Goal: Task Accomplishment & Management: Use online tool/utility

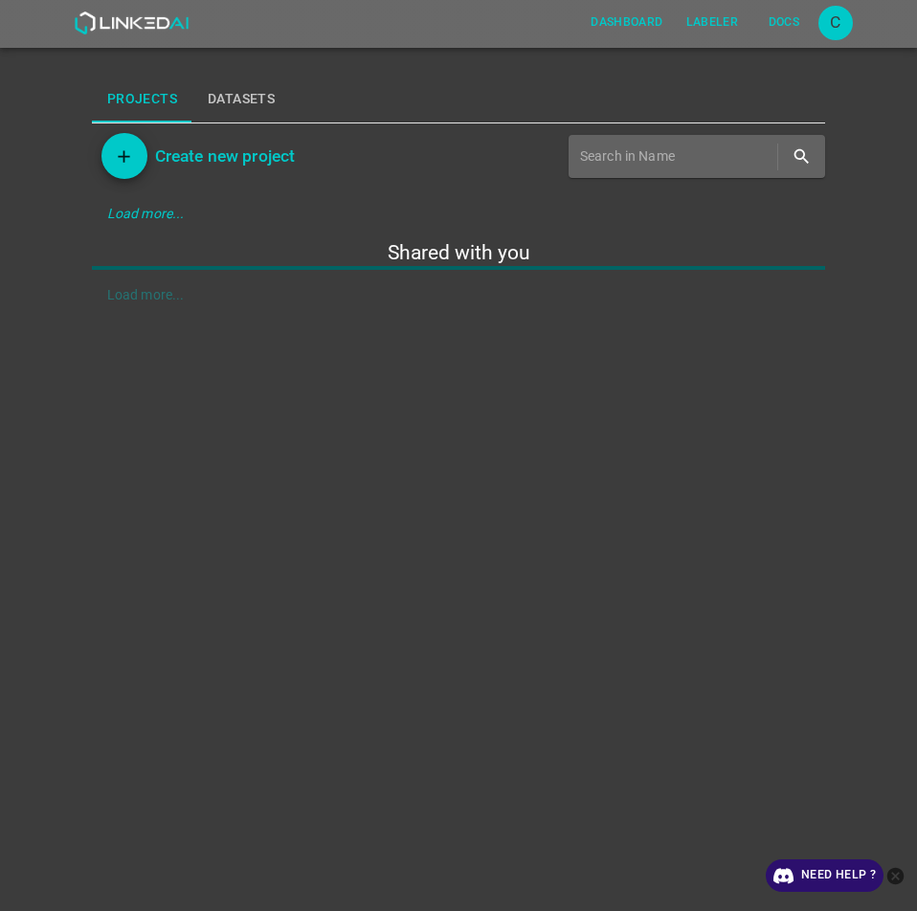
click at [898, 877] on icon "close-help" at bounding box center [895, 875] width 17 height 17
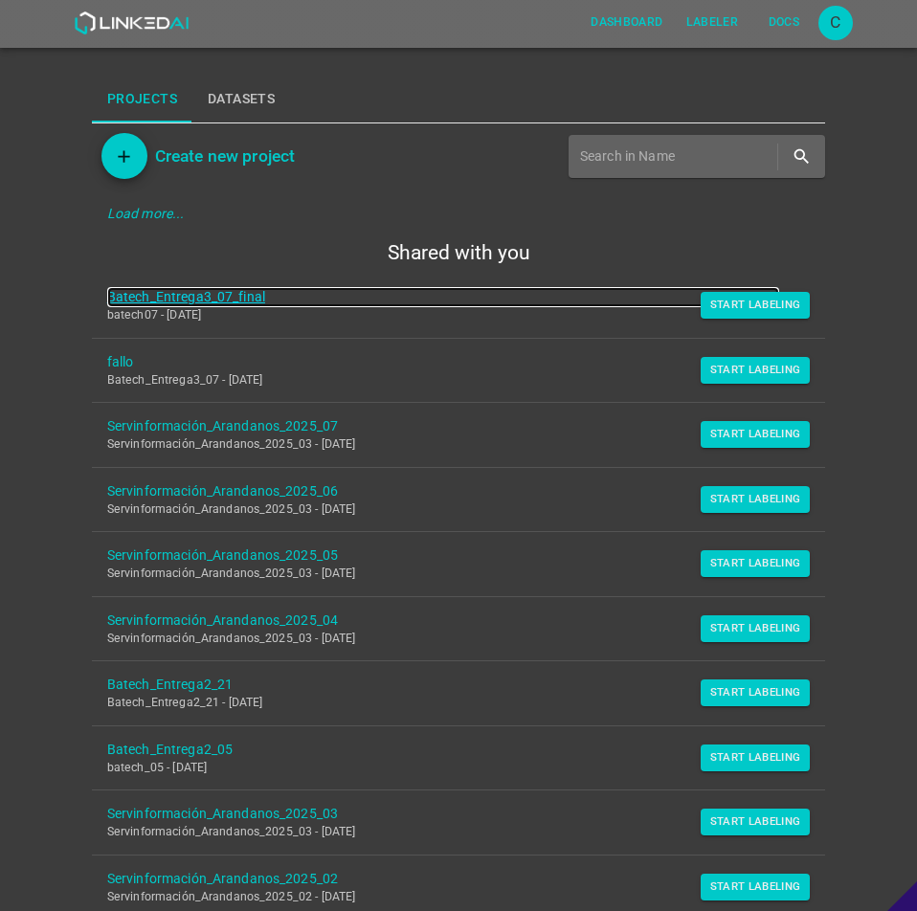
click at [212, 301] on link "Batech_Entrega3_07_final" at bounding box center [443, 297] width 672 height 20
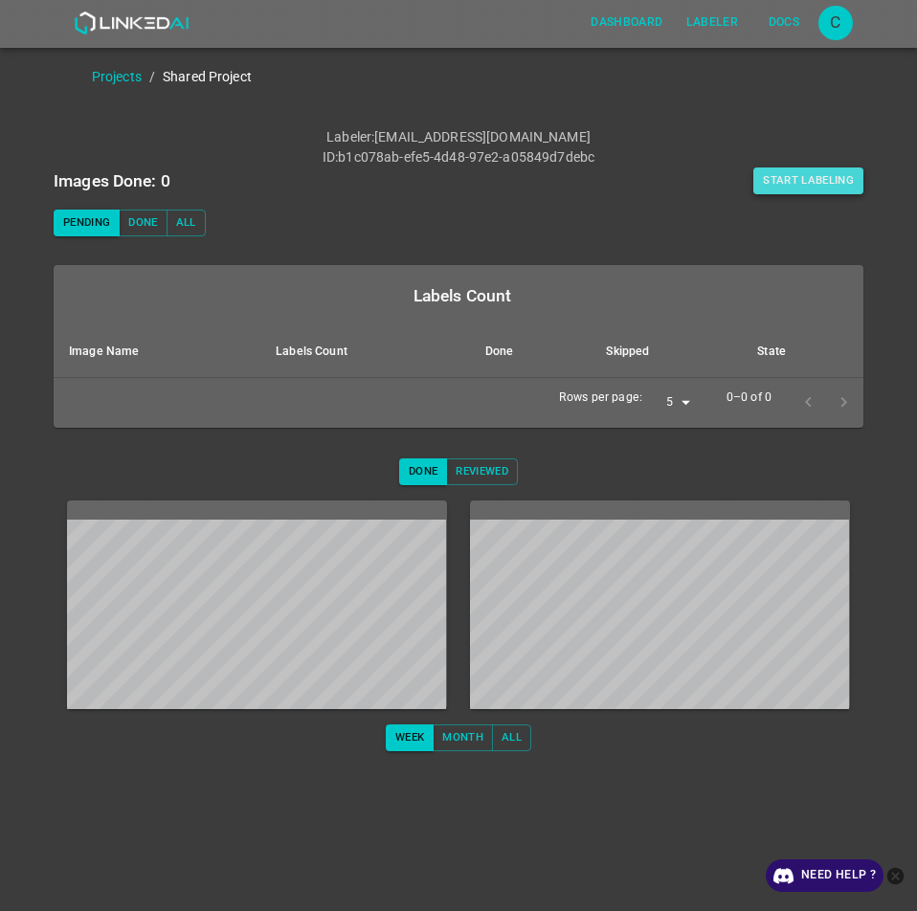
click at [827, 177] on button "Start Labeling" at bounding box center [808, 180] width 110 height 27
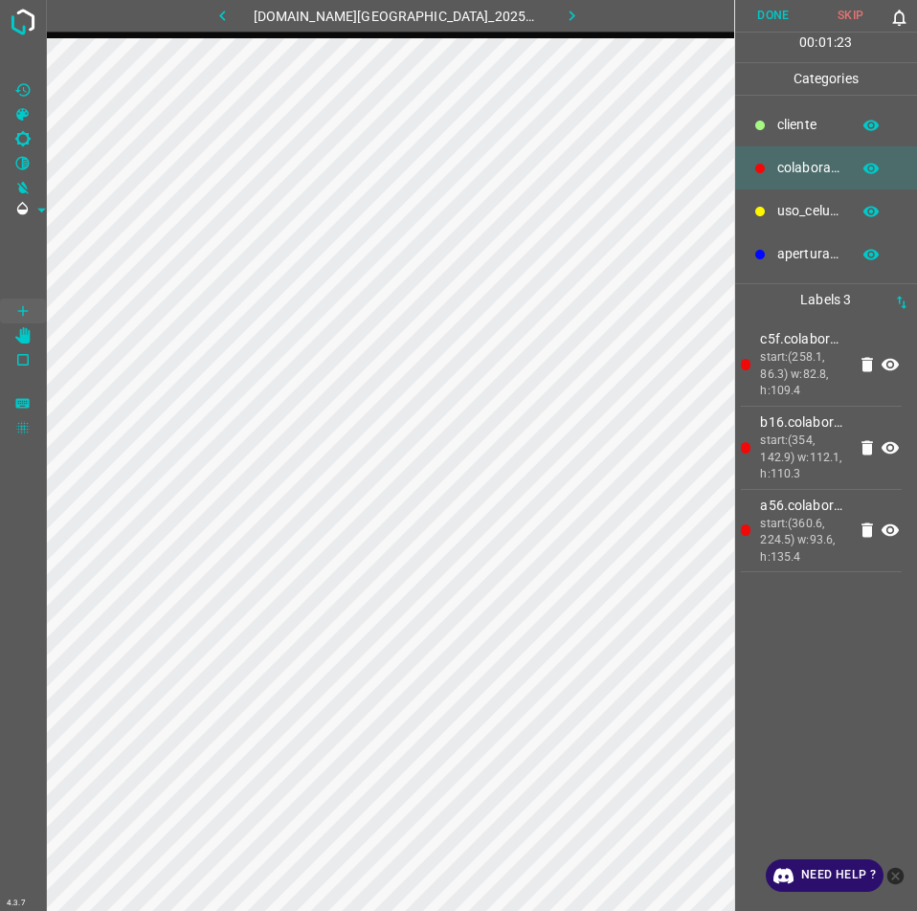
click at [784, 14] on button "Done" at bounding box center [773, 16] width 77 height 32
click at [763, 27] on button "Done" at bounding box center [774, 16] width 78 height 32
click at [569, 19] on icon "button" at bounding box center [572, 16] width 6 height 11
click at [747, 17] on button "Done" at bounding box center [773, 16] width 77 height 32
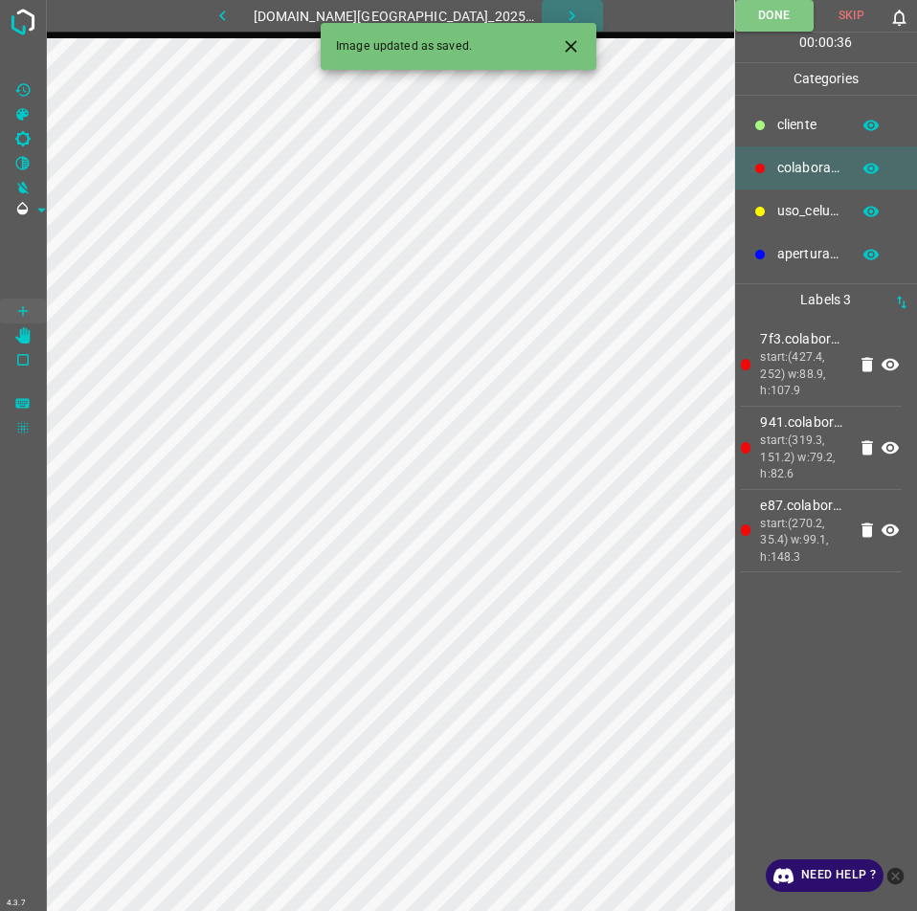
click at [562, 15] on icon "button" at bounding box center [572, 16] width 20 height 20
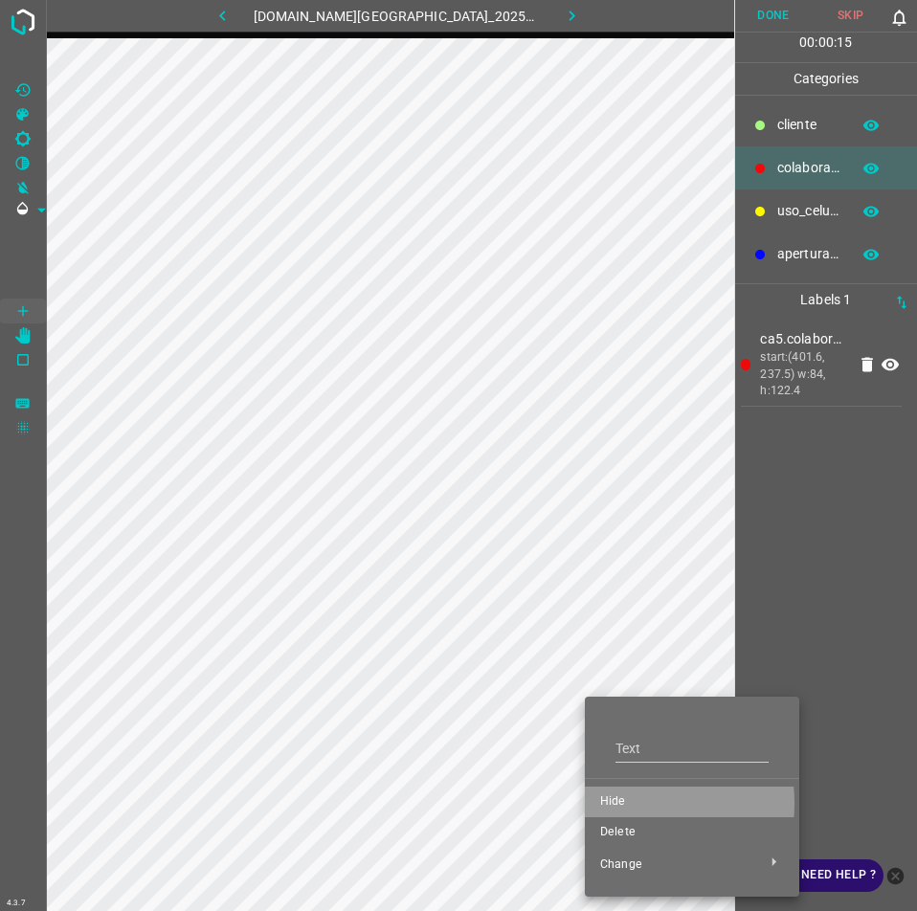
click at [608, 803] on span "Hide" at bounding box center [692, 801] width 184 height 17
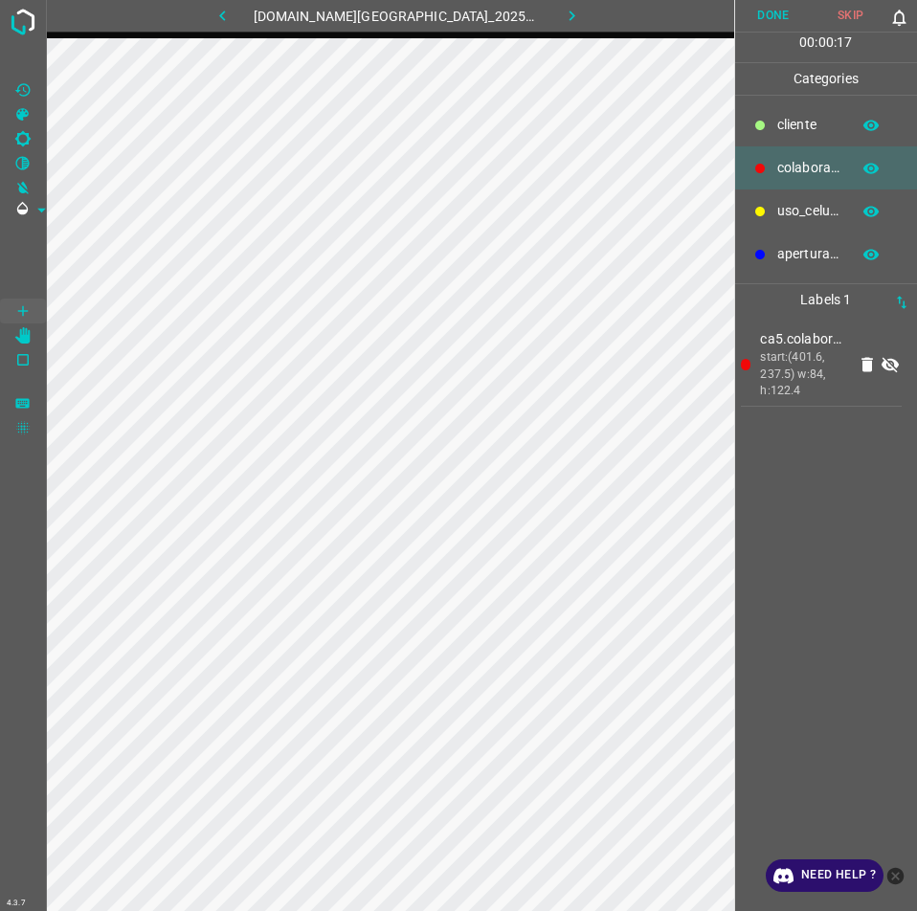
click at [882, 370] on icon at bounding box center [889, 364] width 23 height 23
click at [254, 23] on button "button" at bounding box center [222, 16] width 61 height 32
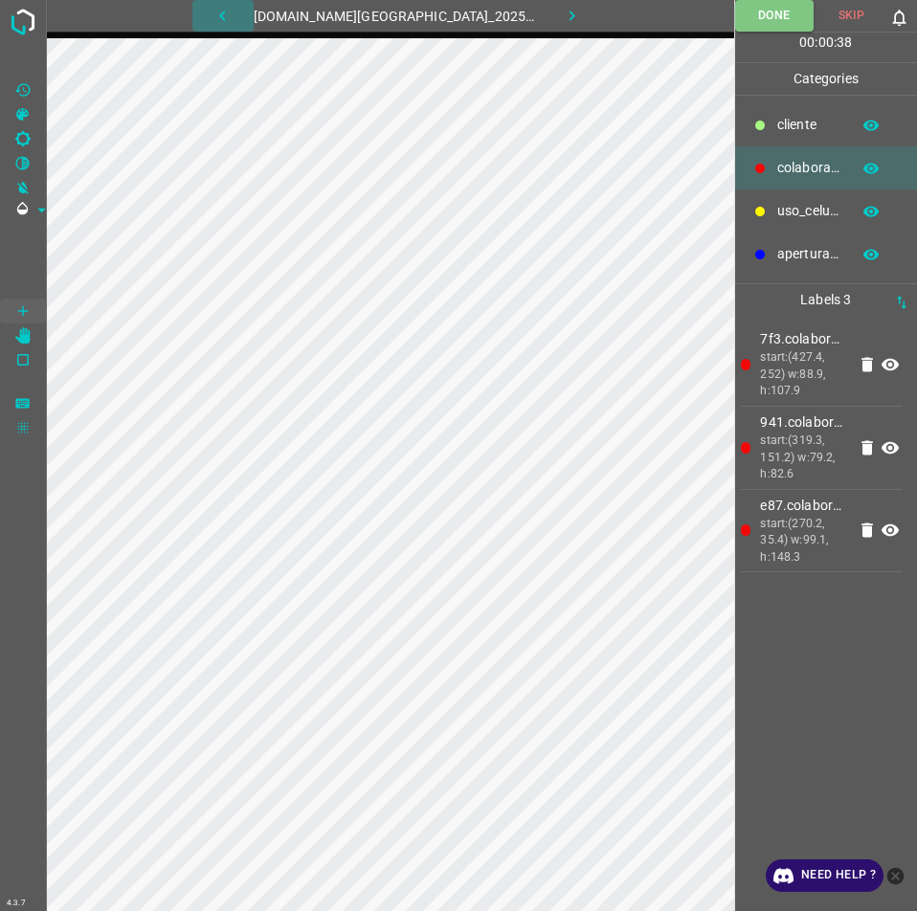
click at [232, 21] on icon "button" at bounding box center [222, 16] width 20 height 20
click at [569, 11] on icon "button" at bounding box center [572, 16] width 6 height 11
drag, startPoint x: 831, startPoint y: 249, endPoint x: 788, endPoint y: 276, distance: 51.2
click at [822, 253] on p "apertura_caja" at bounding box center [808, 254] width 63 height 20
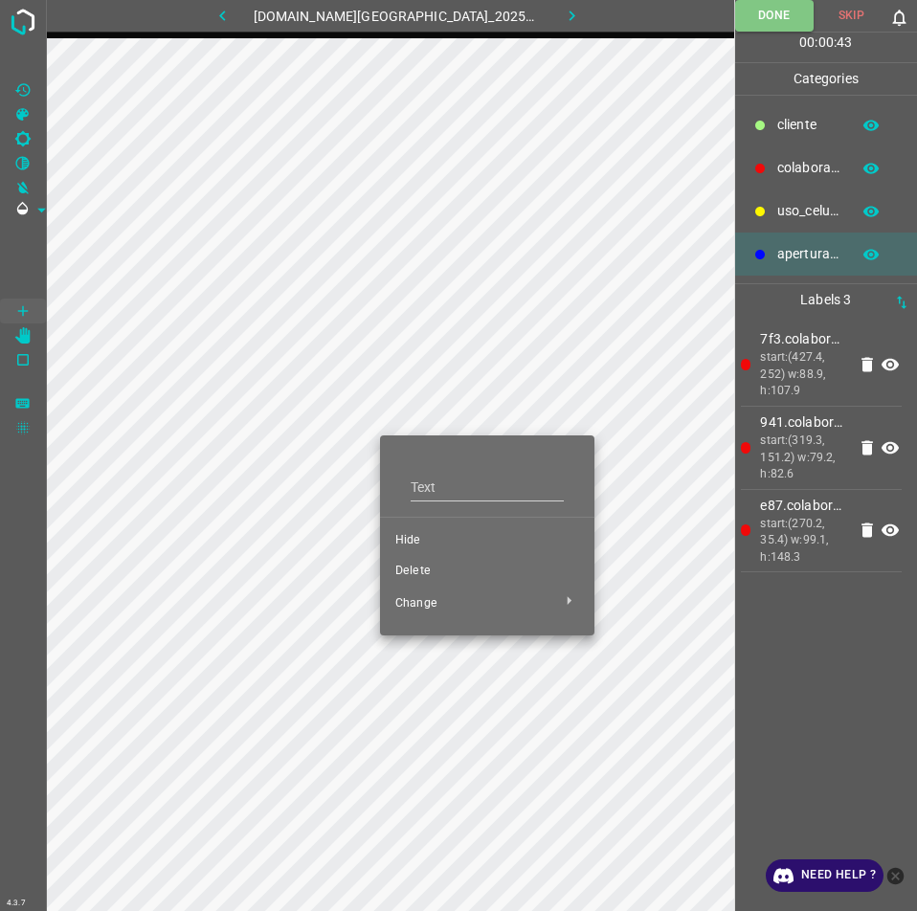
click at [449, 526] on li "Hide" at bounding box center [487, 540] width 214 height 31
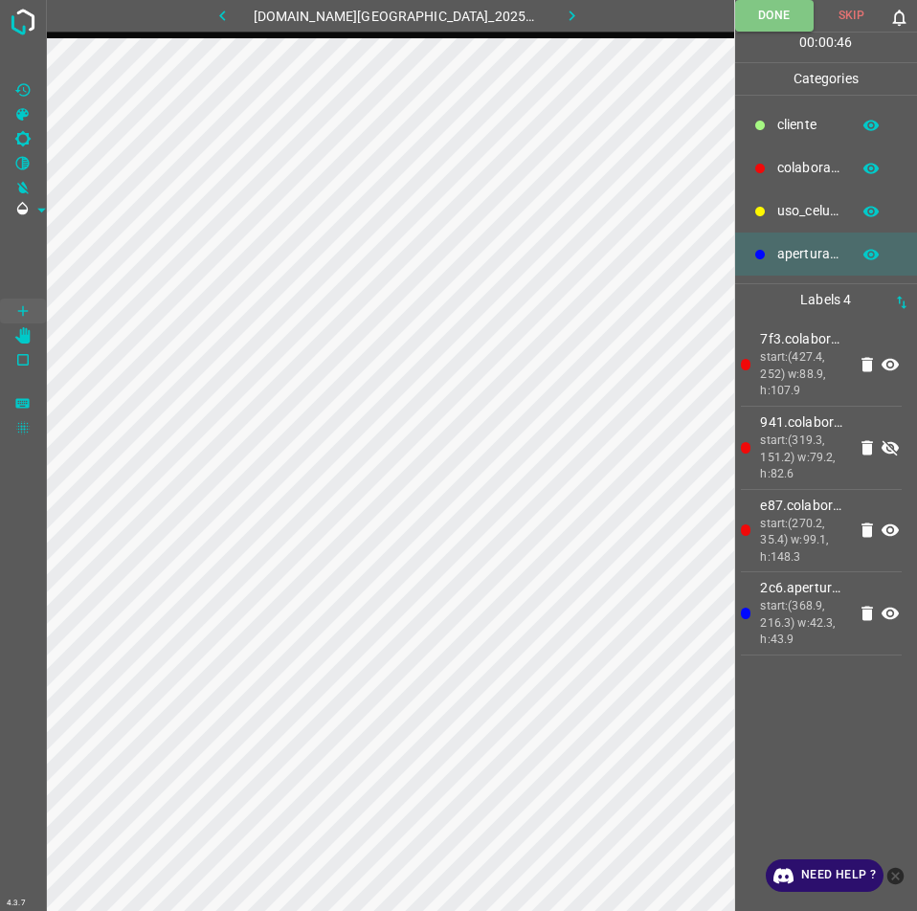
click at [891, 442] on icon at bounding box center [889, 447] width 17 height 15
click at [750, 24] on button "Done" at bounding box center [774, 16] width 78 height 32
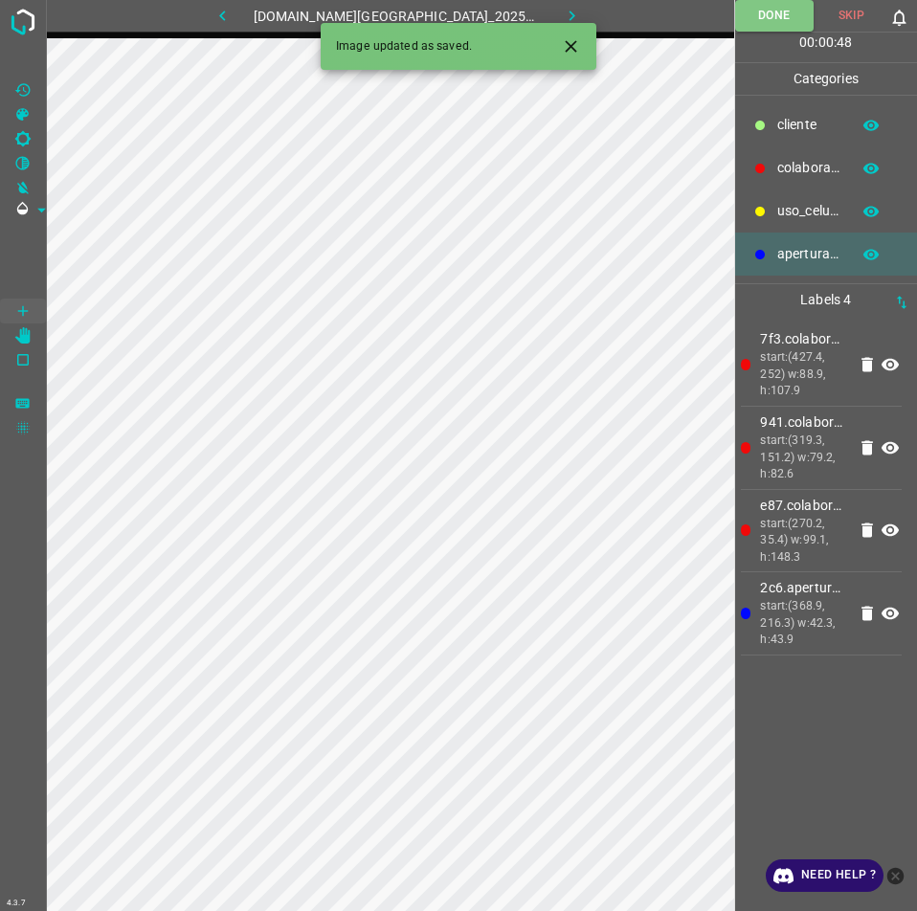
click at [562, 11] on icon "button" at bounding box center [572, 16] width 20 height 20
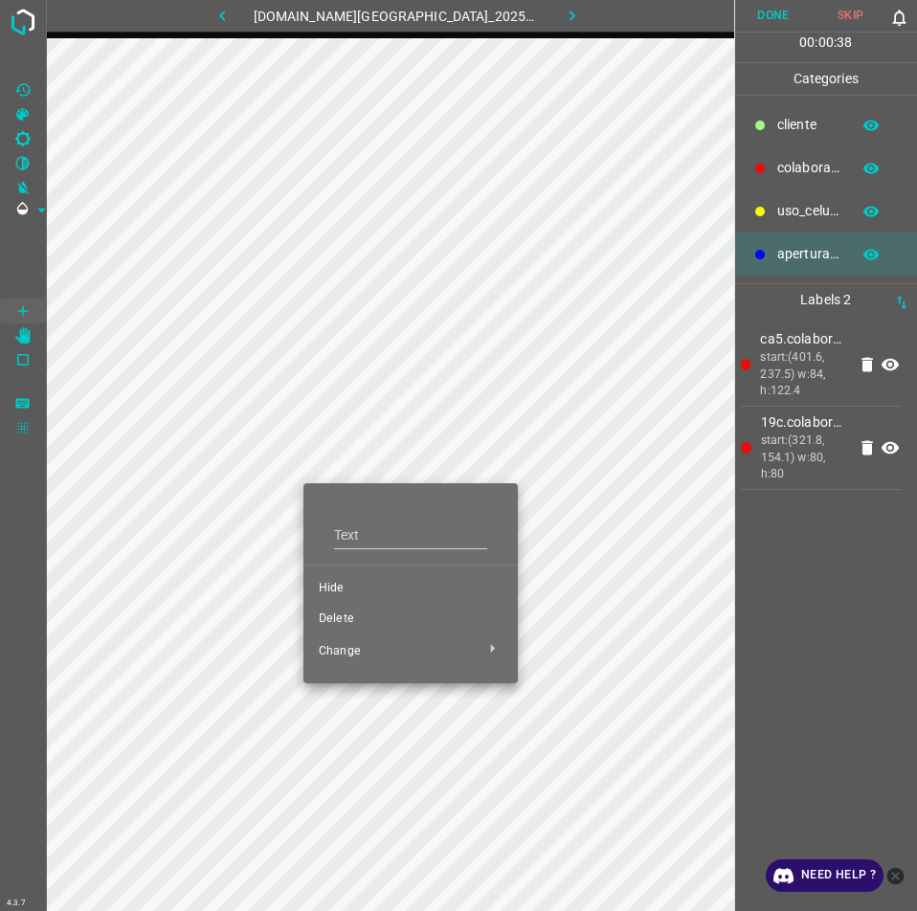
click at [358, 576] on li "Hide" at bounding box center [410, 588] width 214 height 31
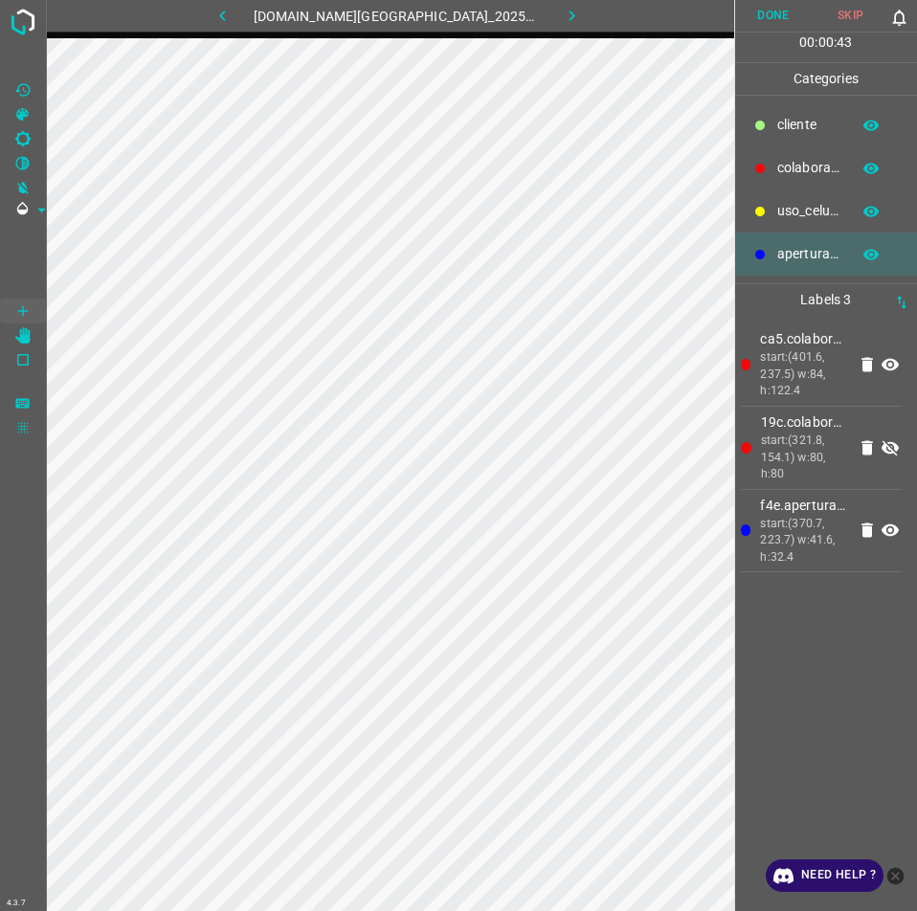
click at [892, 452] on icon at bounding box center [889, 447] width 17 height 15
click at [831, 165] on p "colaborador" at bounding box center [808, 168] width 63 height 20
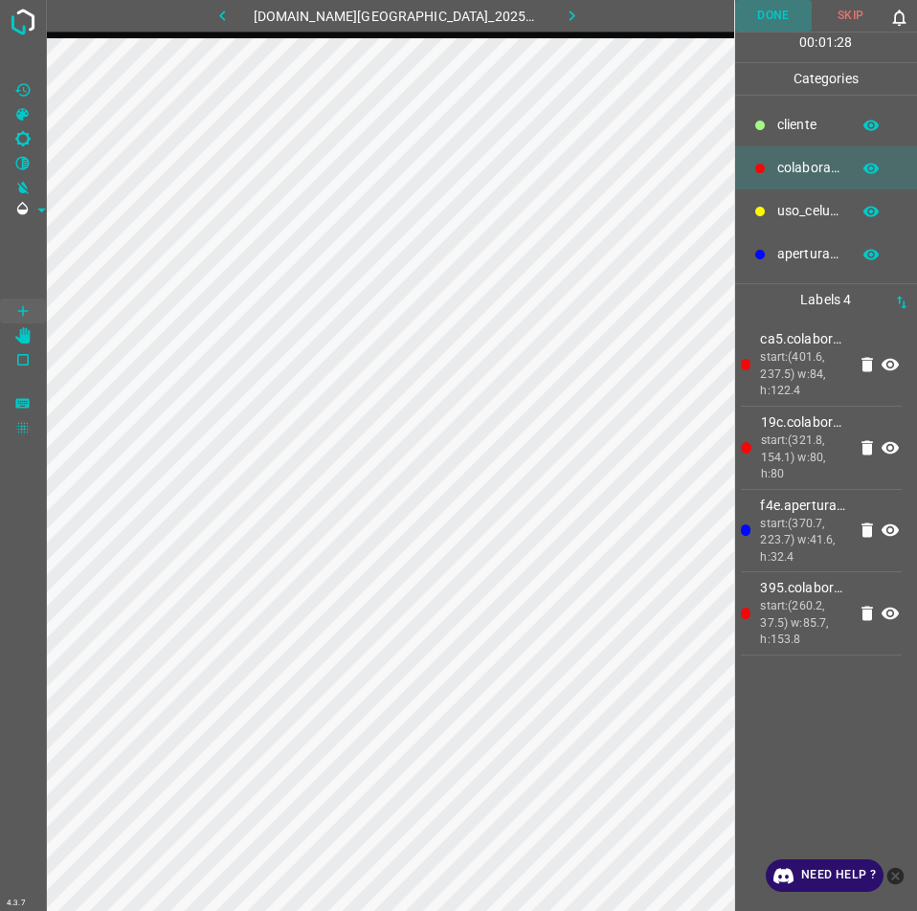
click at [776, 10] on button "Done" at bounding box center [773, 16] width 77 height 32
click at [773, 17] on button "Done" at bounding box center [774, 16] width 78 height 32
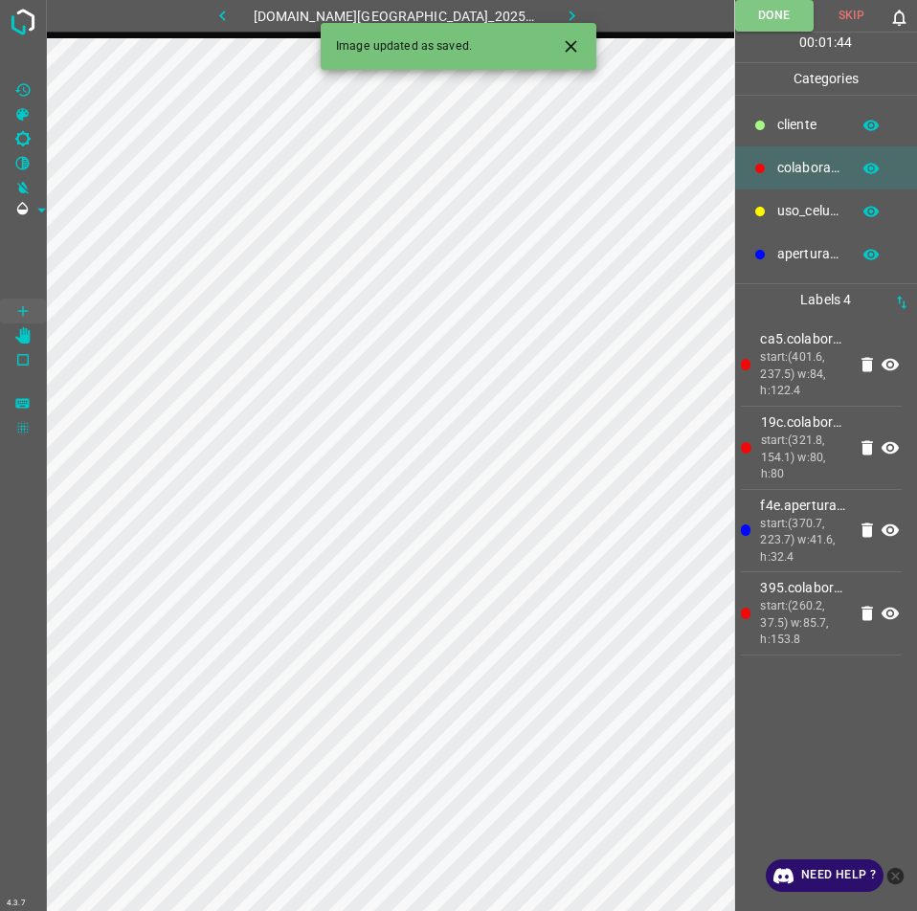
click at [562, 12] on icon "button" at bounding box center [572, 16] width 20 height 20
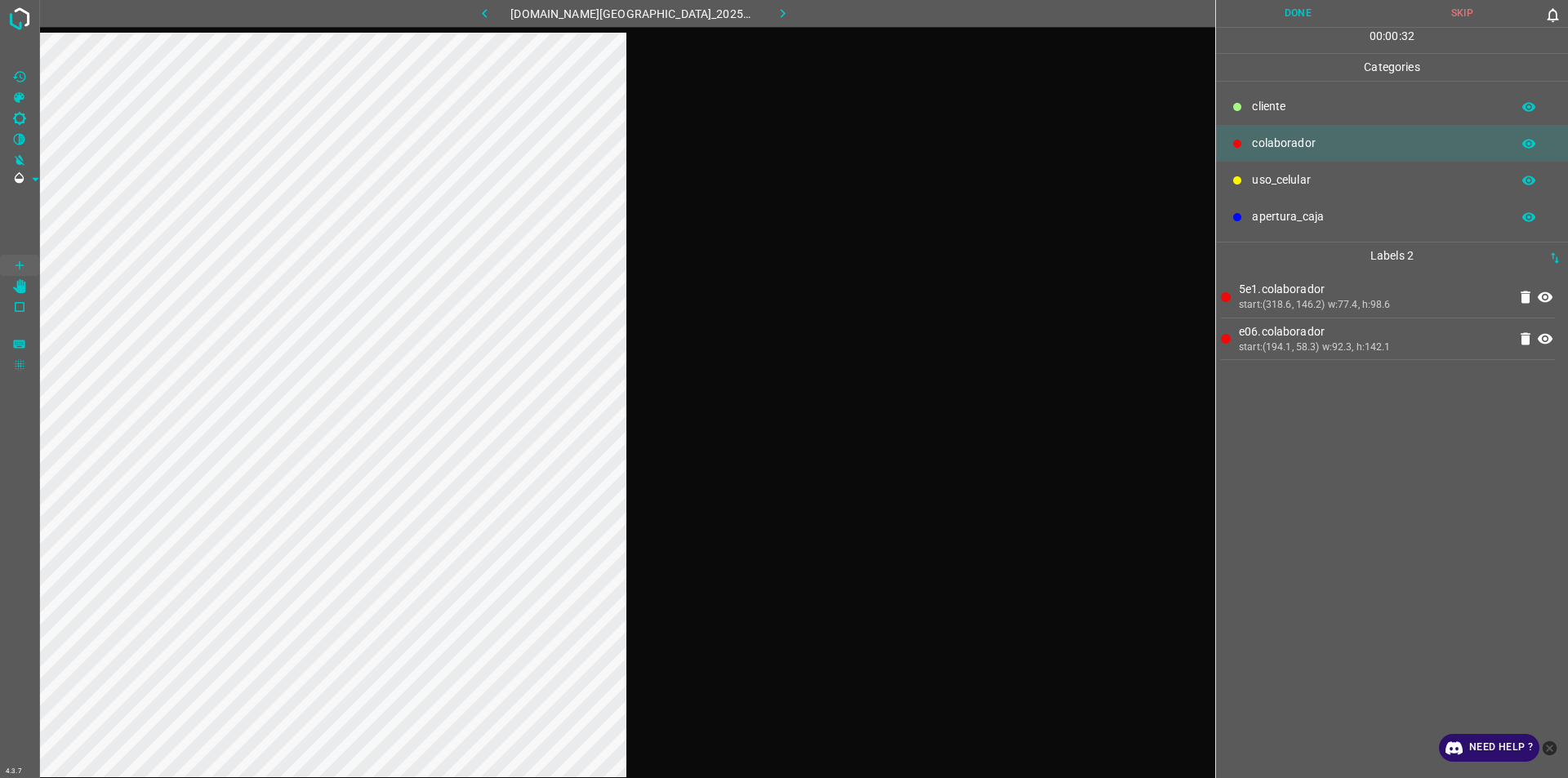
click at [782, 0] on button "Done" at bounding box center [1298, 14] width 164 height 27
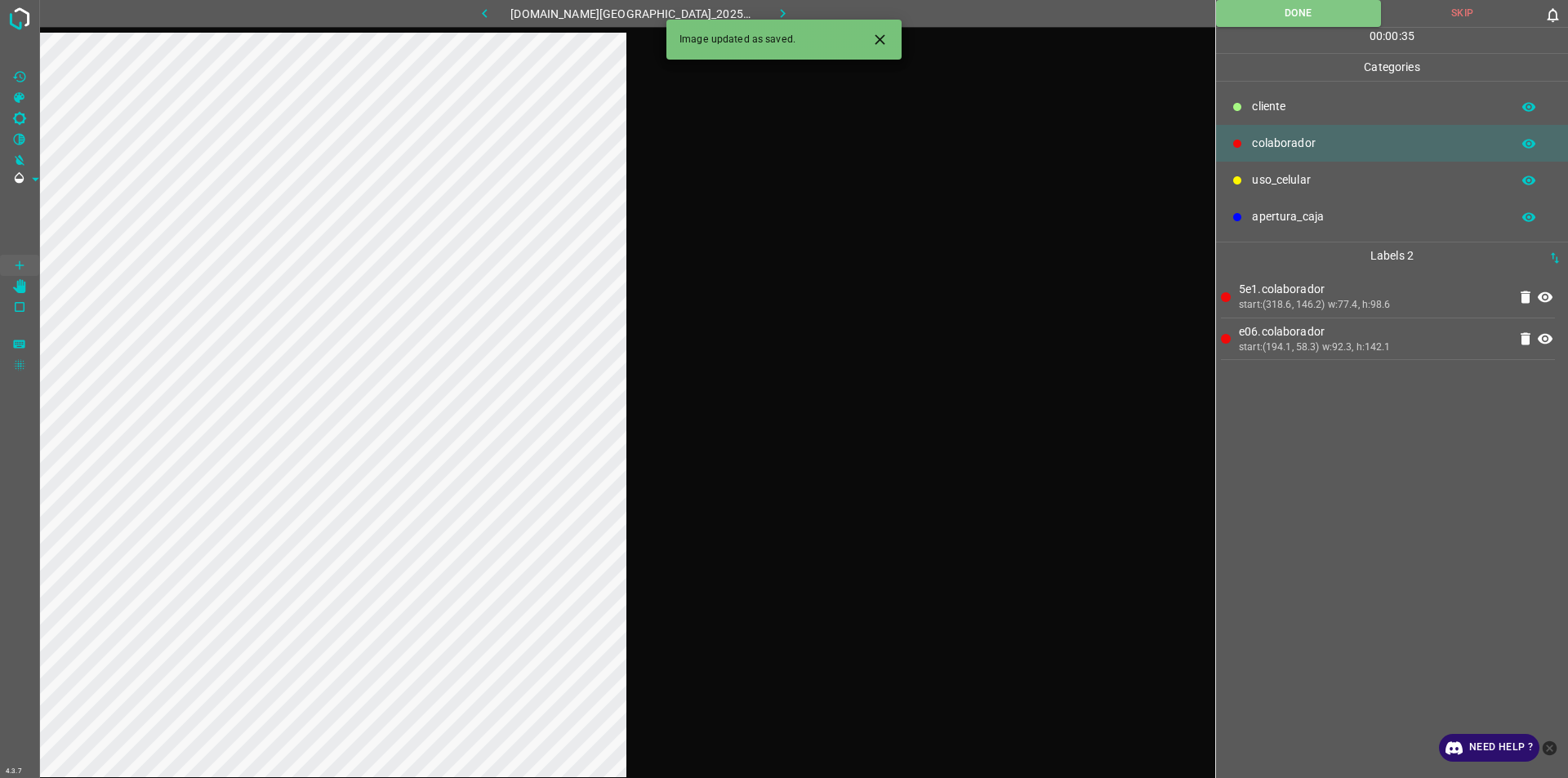
click at [782, 10] on button "button" at bounding box center [783, 14] width 52 height 27
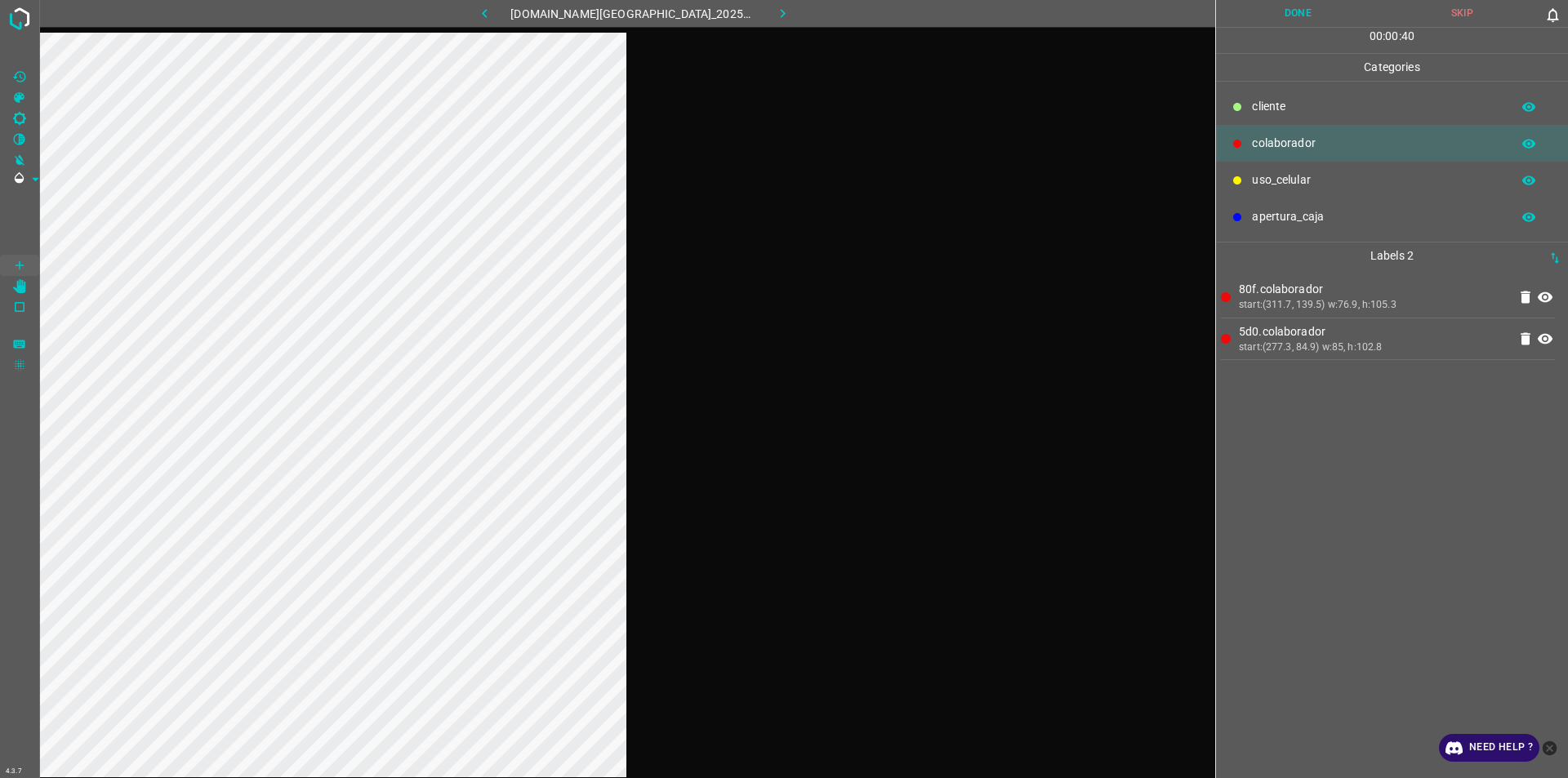
drag, startPoint x: 1309, startPoint y: 18, endPoint x: 1294, endPoint y: 22, distance: 15.5
click at [782, 20] on button "Done" at bounding box center [1298, 14] width 164 height 27
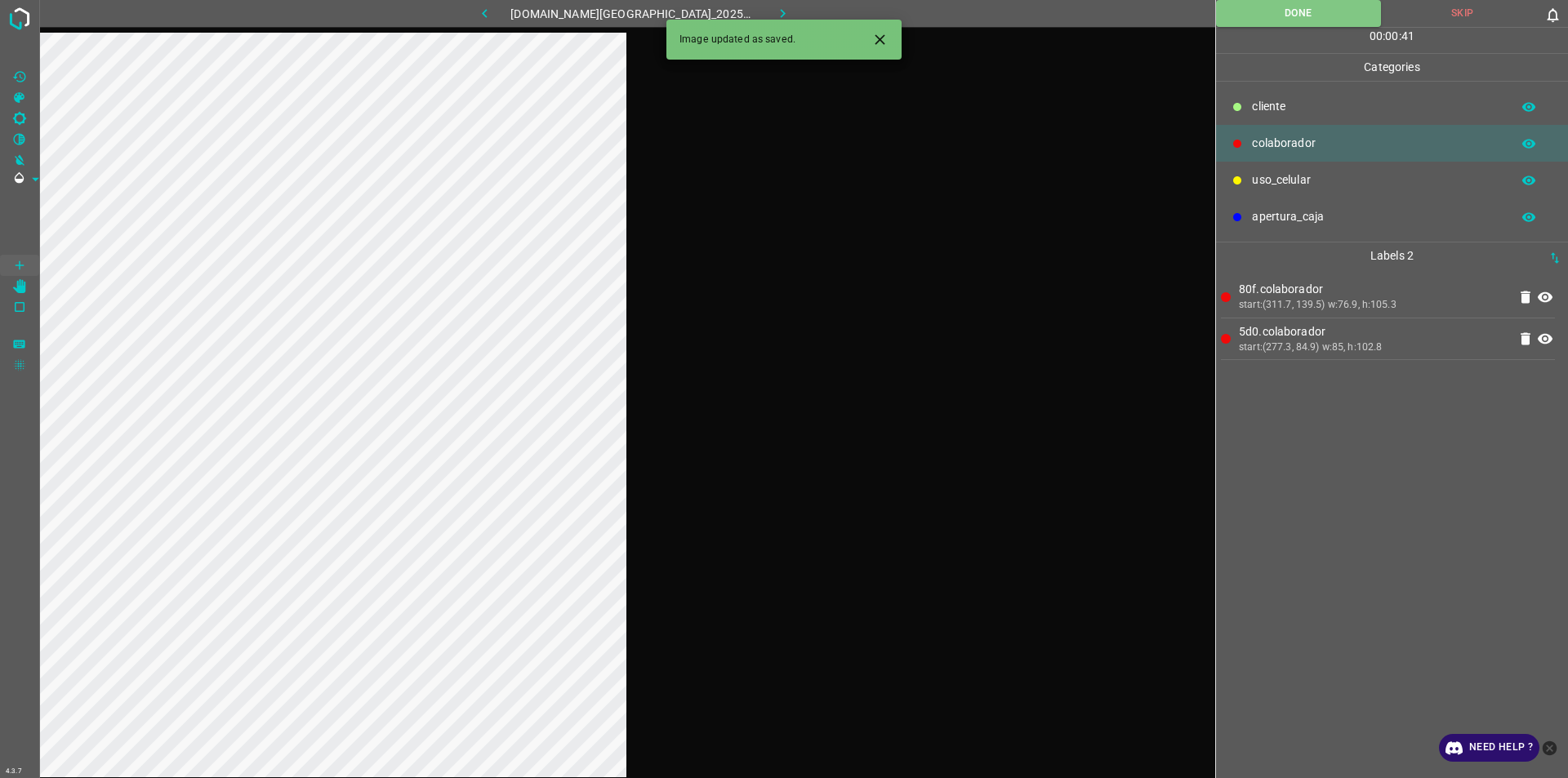
click at [782, 7] on button "button" at bounding box center [783, 14] width 52 height 27
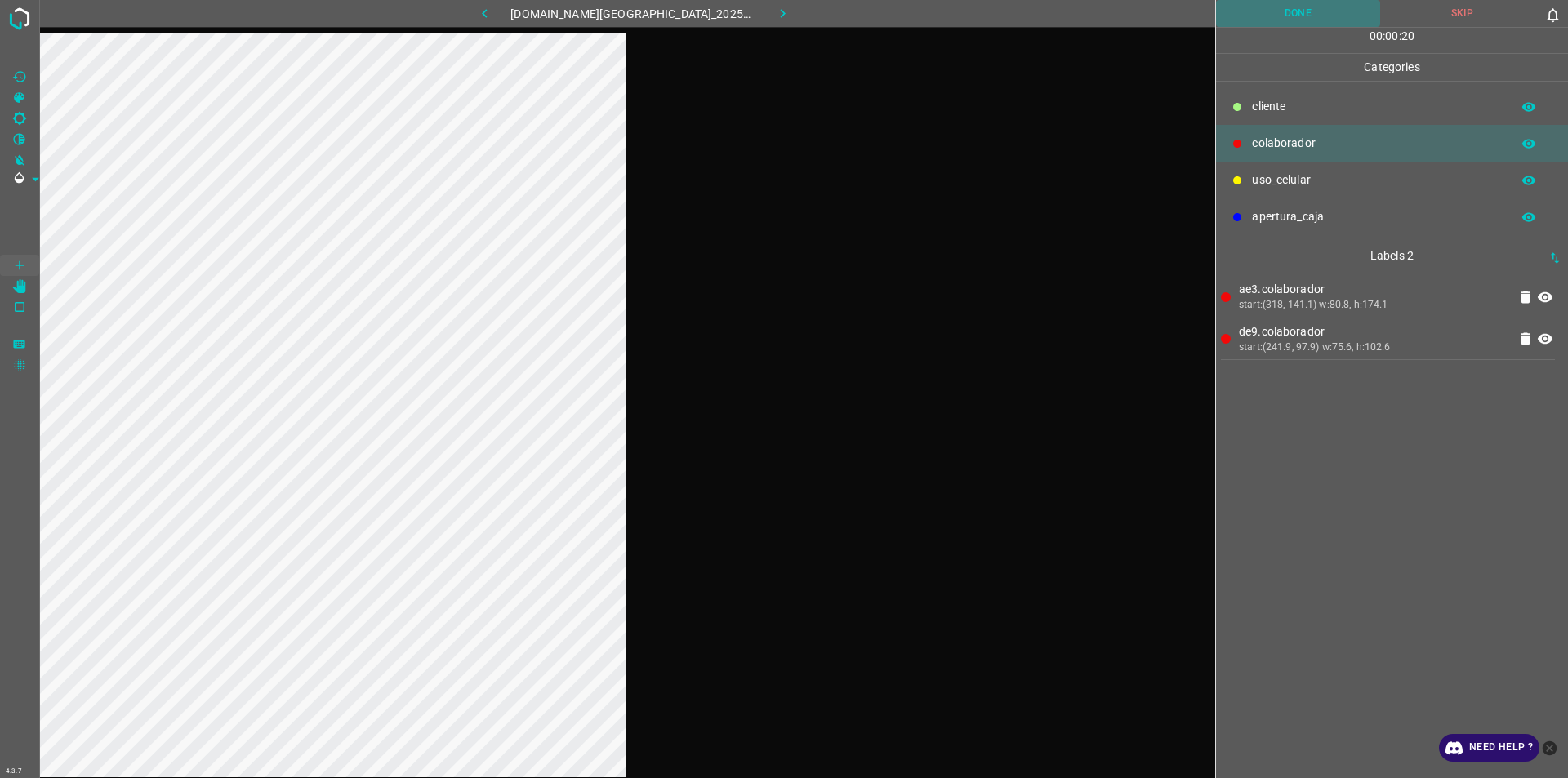
click at [782, 22] on button "Done" at bounding box center [1298, 14] width 164 height 27
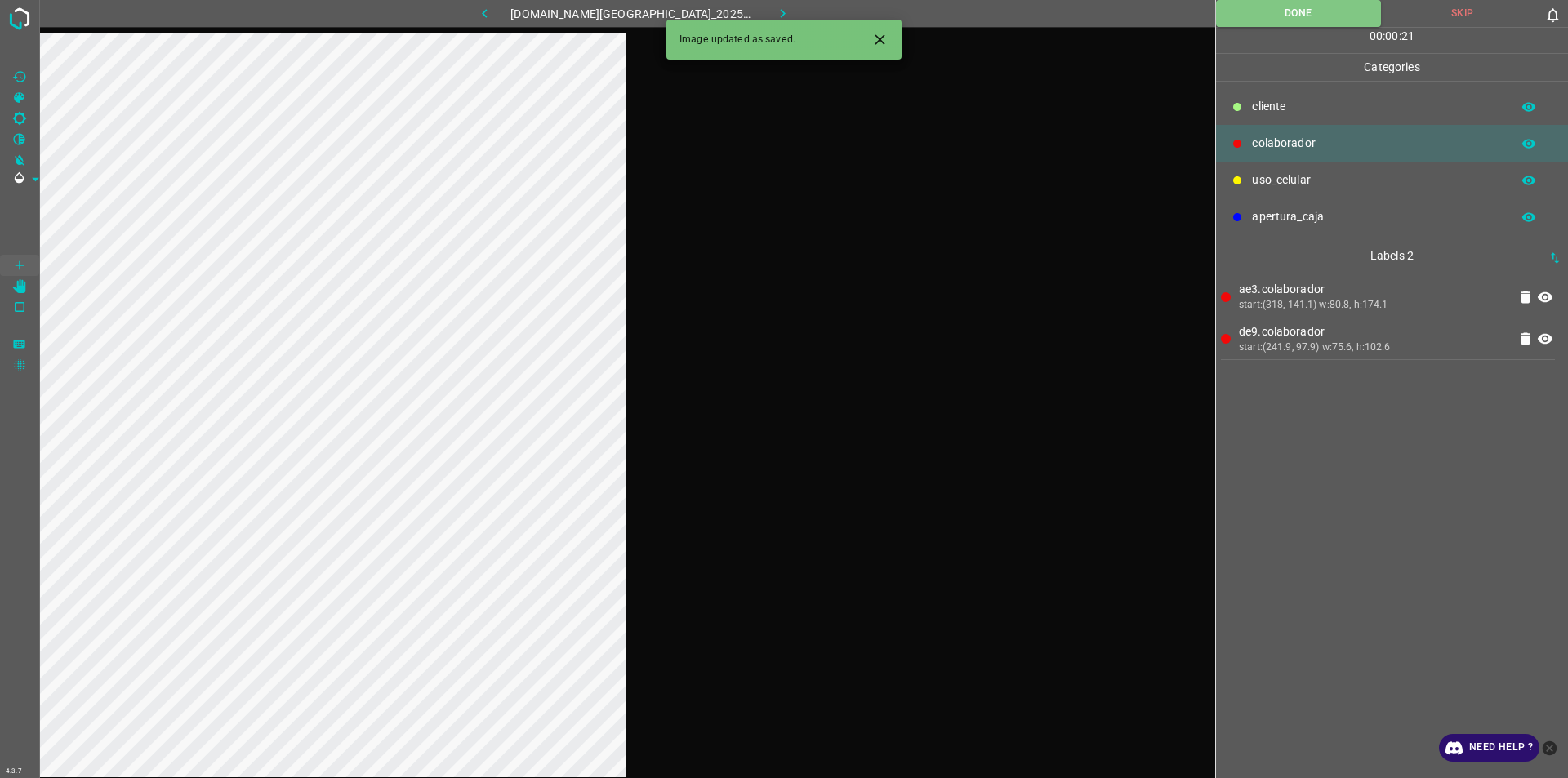
click at [774, 9] on icon "button" at bounding box center [783, 14] width 17 height 17
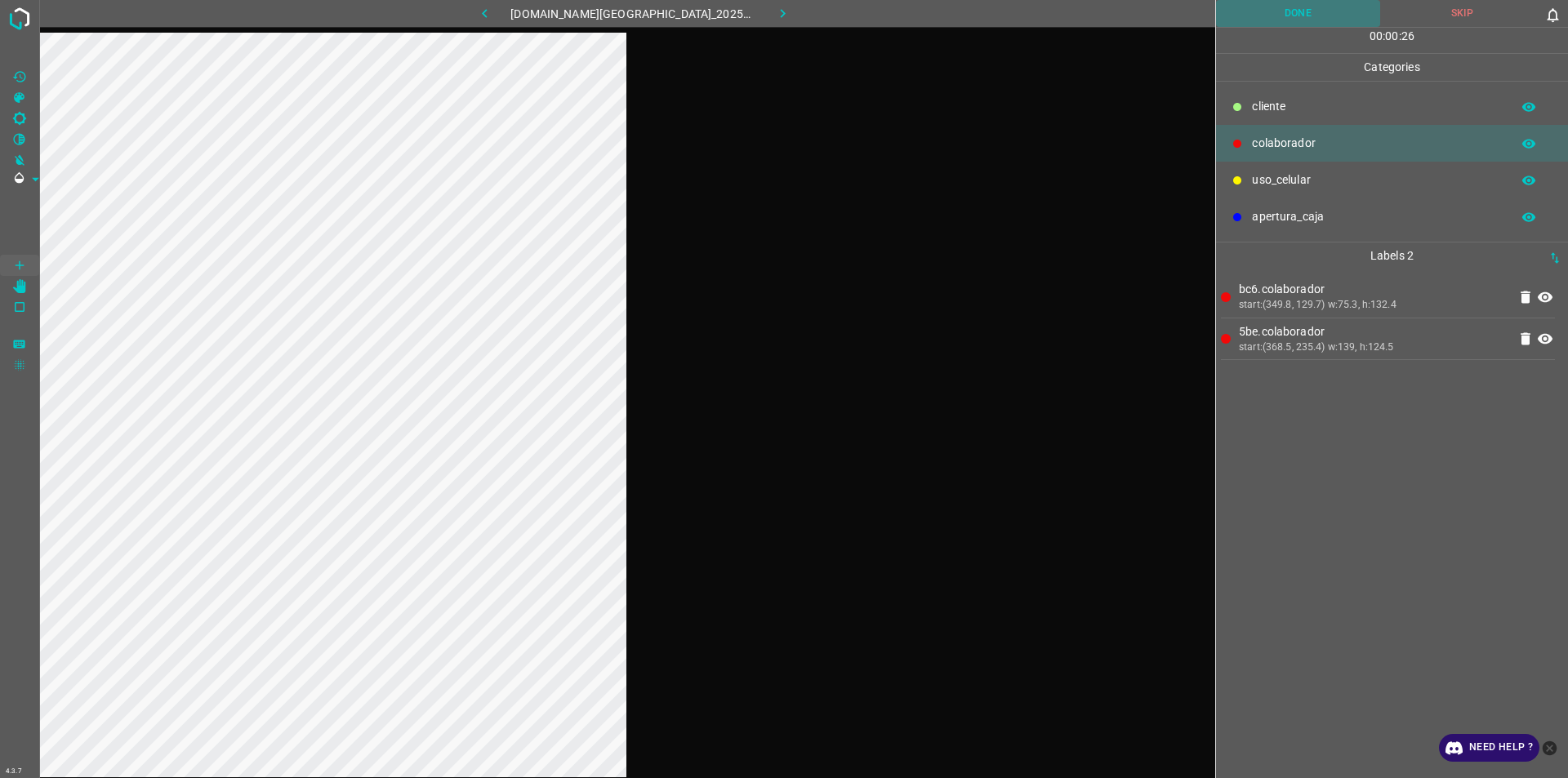
click at [782, 12] on button "Done" at bounding box center [1298, 14] width 164 height 27
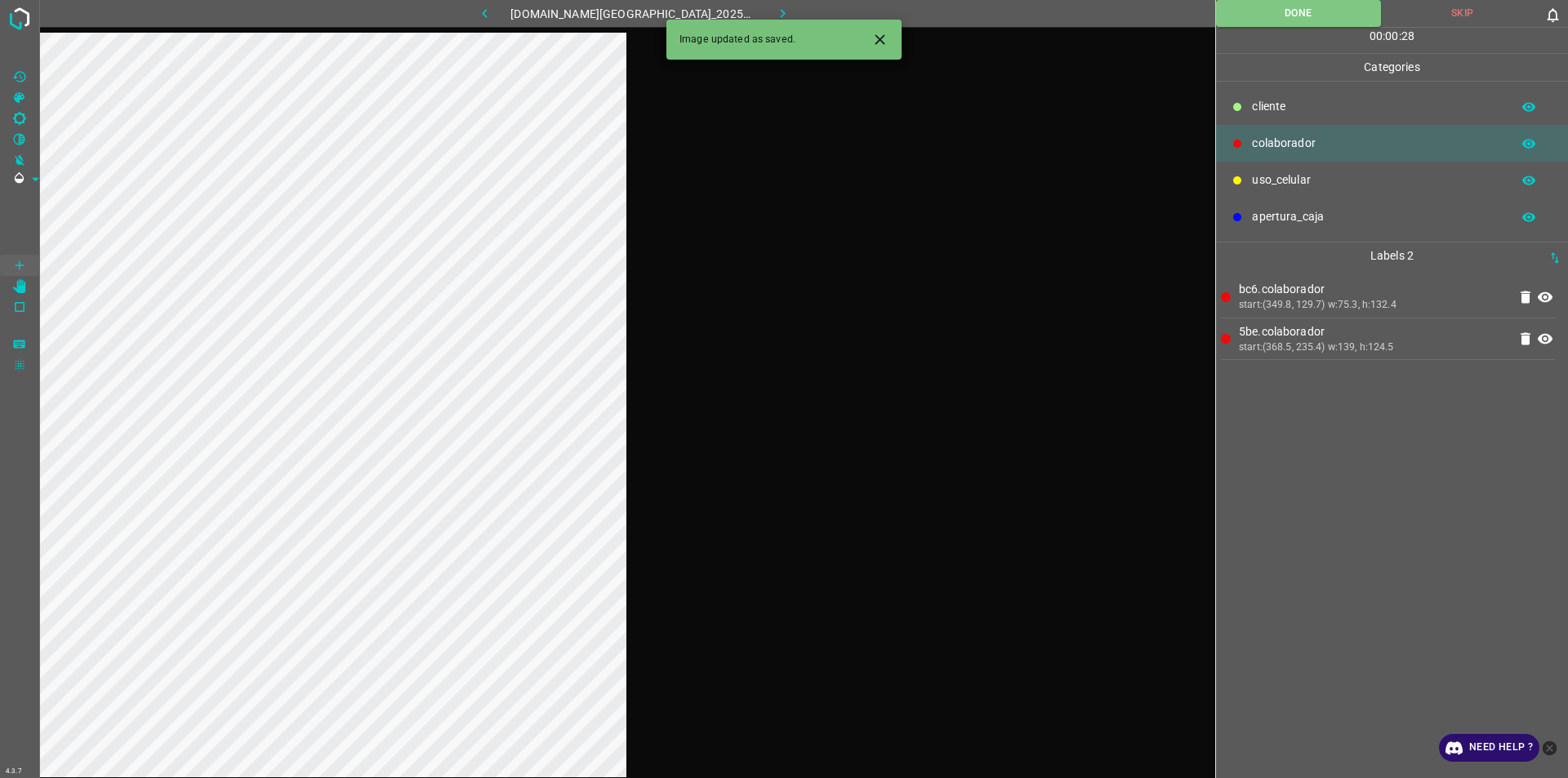
click at [778, 7] on button "button" at bounding box center [783, 14] width 52 height 27
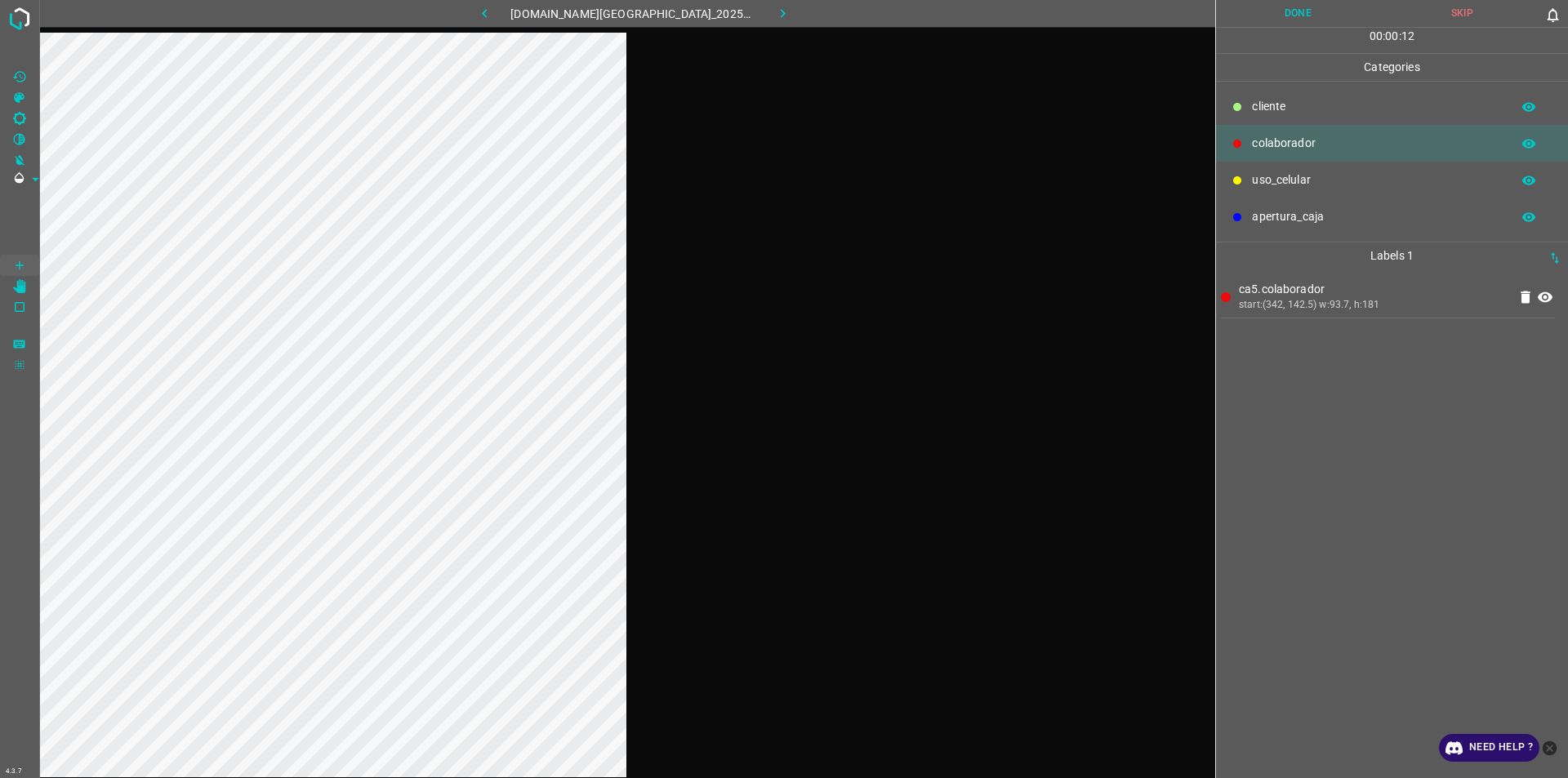
click at [782, 10] on button "Done" at bounding box center [1298, 14] width 164 height 27
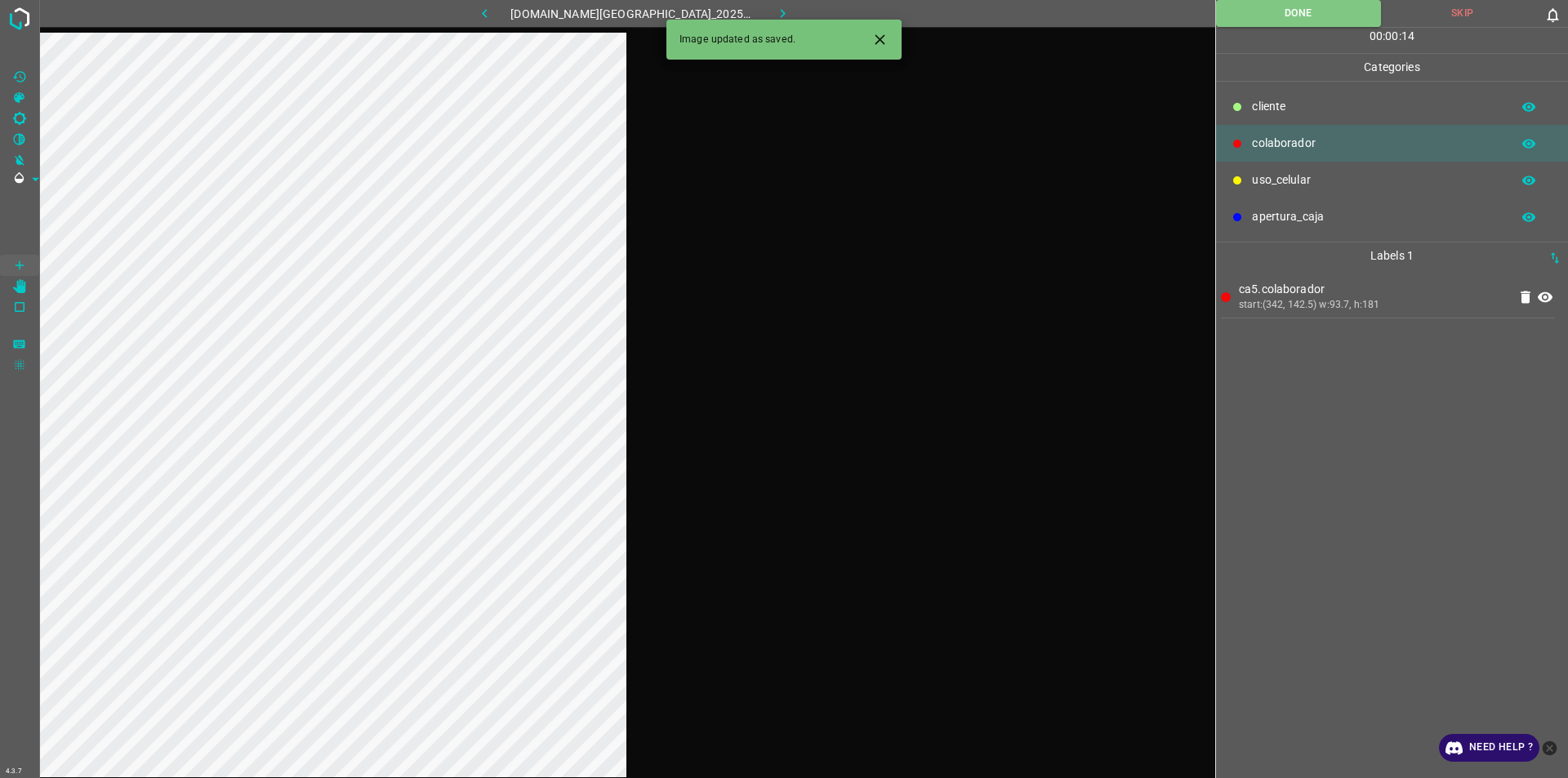
click at [778, 9] on button "button" at bounding box center [783, 14] width 52 height 27
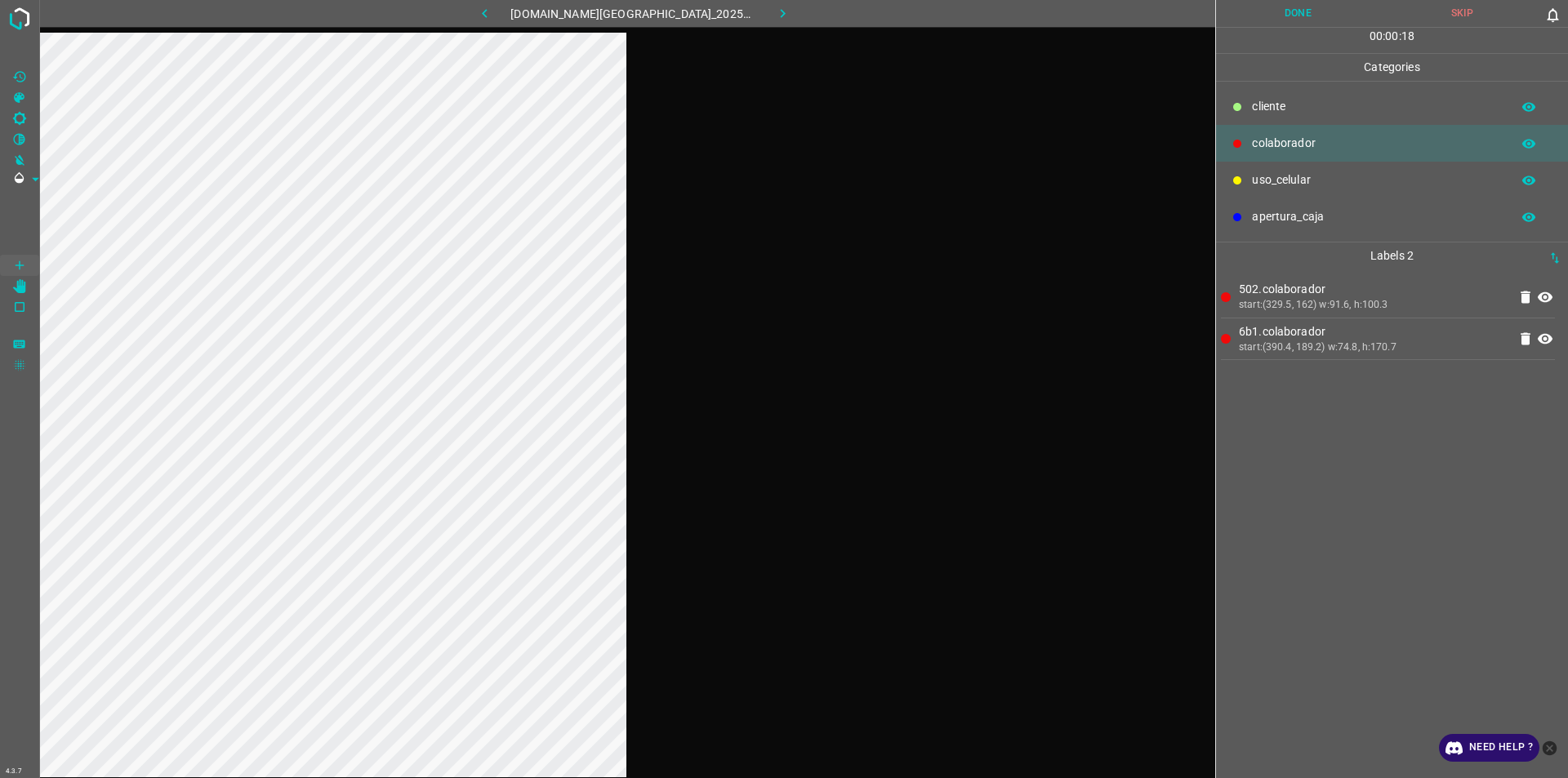
click at [782, 10] on button "Done" at bounding box center [1298, 14] width 164 height 27
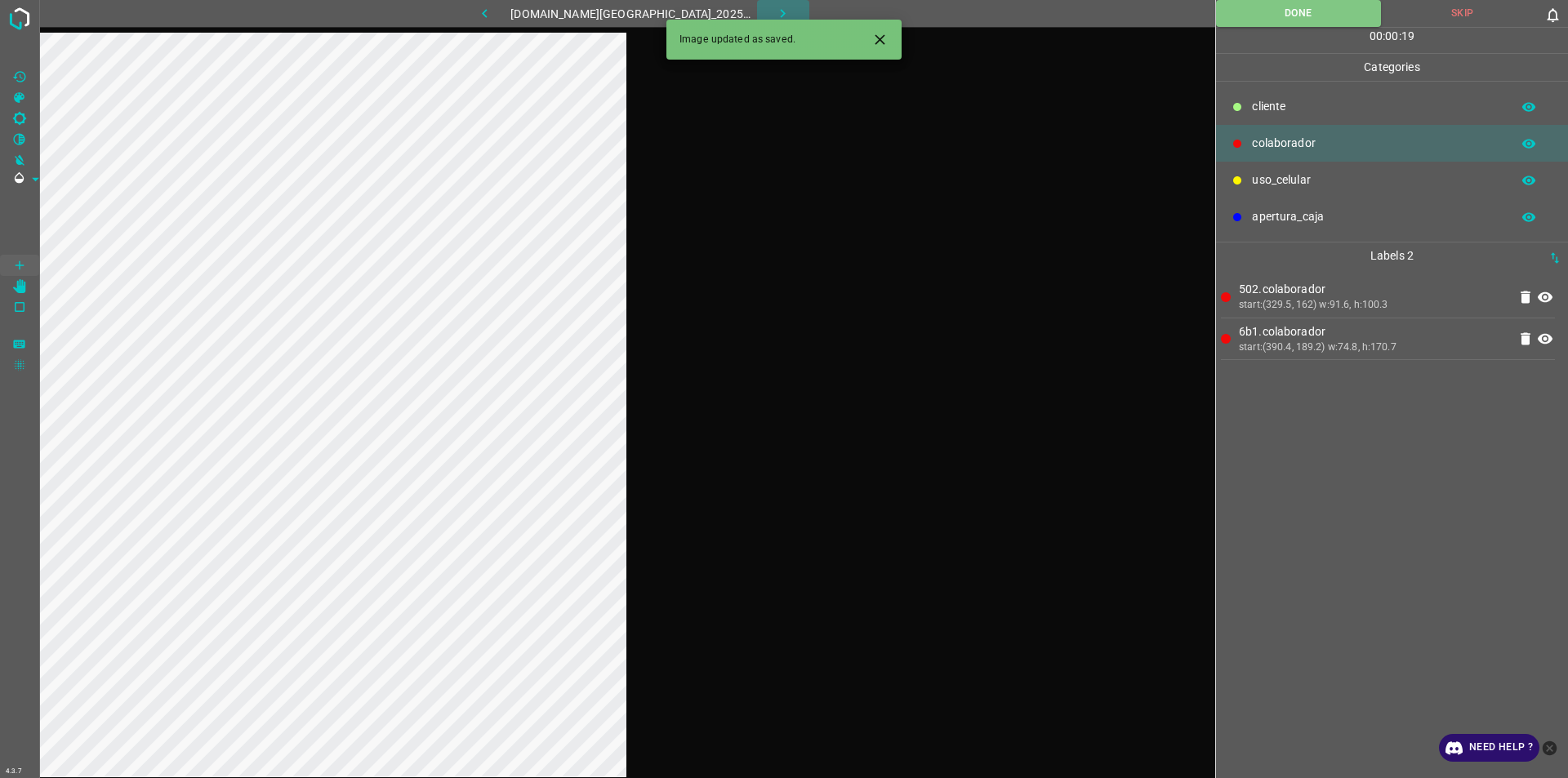
click at [778, 16] on button "button" at bounding box center [783, 14] width 52 height 27
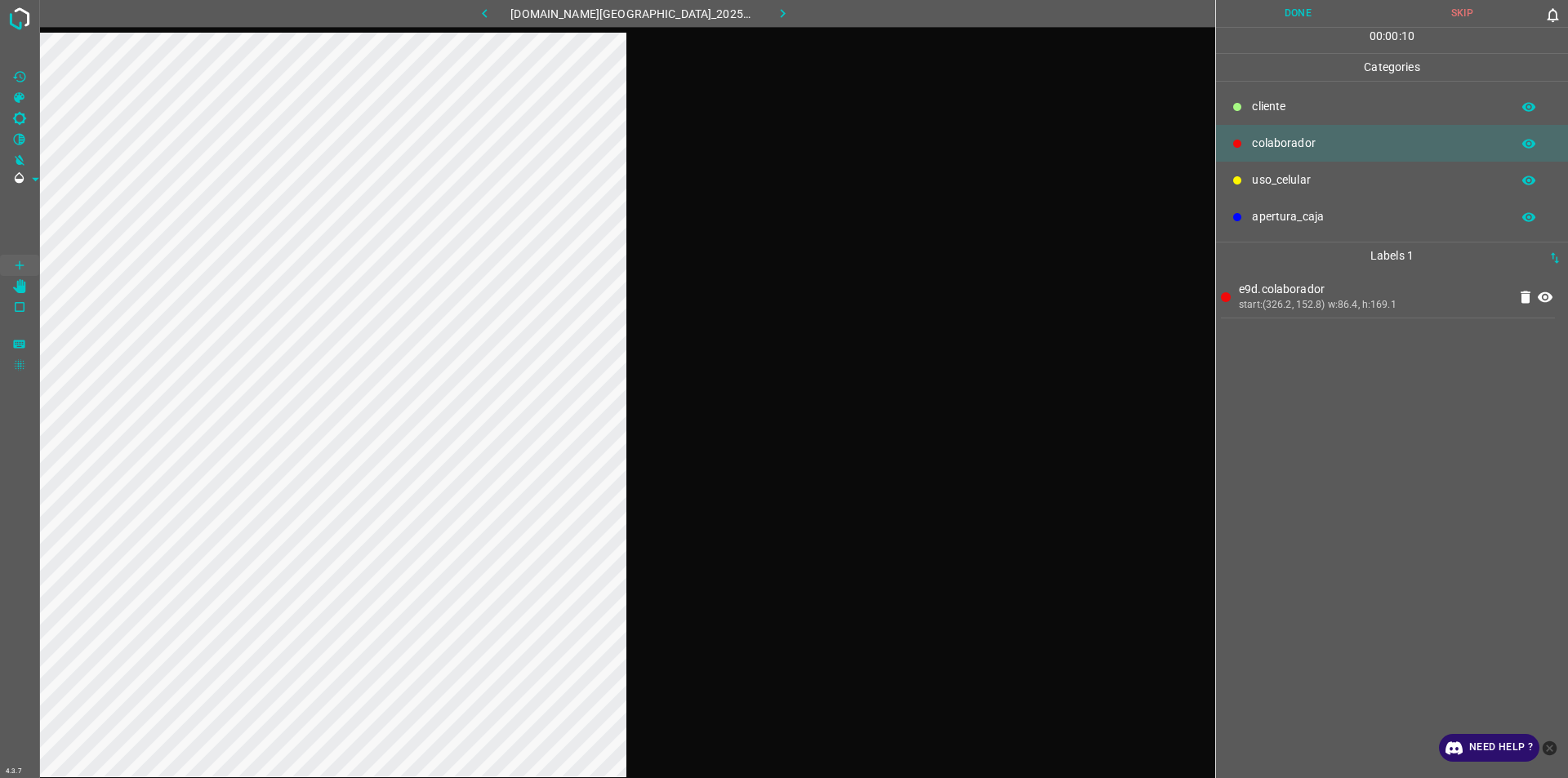
click at [782, 4] on button "Done" at bounding box center [1298, 14] width 164 height 27
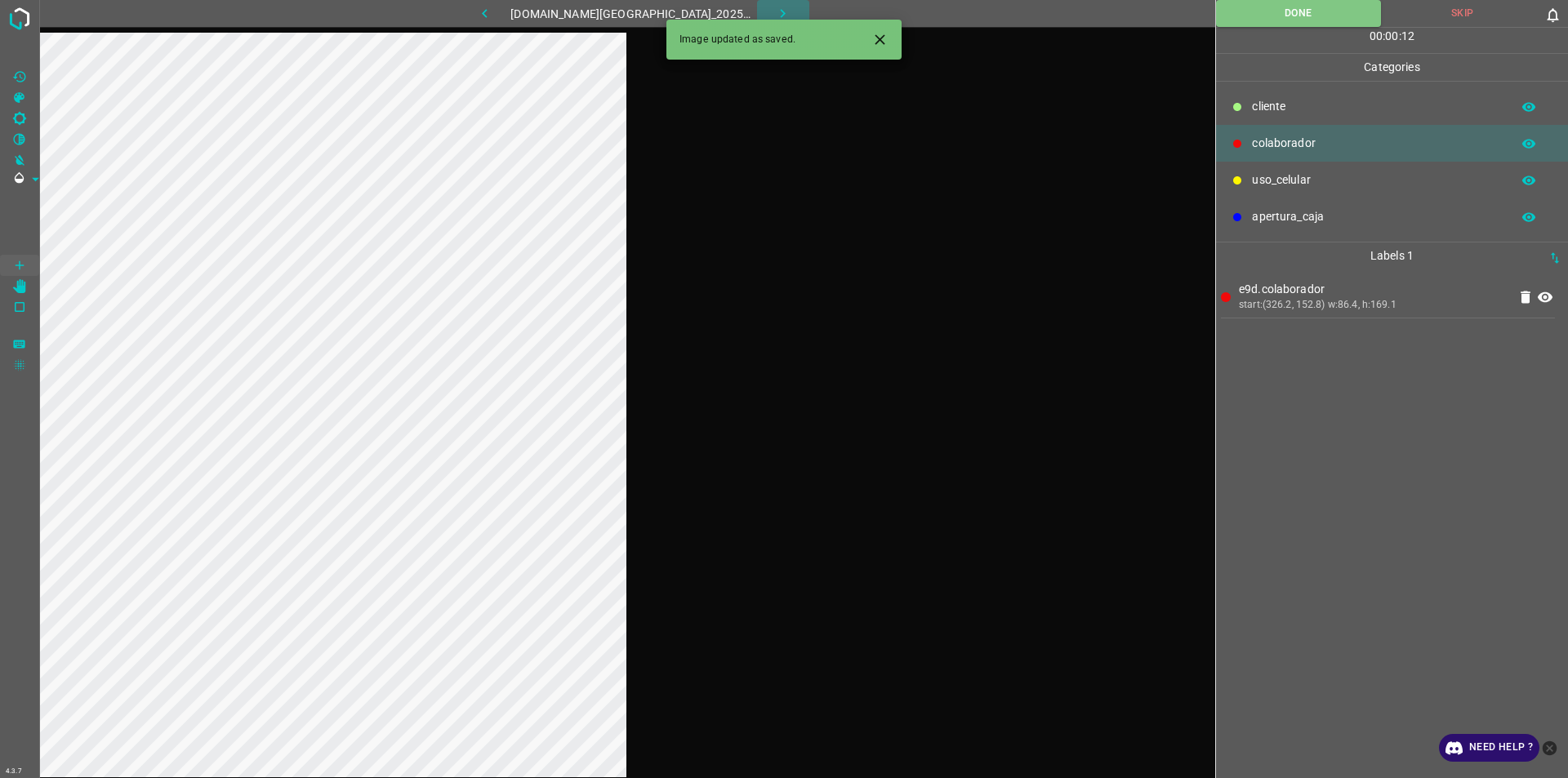
click at [774, 7] on icon "button" at bounding box center [783, 14] width 17 height 17
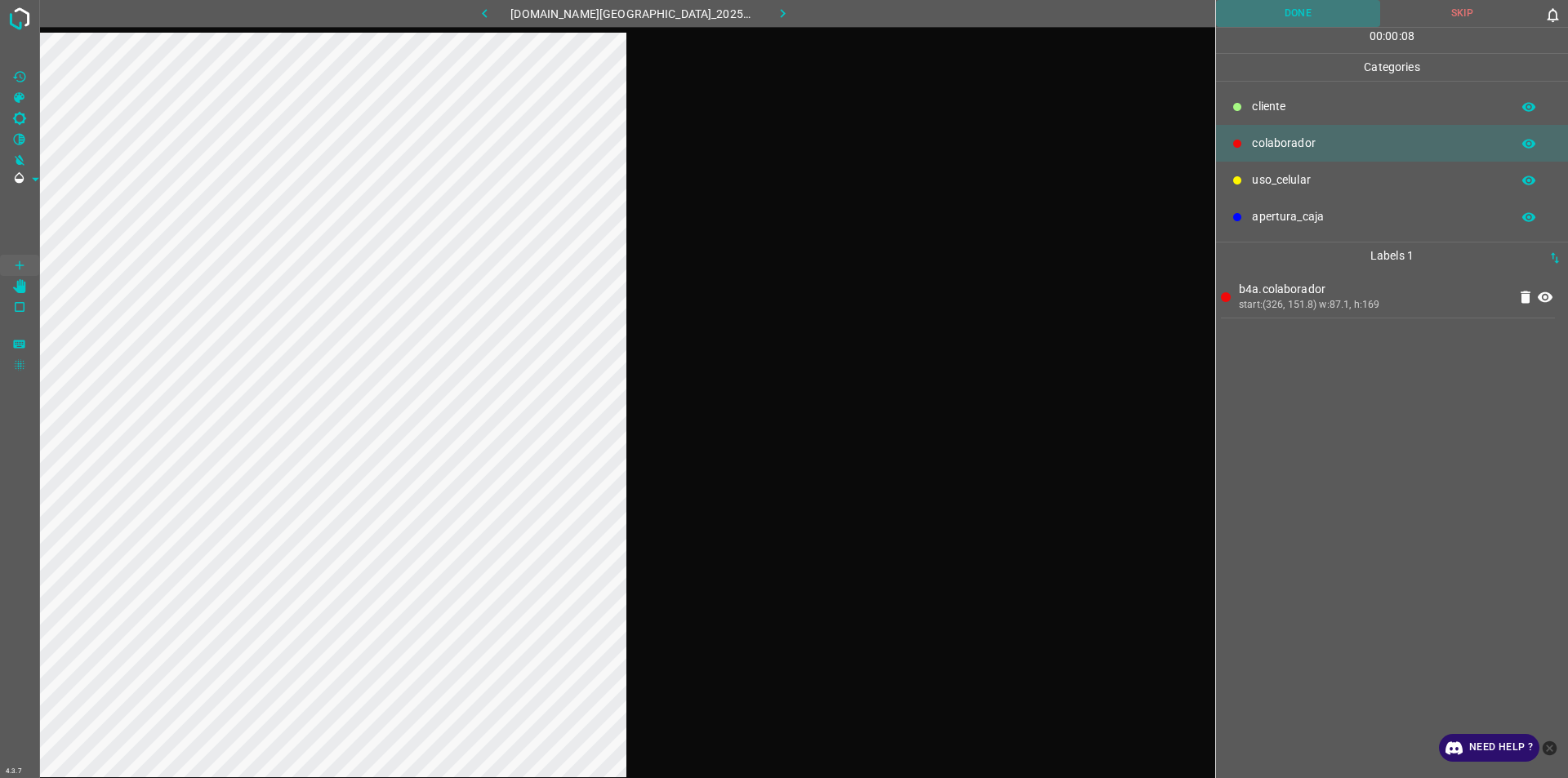
click at [782, 5] on button "Done" at bounding box center [1298, 14] width 164 height 27
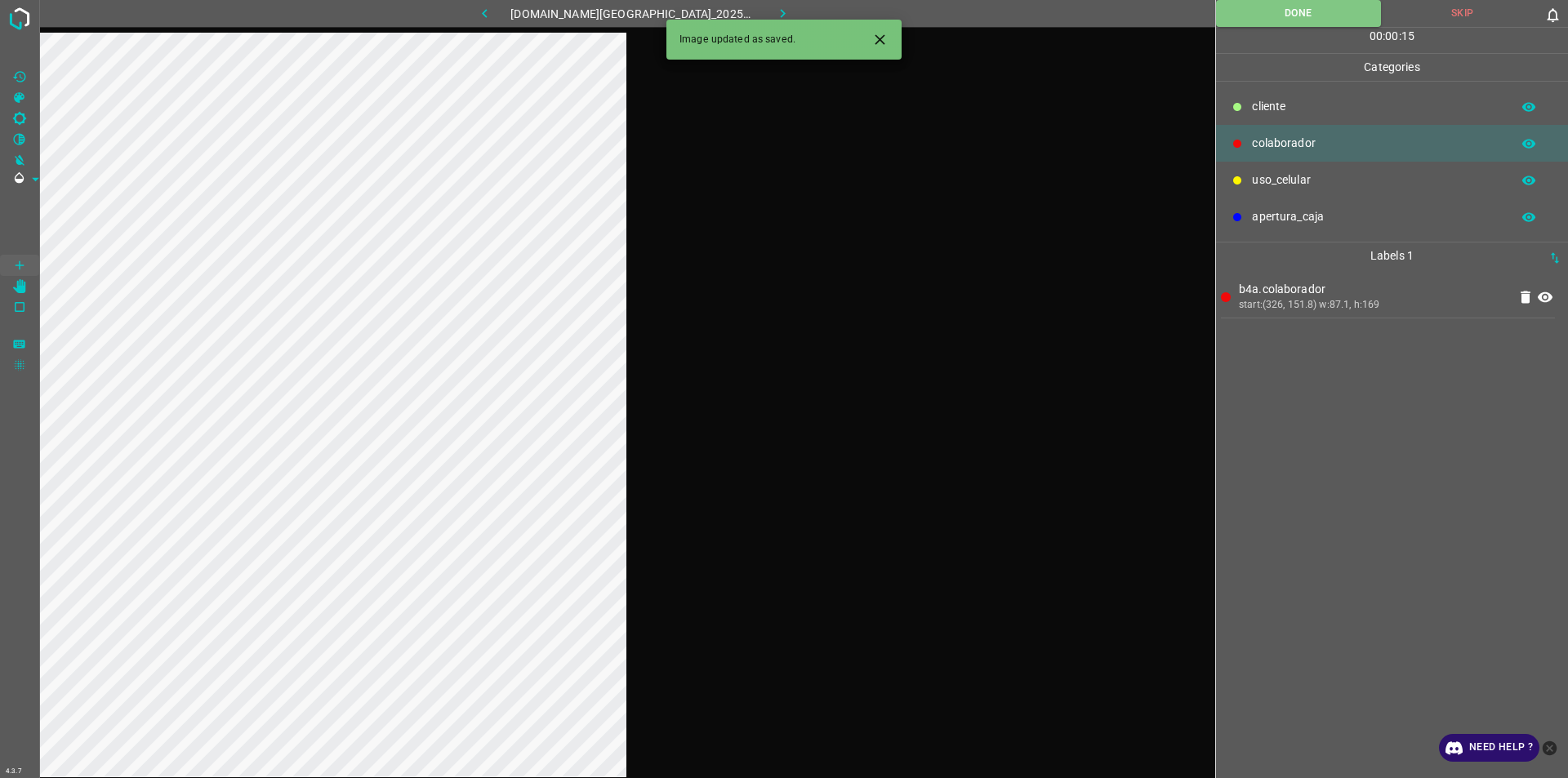
click at [782, 0] on button "Done" at bounding box center [1298, 14] width 165 height 27
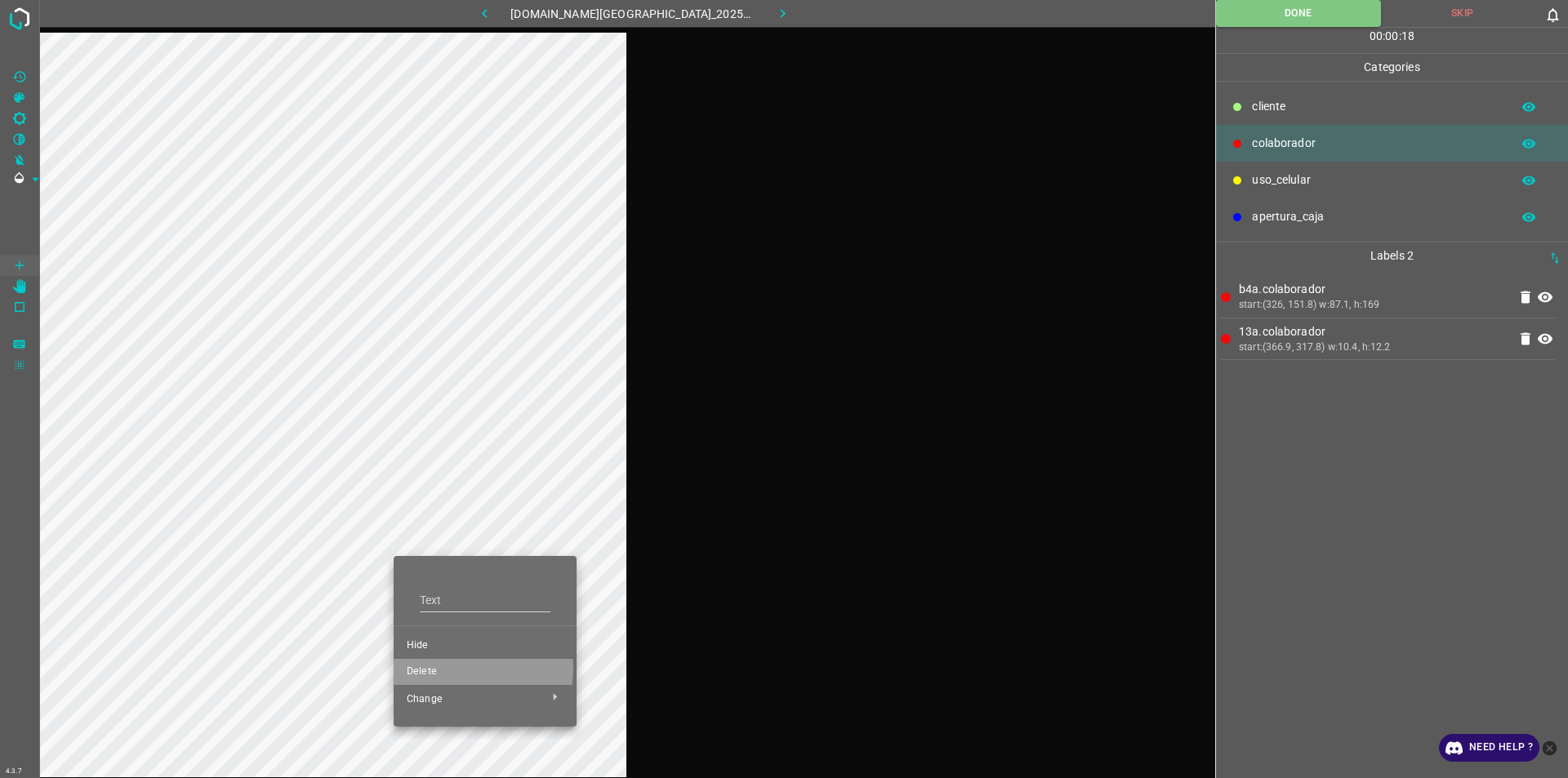
click at [449, 668] on span "Delete" at bounding box center [485, 671] width 157 height 15
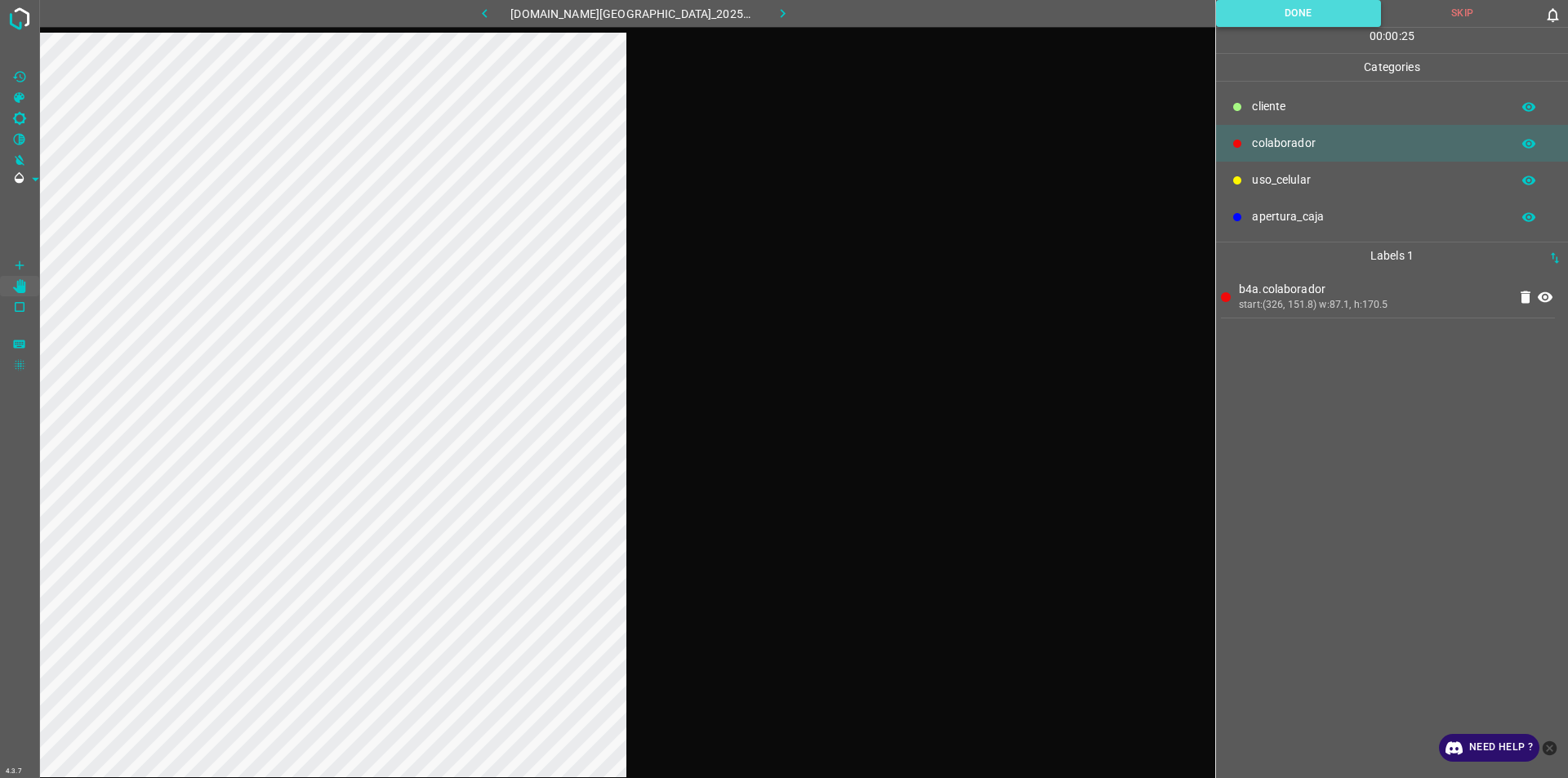
click at [782, 5] on button "Done" at bounding box center [1298, 14] width 165 height 27
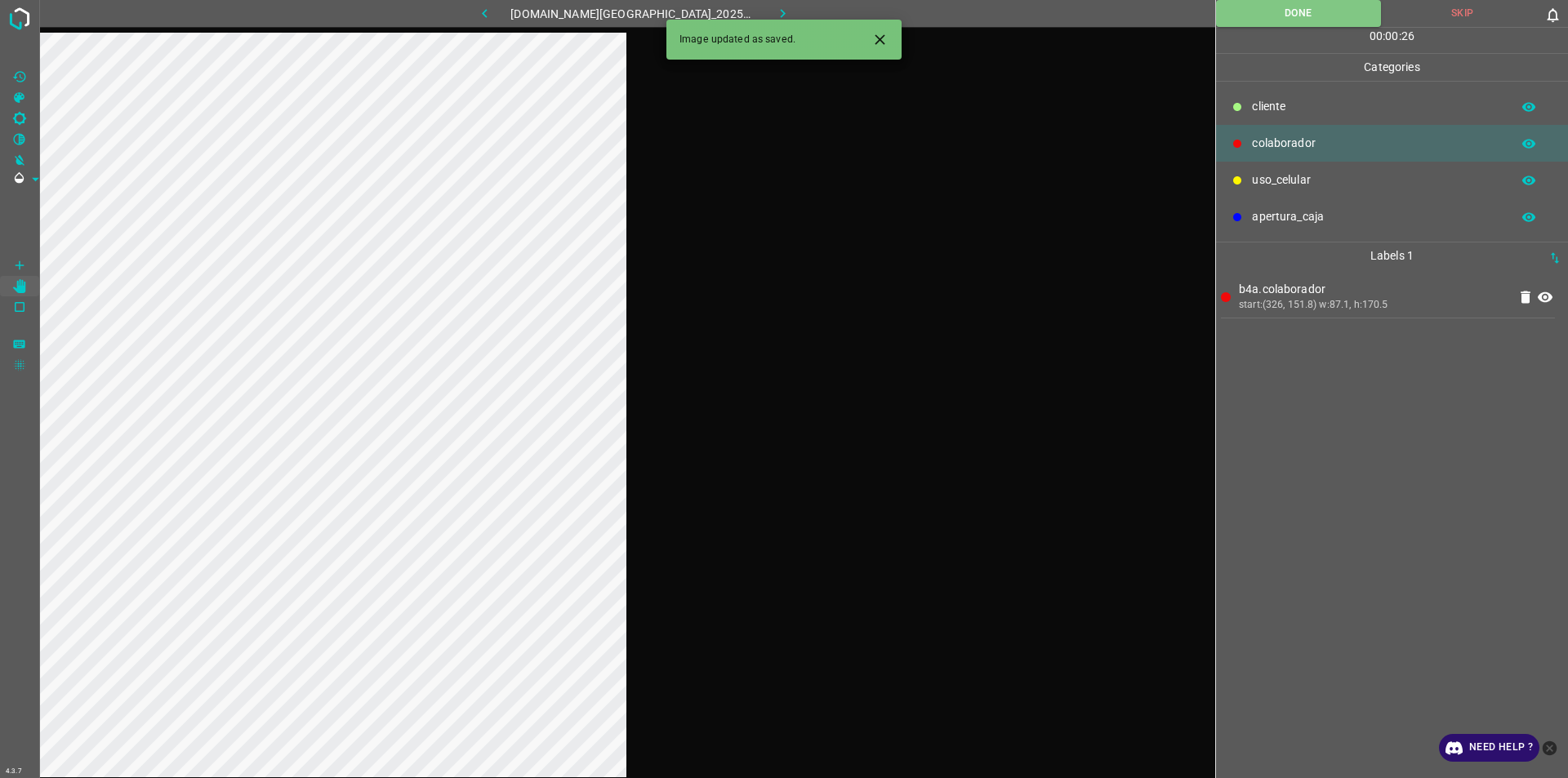
click at [775, 5] on button "button" at bounding box center [783, 14] width 52 height 27
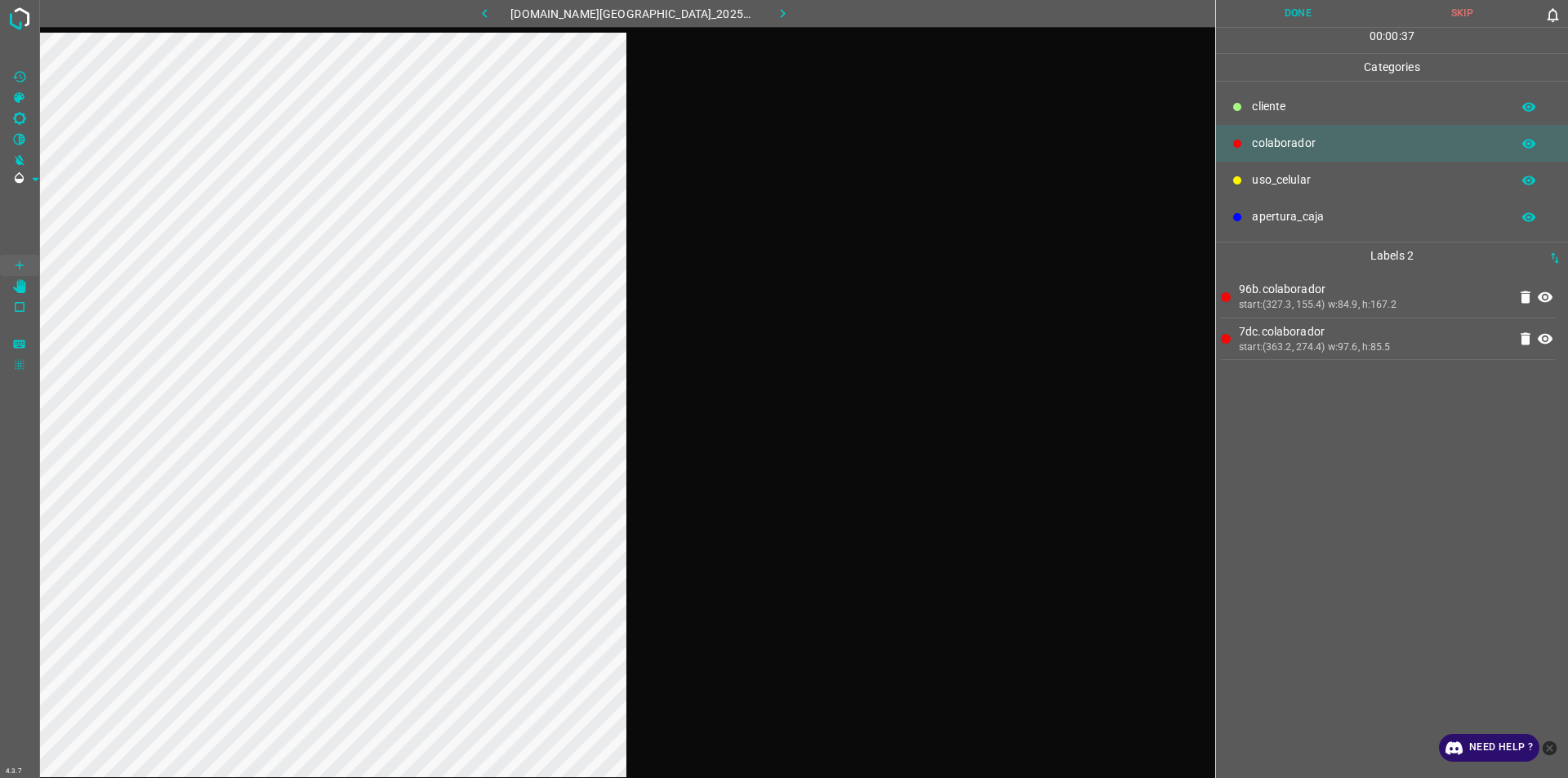
click at [782, 26] on button "Done" at bounding box center [1298, 14] width 164 height 27
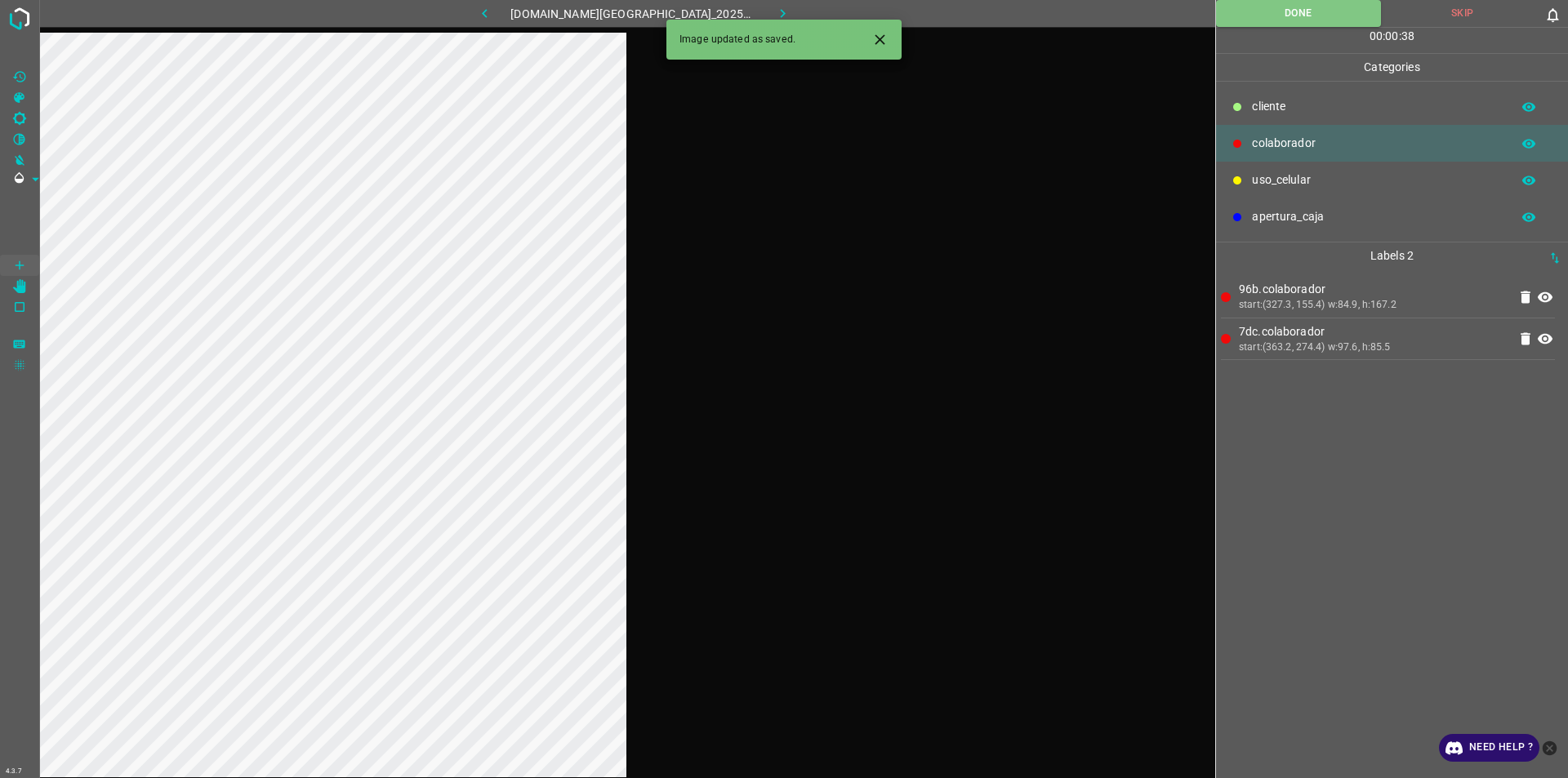
click at [774, 13] on icon "button" at bounding box center [783, 14] width 17 height 17
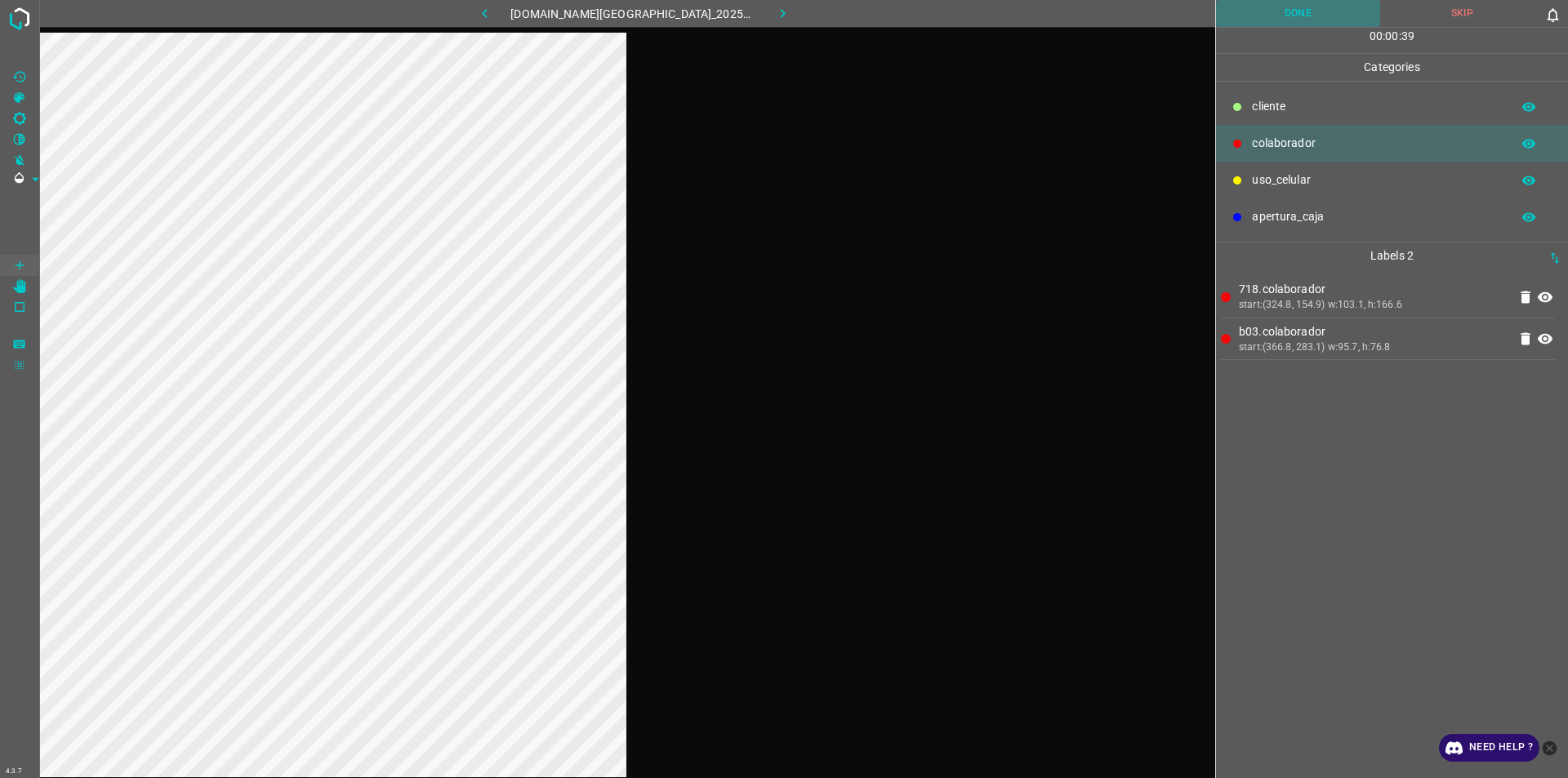
click at [782, 26] on button "Done" at bounding box center [1298, 14] width 164 height 27
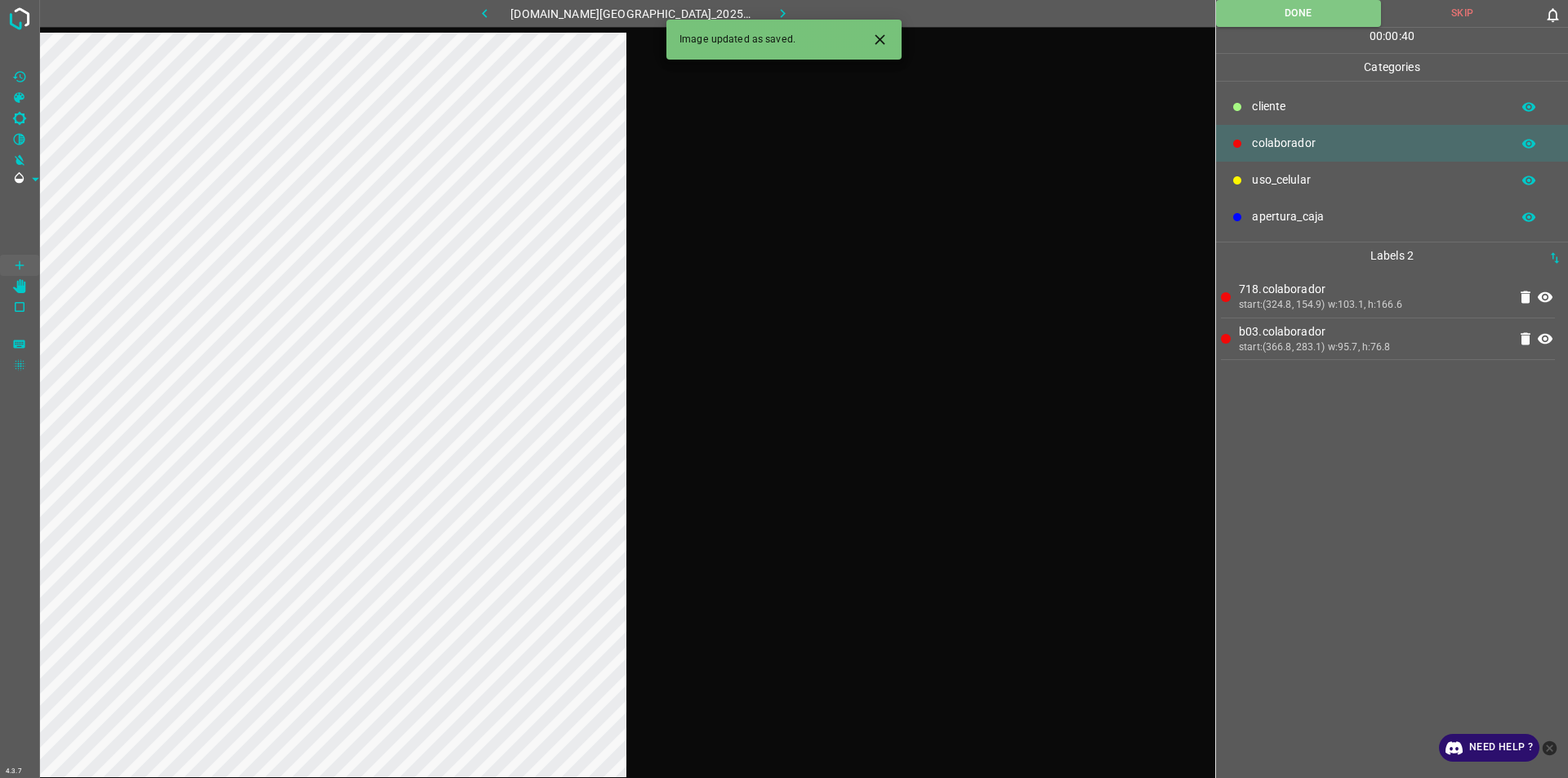
click at [778, 4] on button "button" at bounding box center [783, 14] width 52 height 27
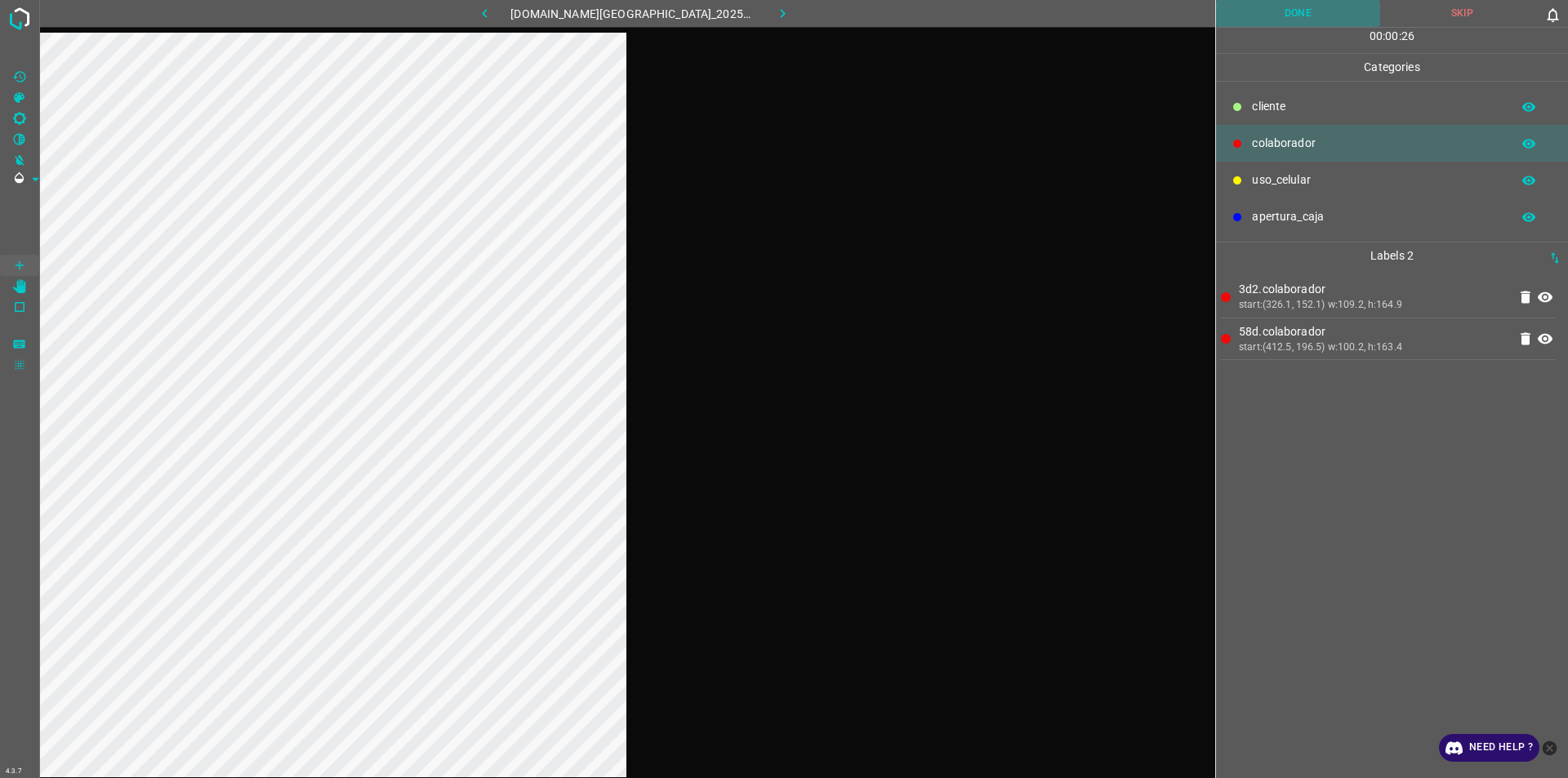
click at [782, 7] on button "Done" at bounding box center [1298, 14] width 164 height 27
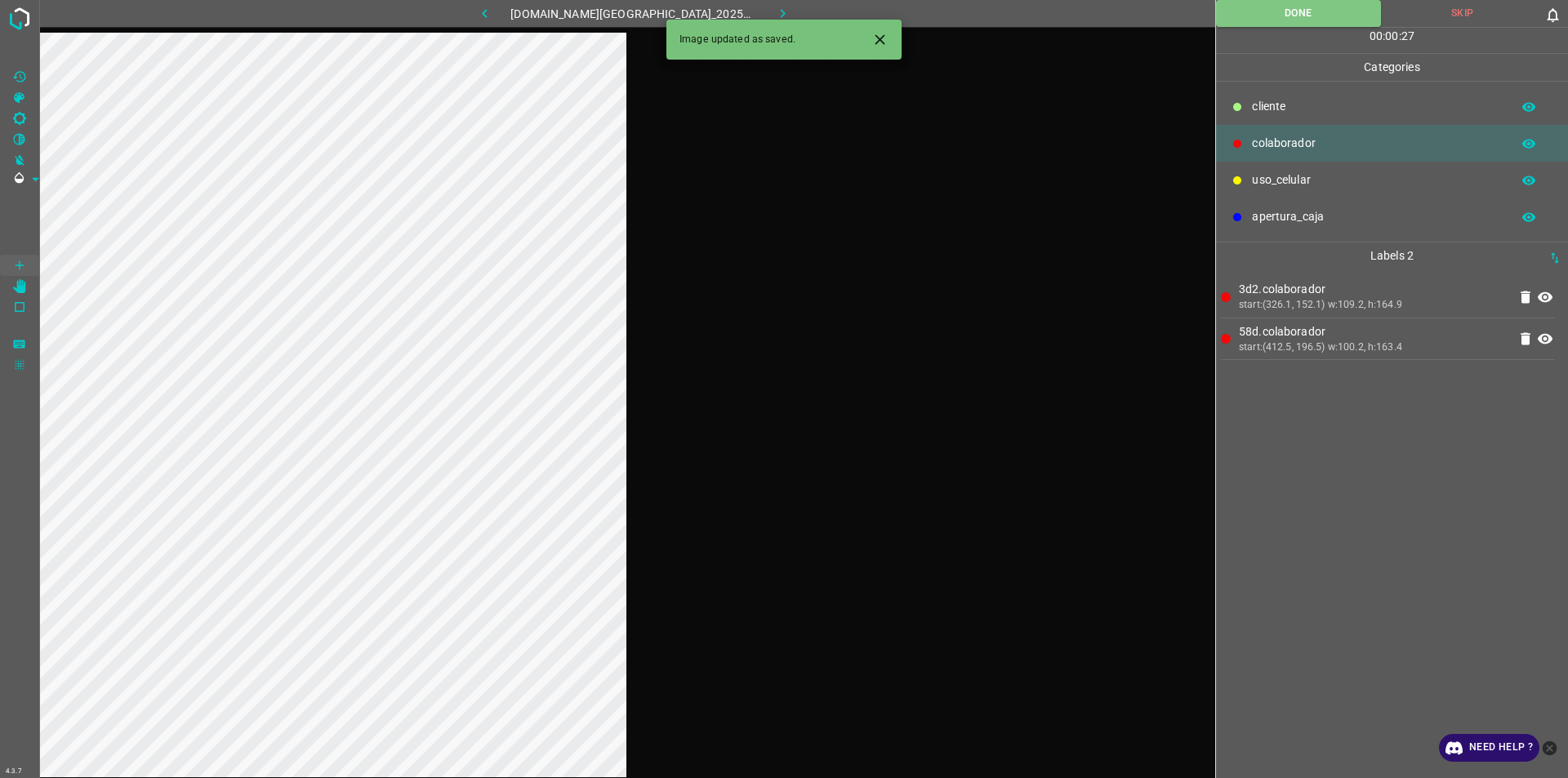
click at [774, 7] on icon "button" at bounding box center [783, 14] width 17 height 17
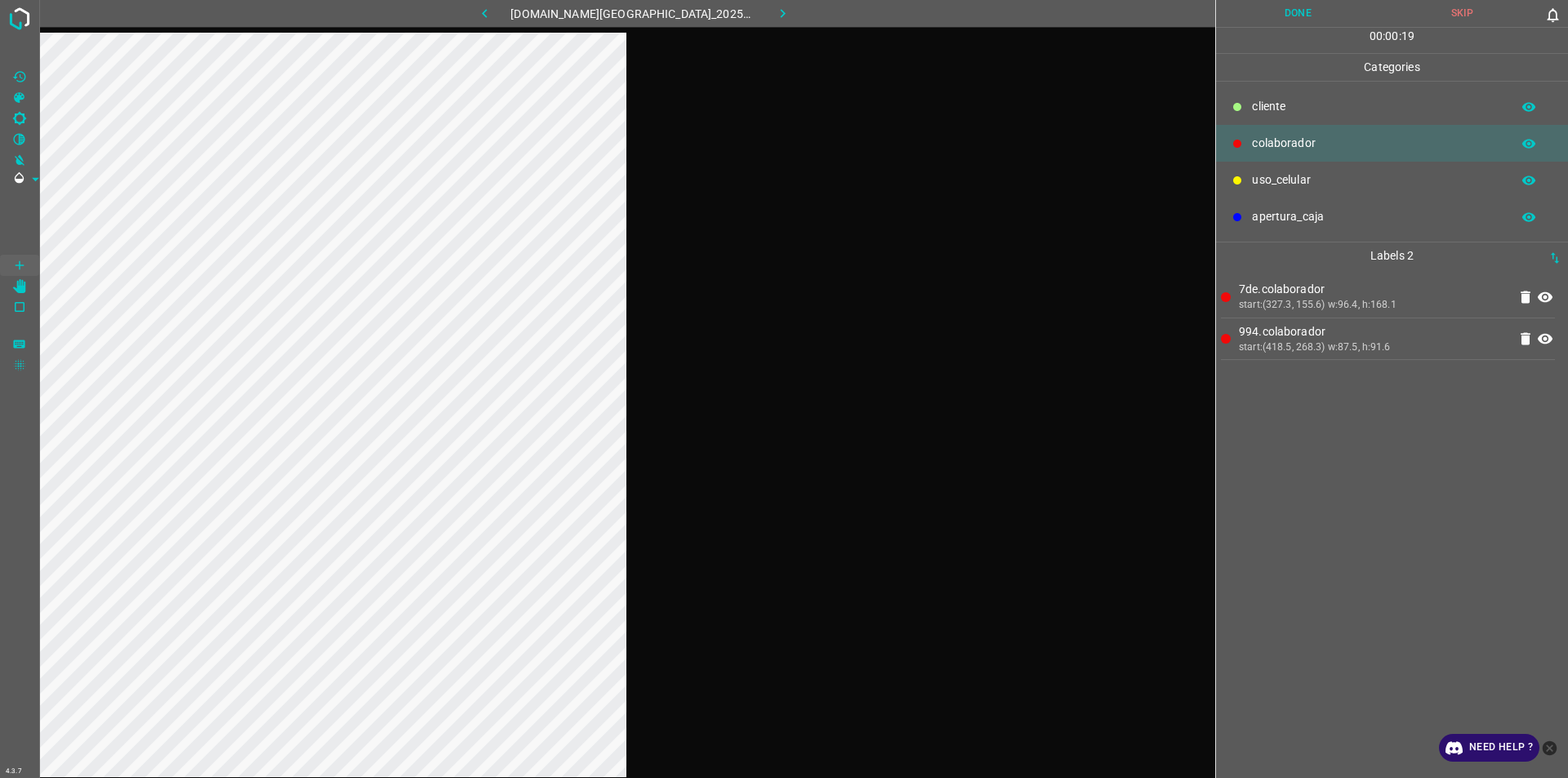
click at [782, 4] on button "Done" at bounding box center [1298, 14] width 164 height 27
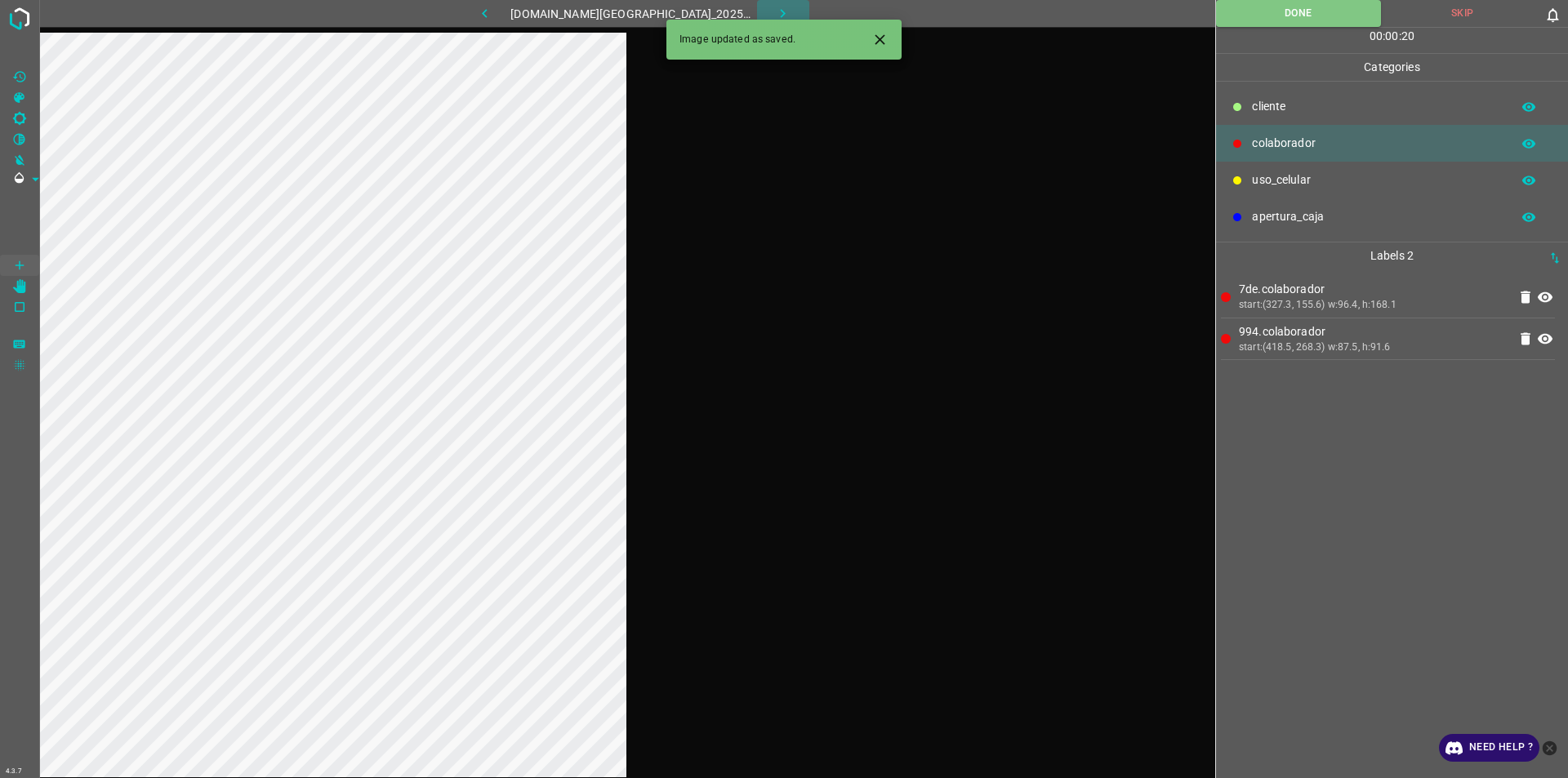
click at [778, 10] on button "button" at bounding box center [783, 14] width 52 height 27
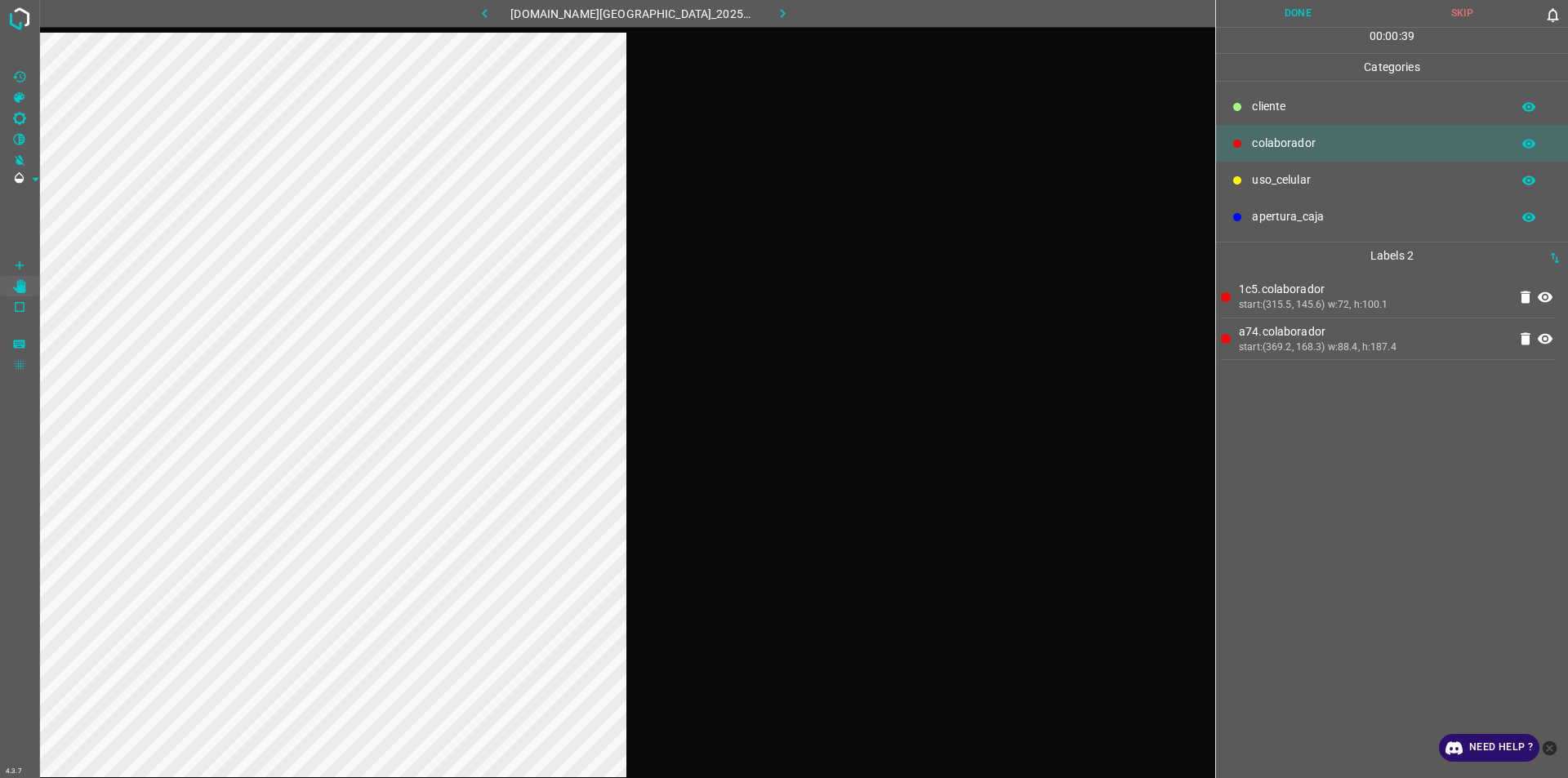
click at [782, 0] on button "Done" at bounding box center [1298, 14] width 164 height 27
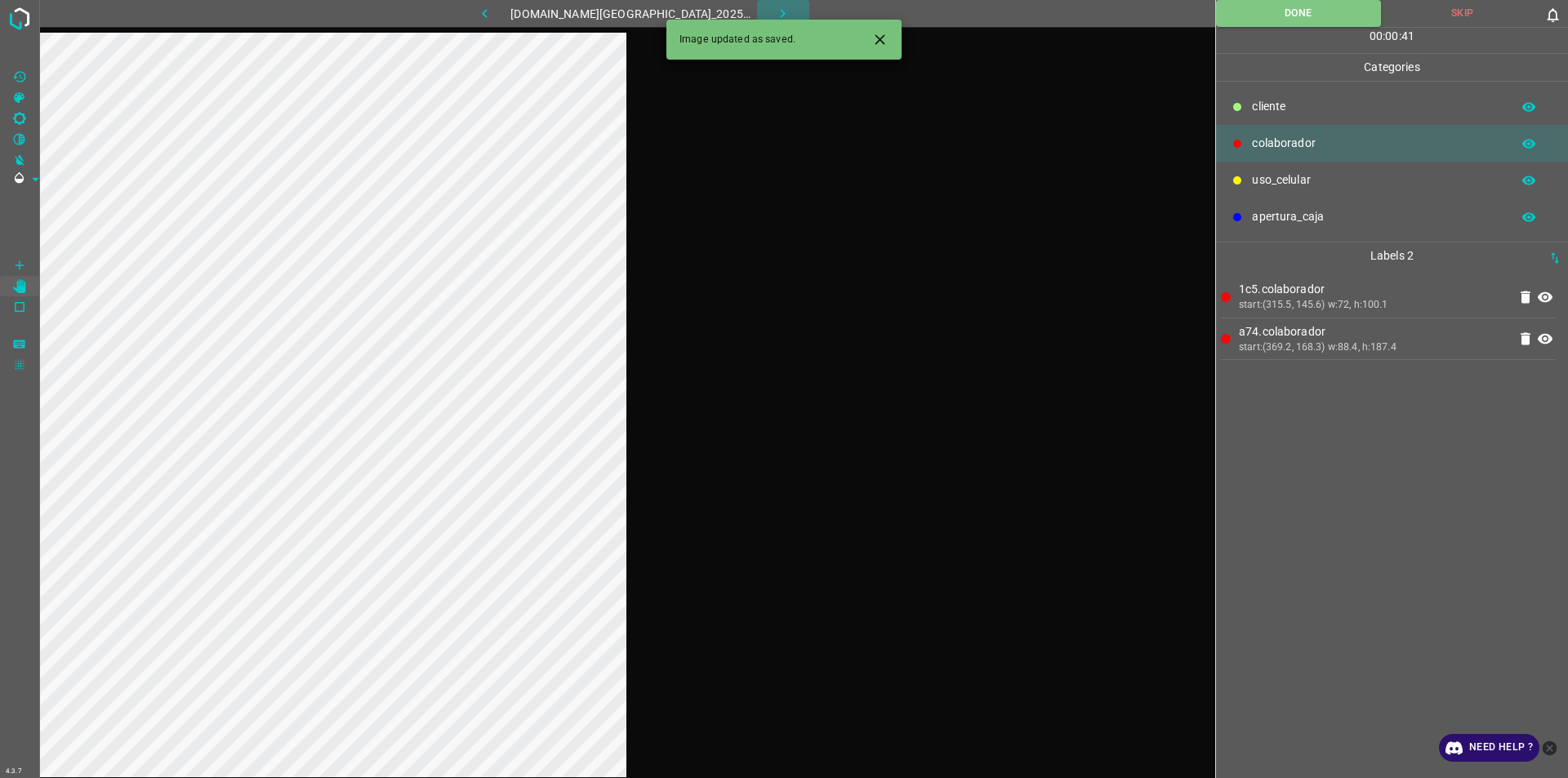
click at [763, 0] on button "button" at bounding box center [783, 14] width 52 height 27
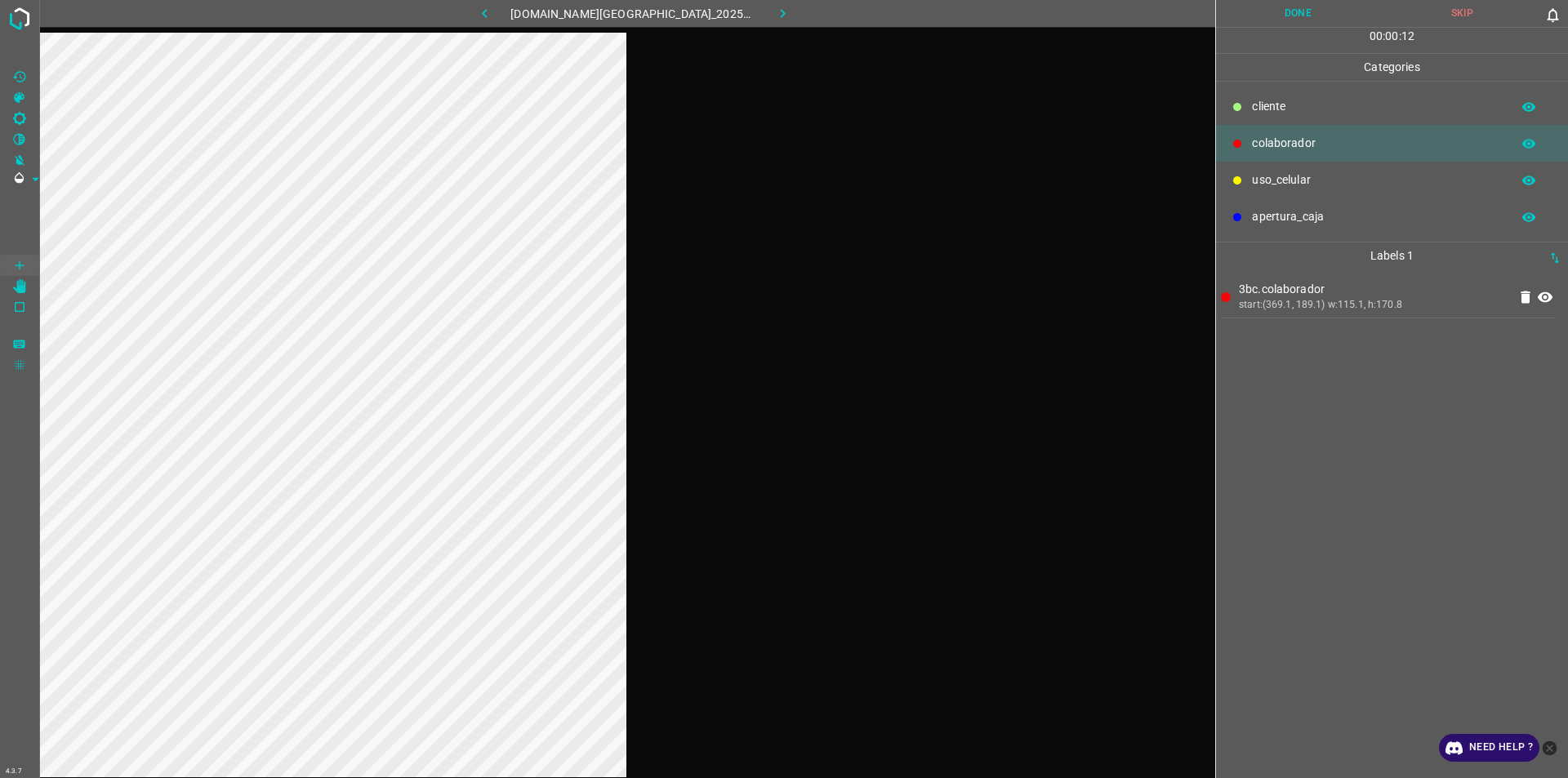
click at [510, 5] on button "button" at bounding box center [484, 14] width 52 height 27
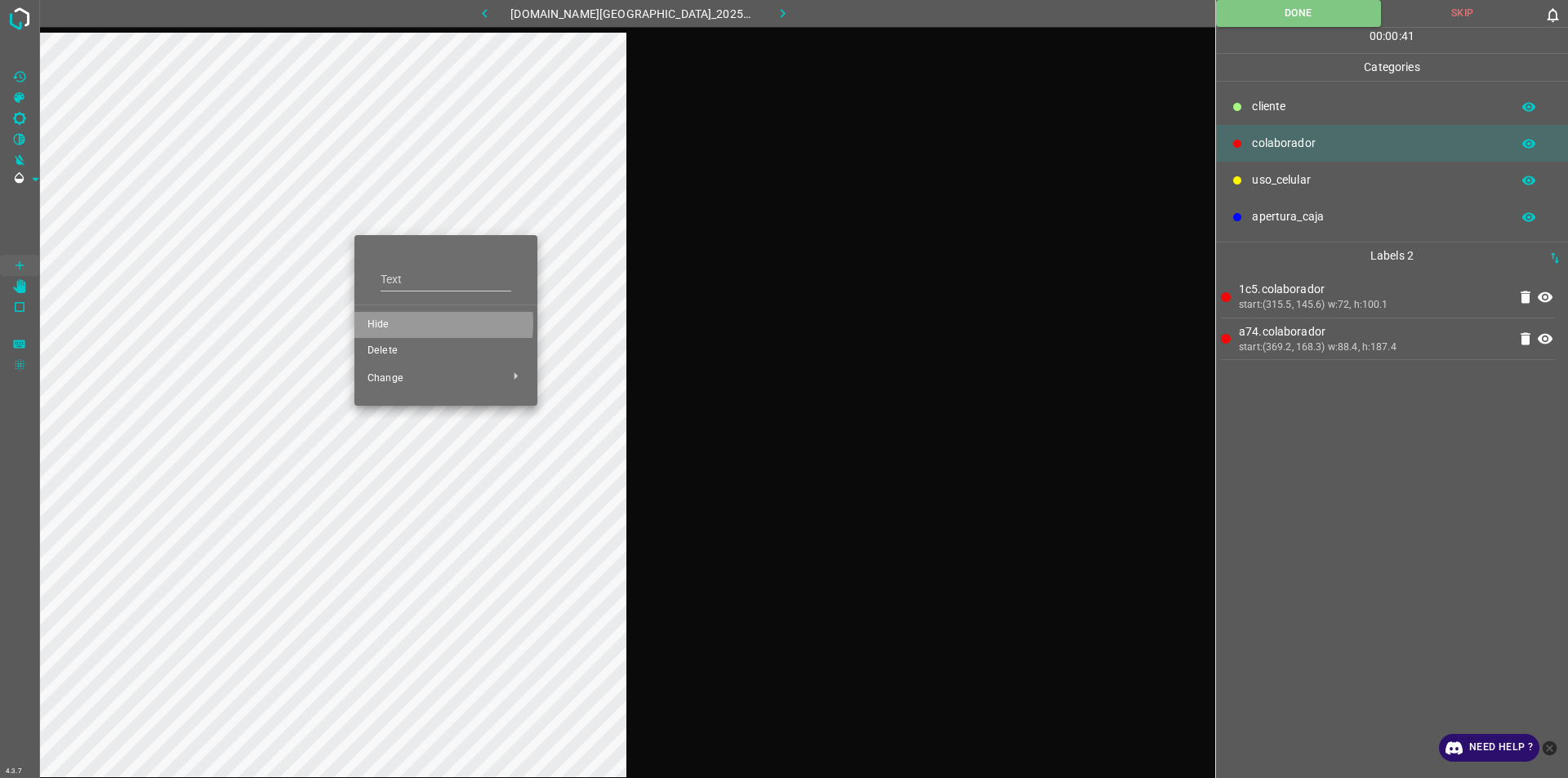
click at [410, 323] on span "Hide" at bounding box center [446, 324] width 157 height 15
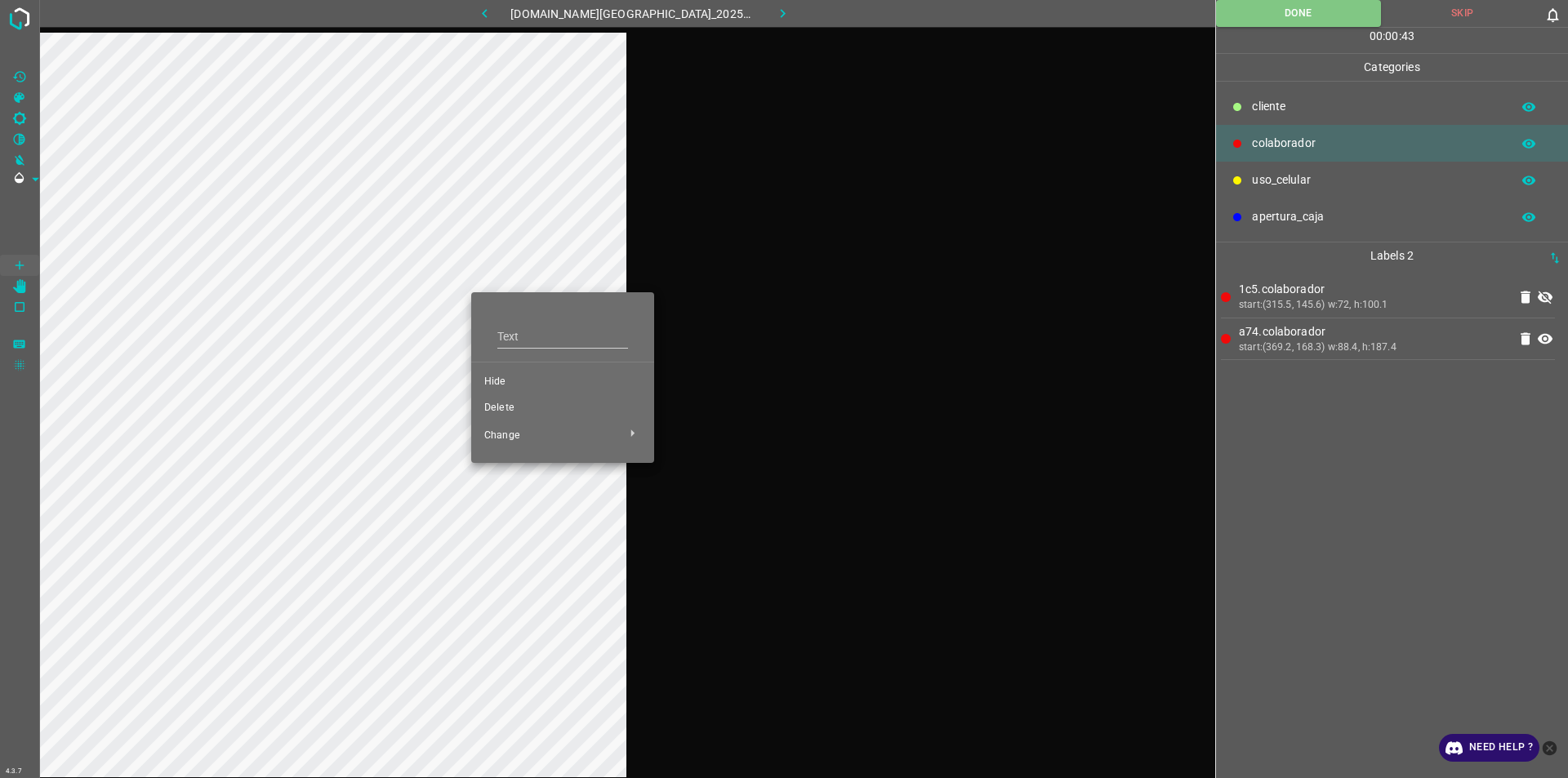
click at [496, 372] on li "Hide" at bounding box center [562, 381] width 183 height 26
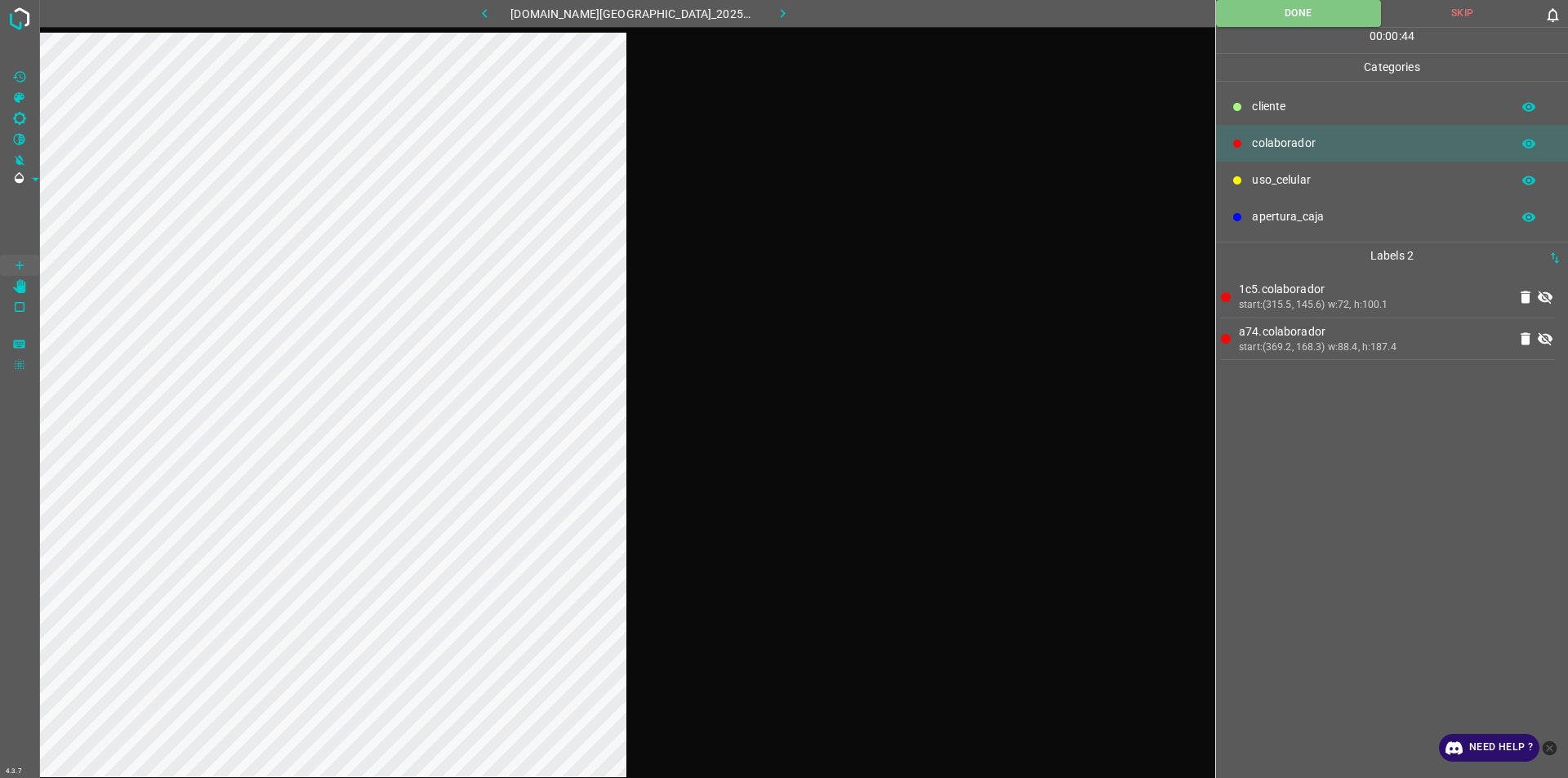
click at [782, 296] on icon at bounding box center [1545, 297] width 15 height 13
click at [782, 337] on icon at bounding box center [1545, 339] width 20 height 20
click at [781, 15] on icon "button" at bounding box center [784, 14] width 5 height 9
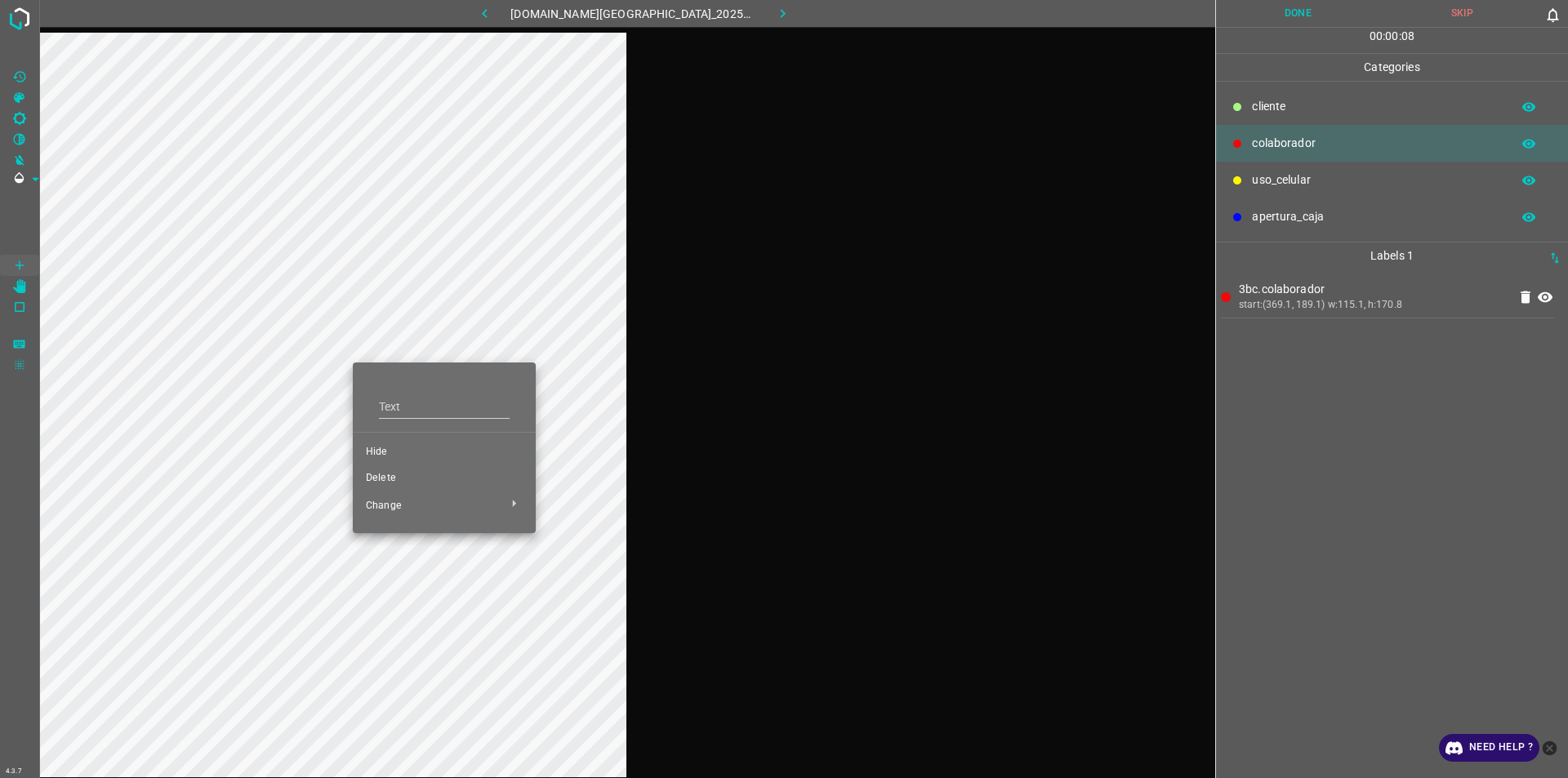
click at [420, 456] on span "Hide" at bounding box center [445, 451] width 157 height 15
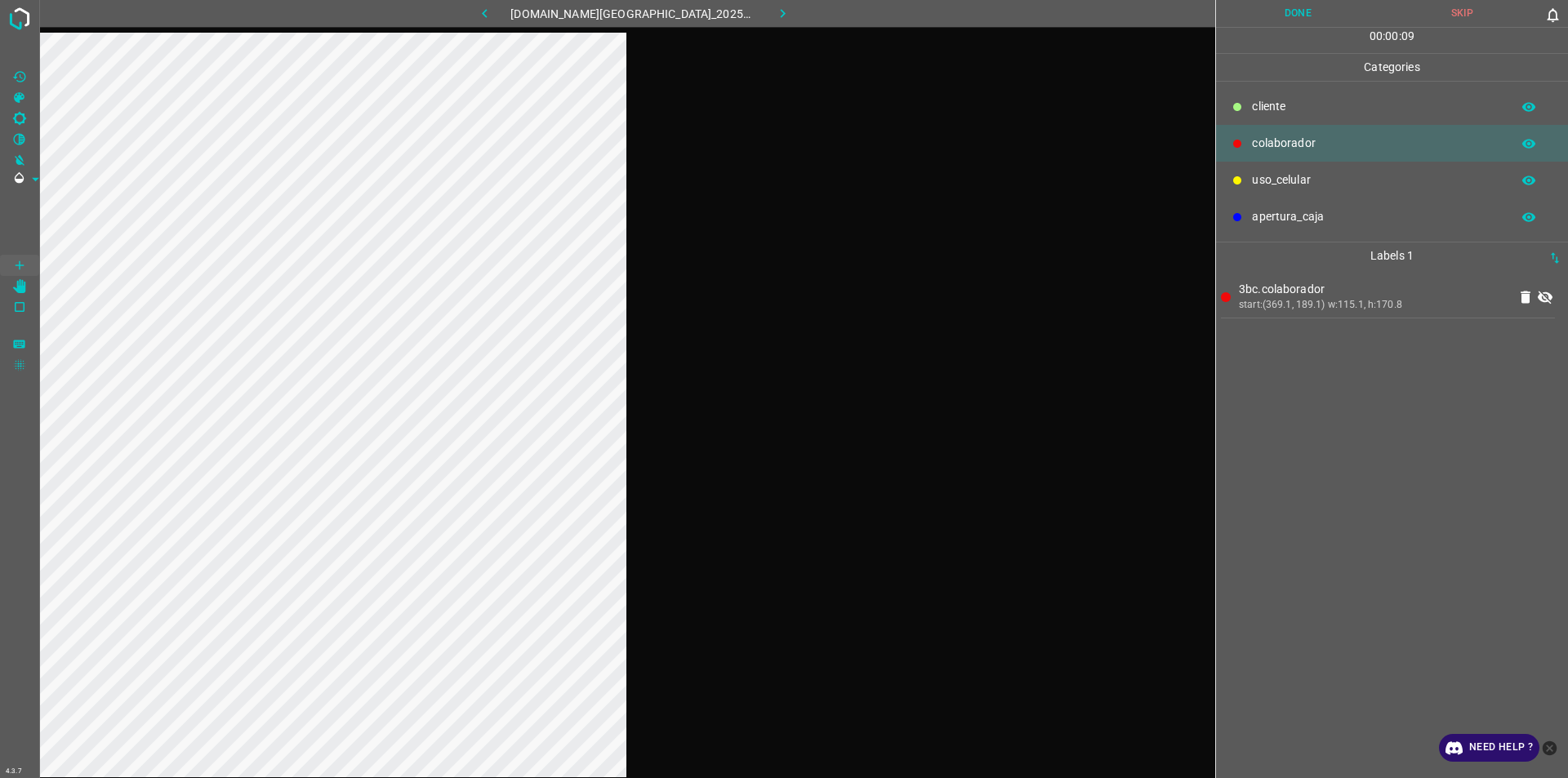
click at [782, 211] on p "apertura_caja" at bounding box center [1378, 217] width 251 height 17
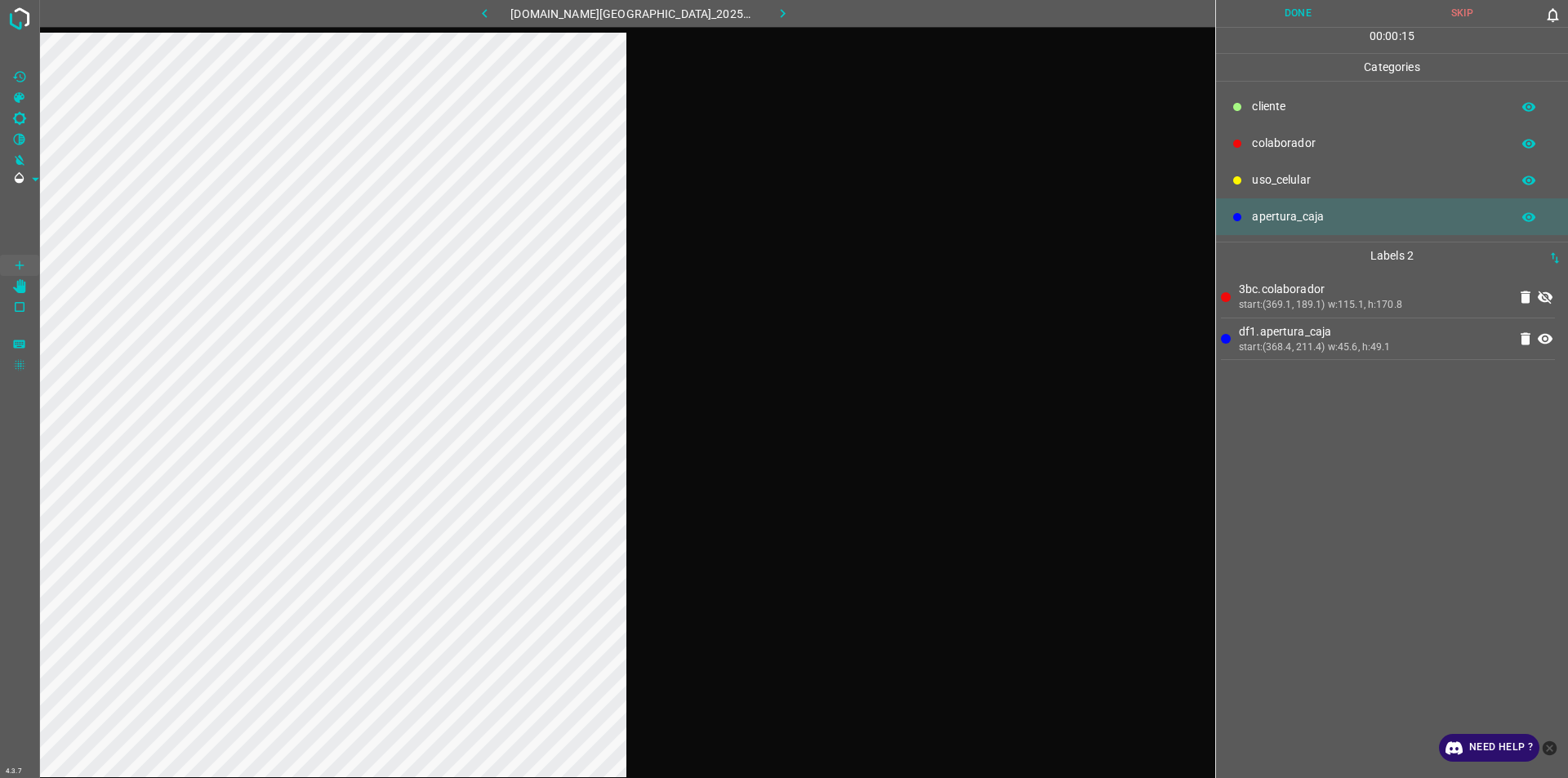
click at [782, 302] on div "3bc.colaborador start:(369.1, 189.1) w:115.1, h:170.8 df1.apertura_caja start:(…" at bounding box center [1391, 524] width 342 height 508
click at [782, 299] on icon at bounding box center [1545, 297] width 15 height 13
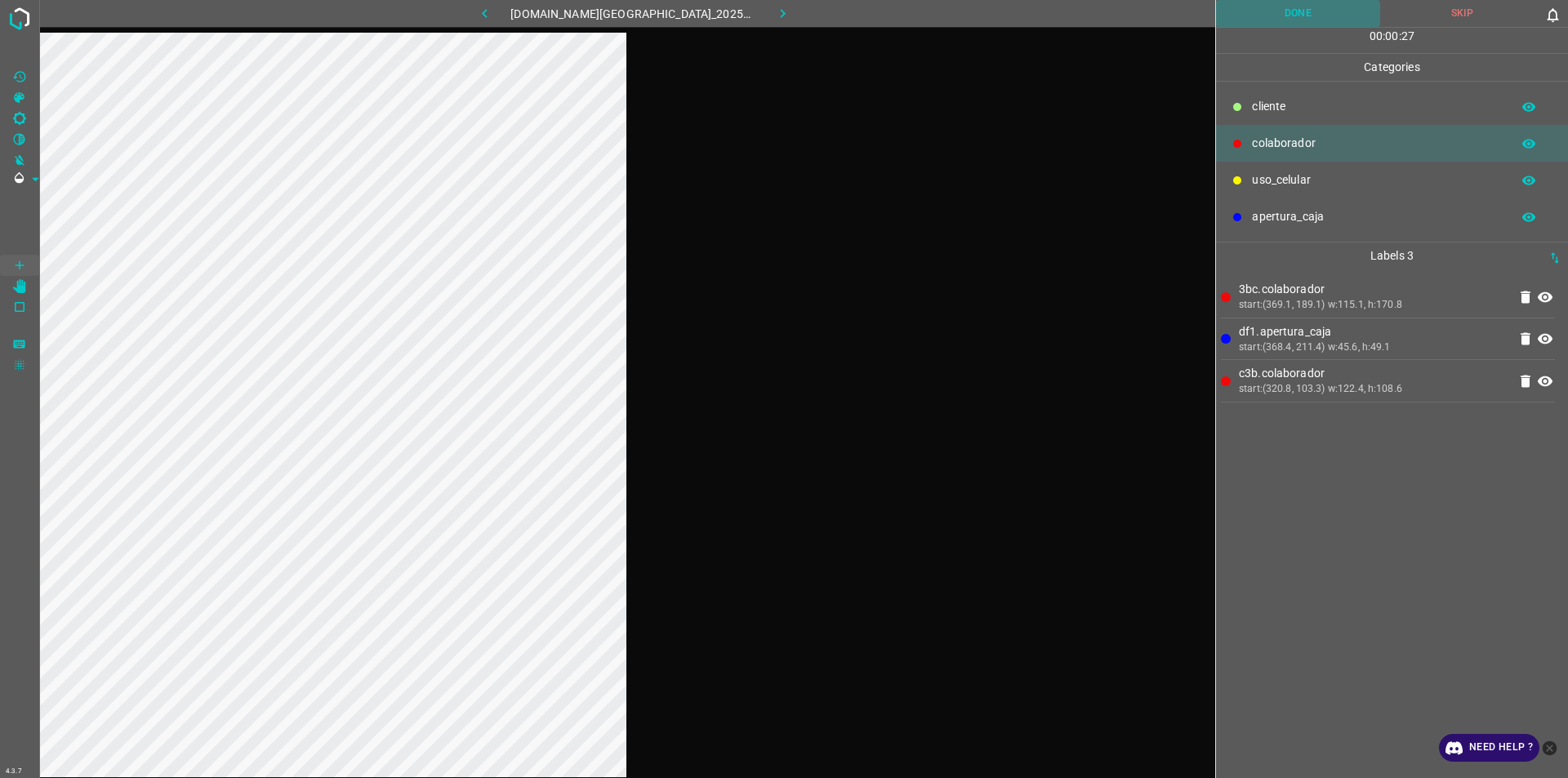
click at [782, 27] on button "Done" at bounding box center [1298, 14] width 164 height 27
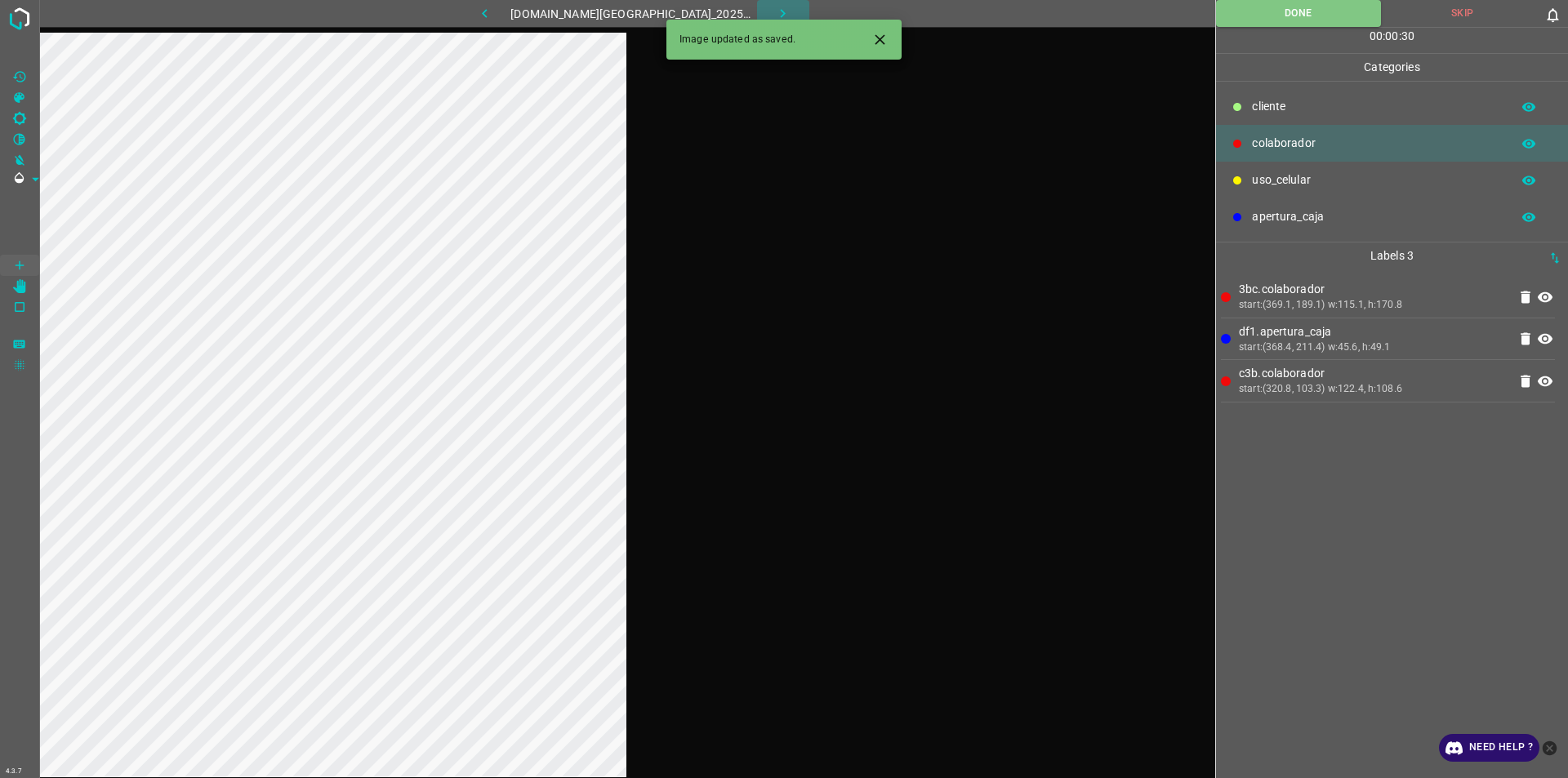
click at [774, 9] on icon "button" at bounding box center [783, 14] width 17 height 17
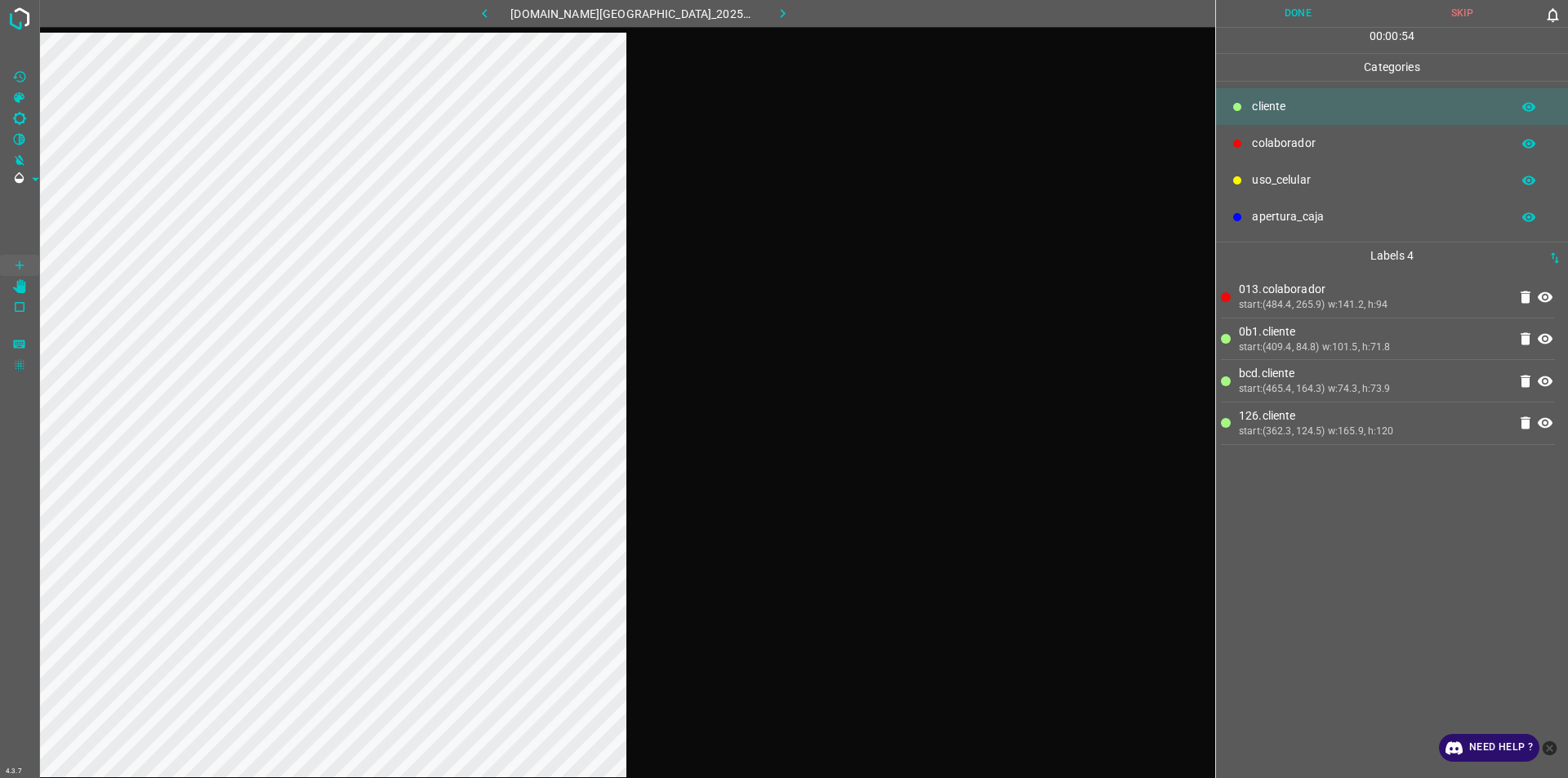
click at [782, 3] on button "Done" at bounding box center [1298, 14] width 164 height 27
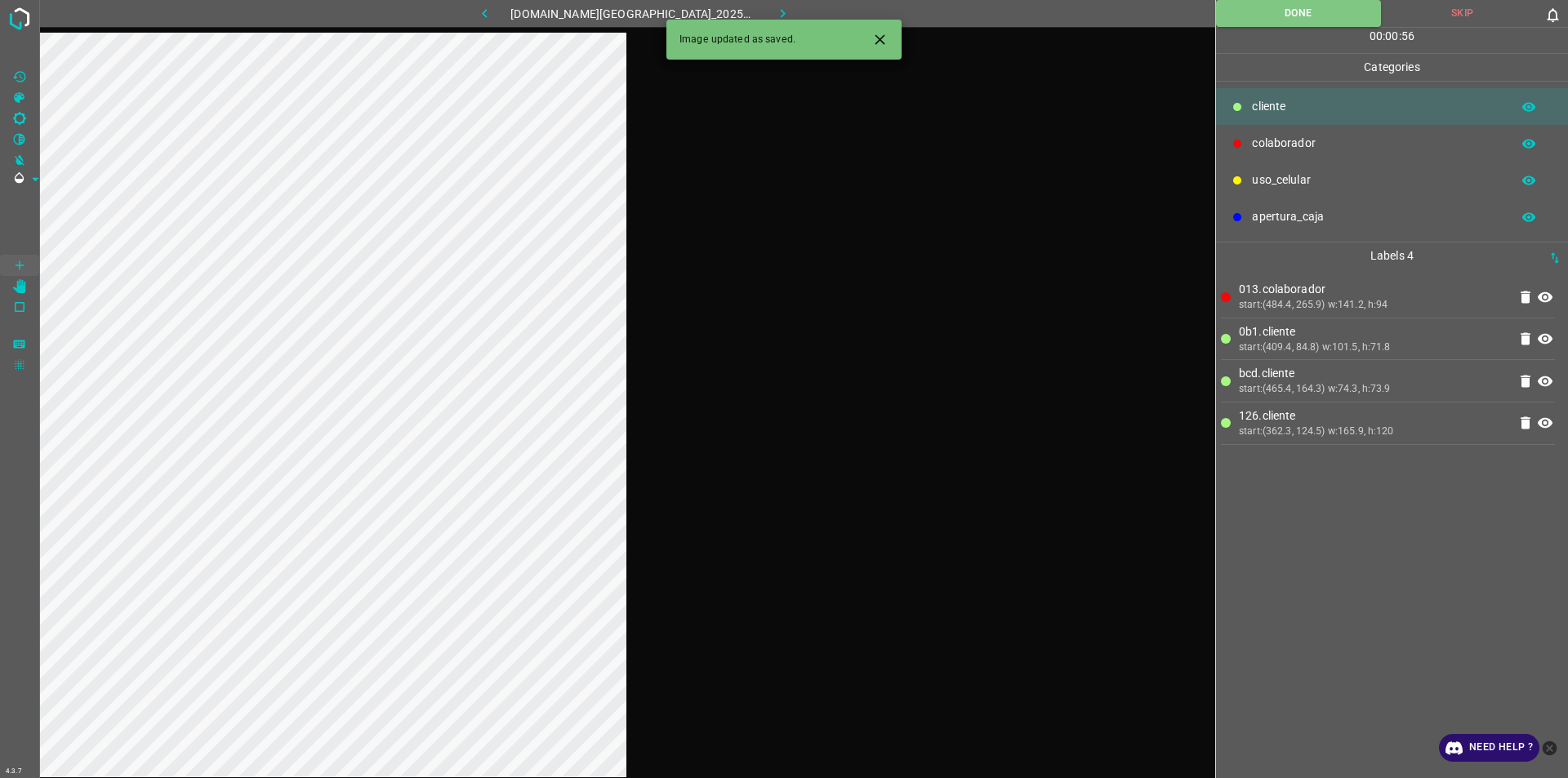
click at [775, 10] on button "button" at bounding box center [783, 14] width 52 height 27
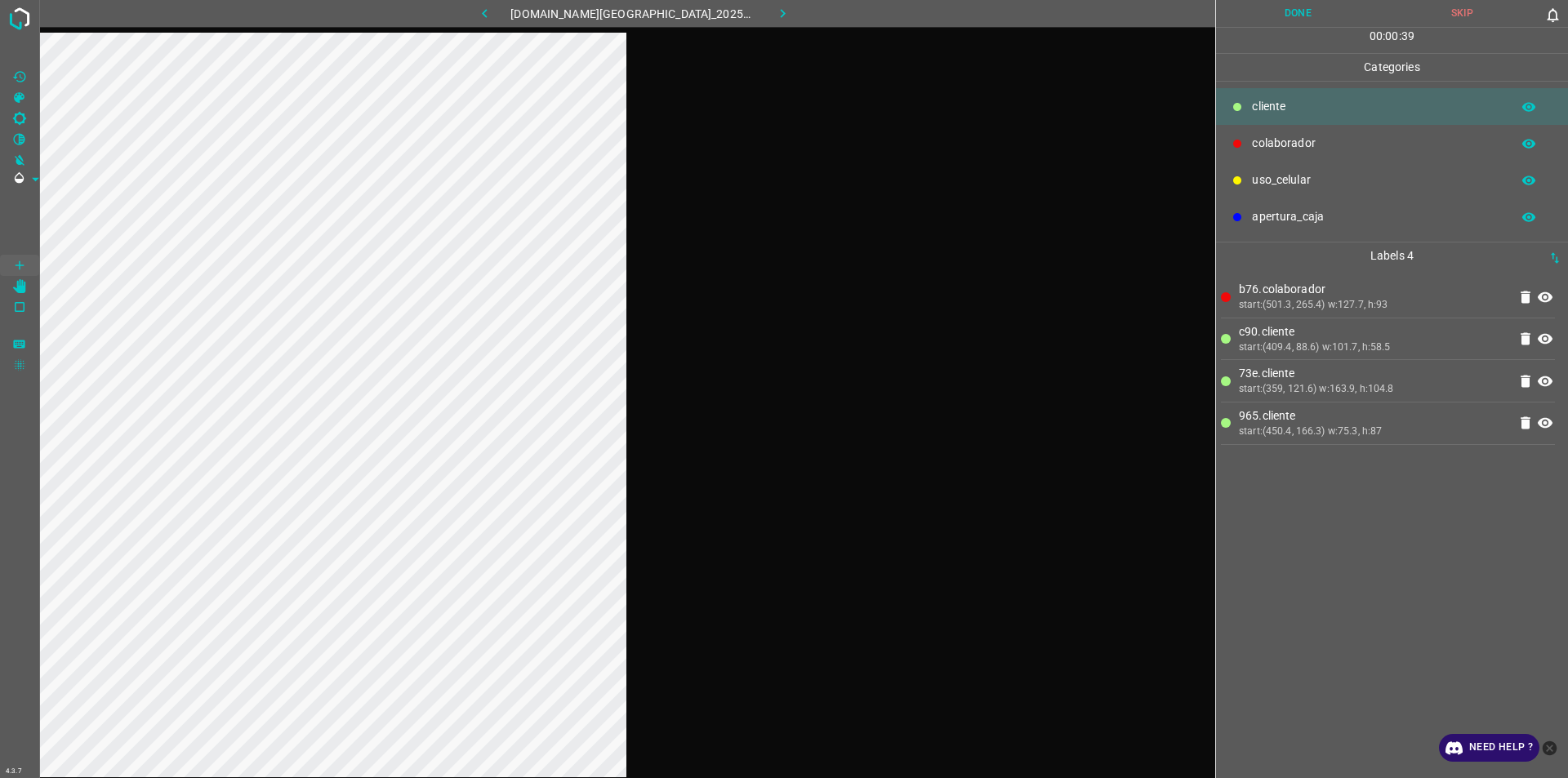
click at [782, 16] on button "Done" at bounding box center [1298, 14] width 164 height 27
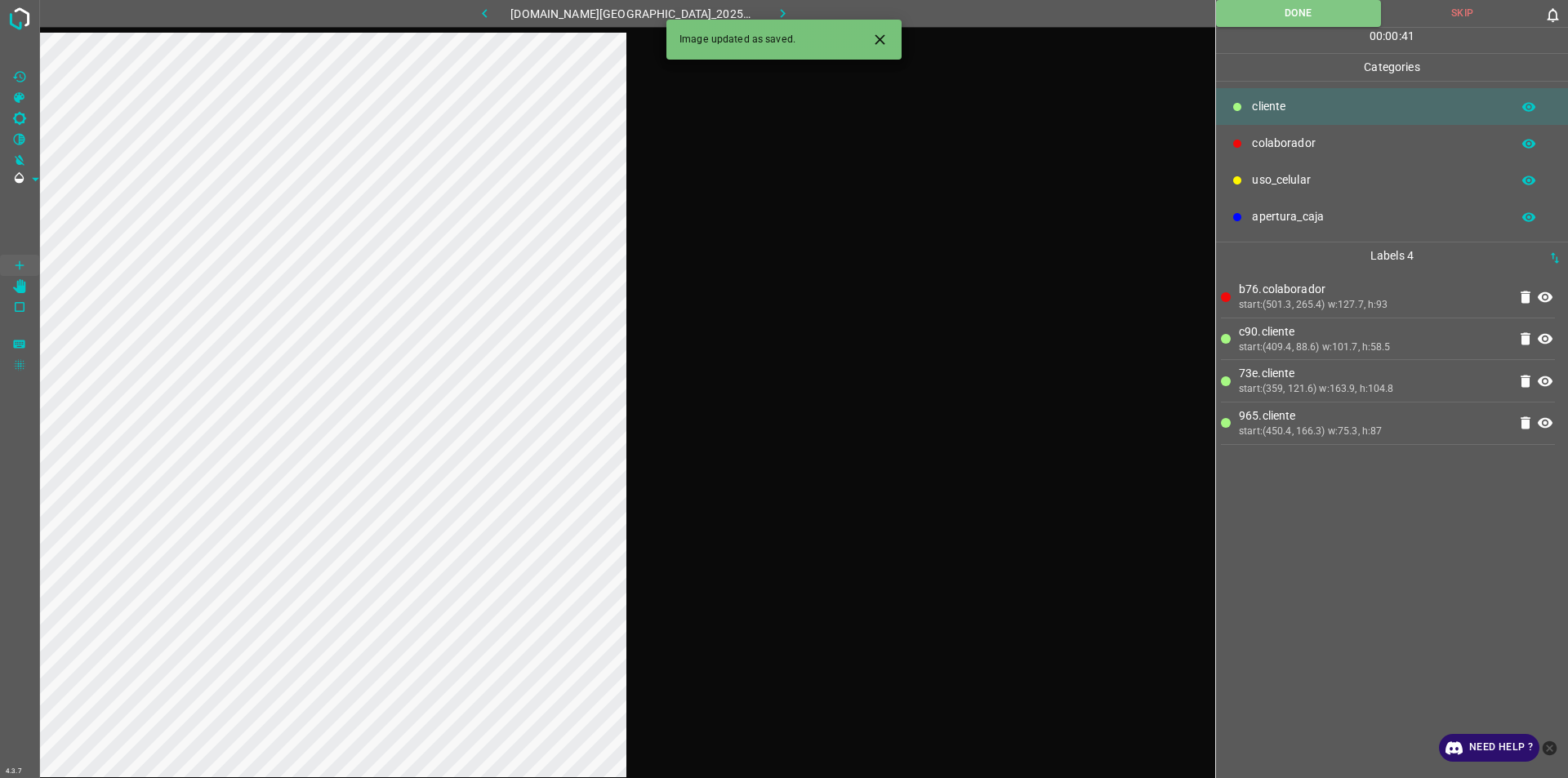
click at [775, 6] on button "button" at bounding box center [783, 14] width 52 height 27
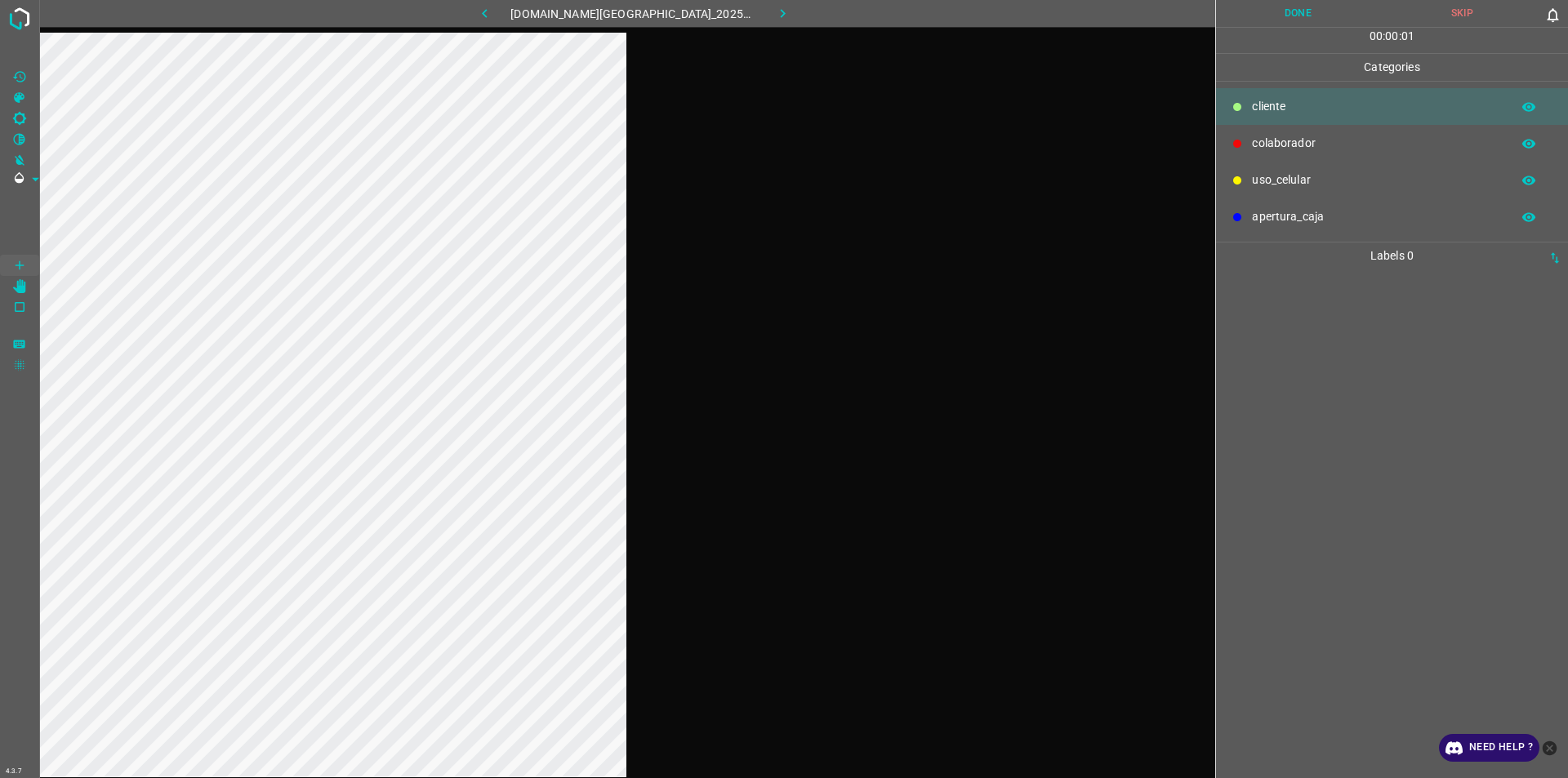
click at [782, 155] on div "colaborador" at bounding box center [1392, 142] width 352 height 37
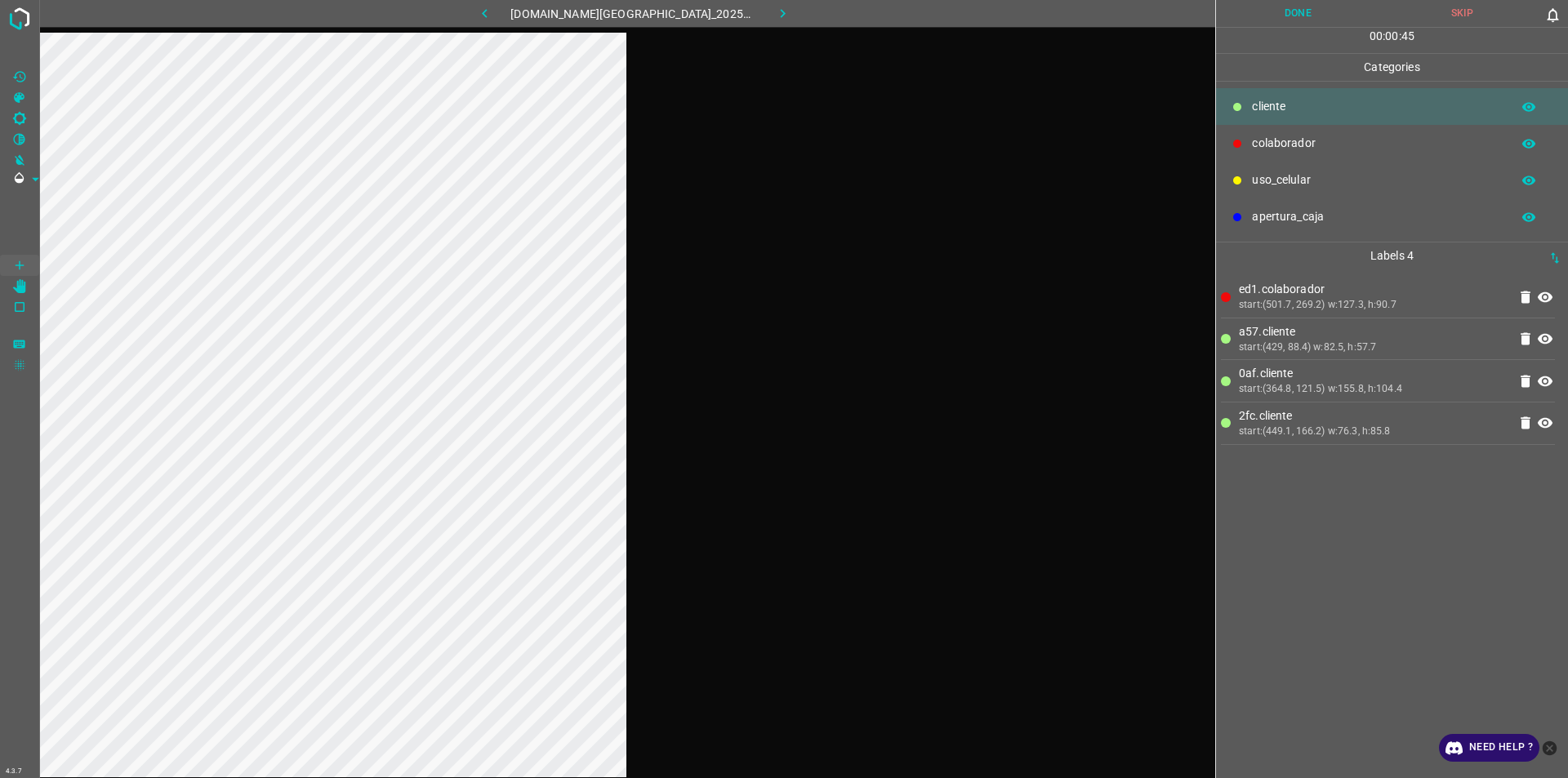
click at [782, 12] on button "Done" at bounding box center [1298, 14] width 164 height 27
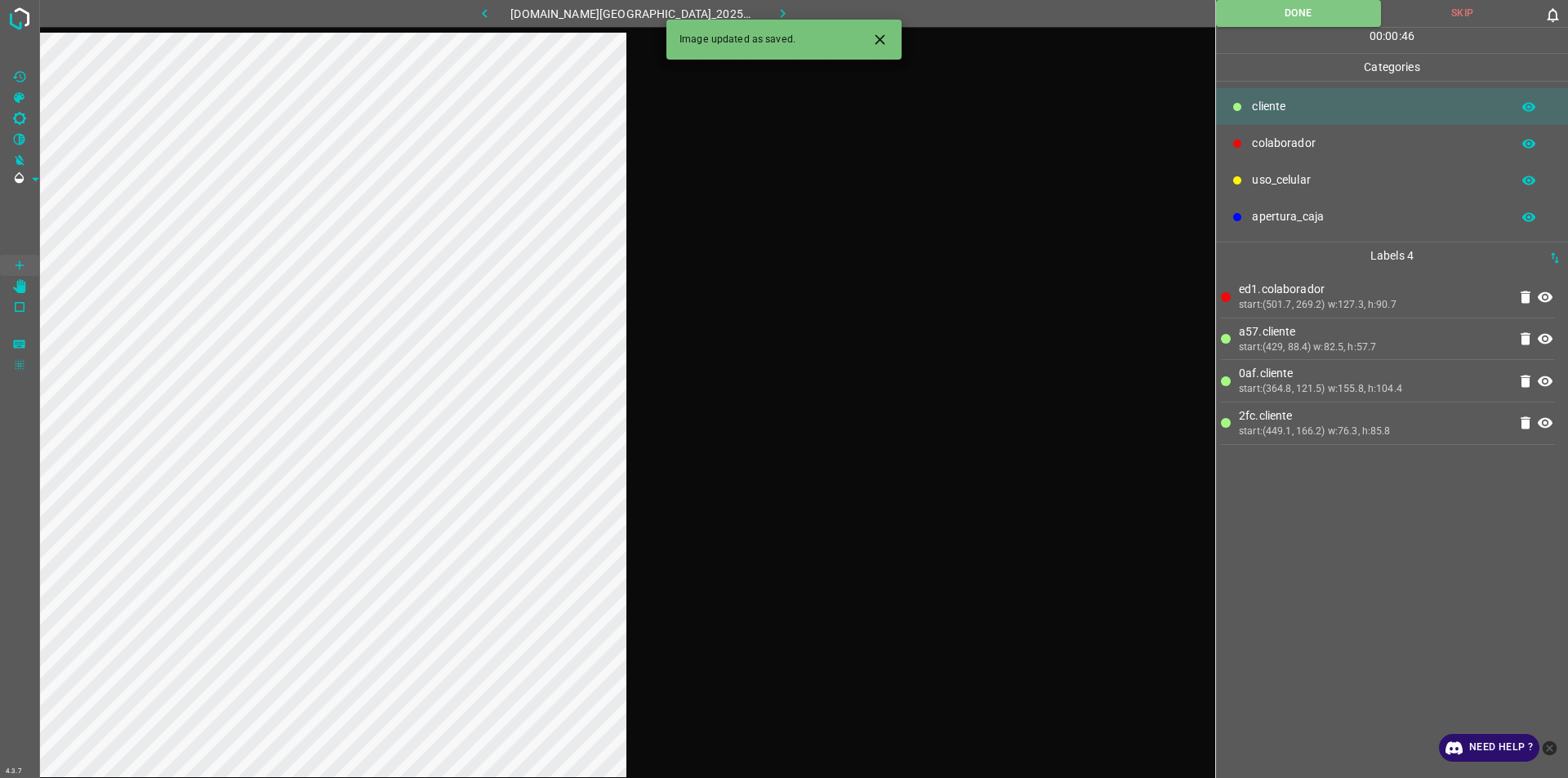
click at [782, 6] on button "button" at bounding box center [783, 14] width 52 height 27
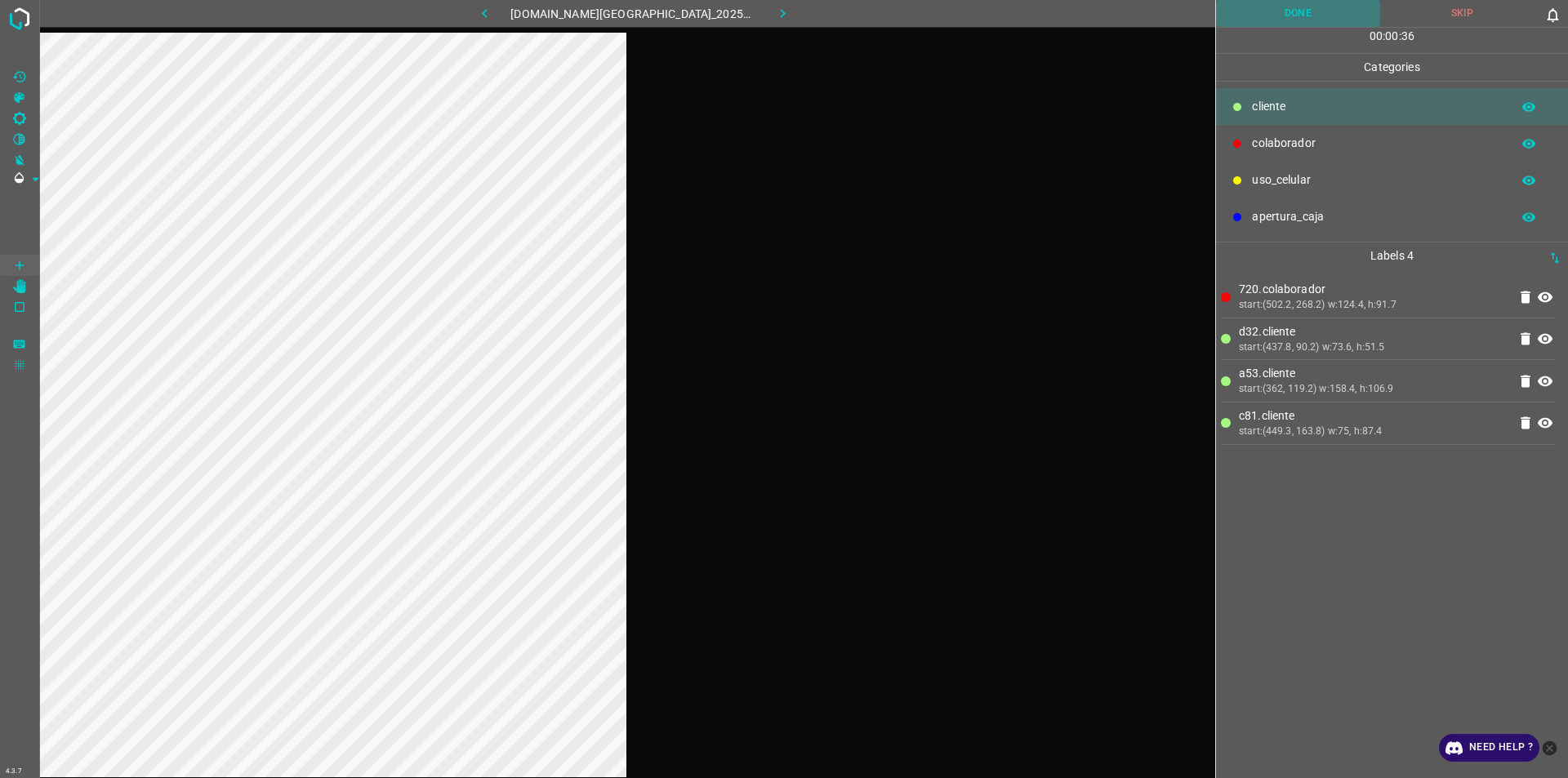
click at [782, 9] on button "Done" at bounding box center [1298, 14] width 164 height 27
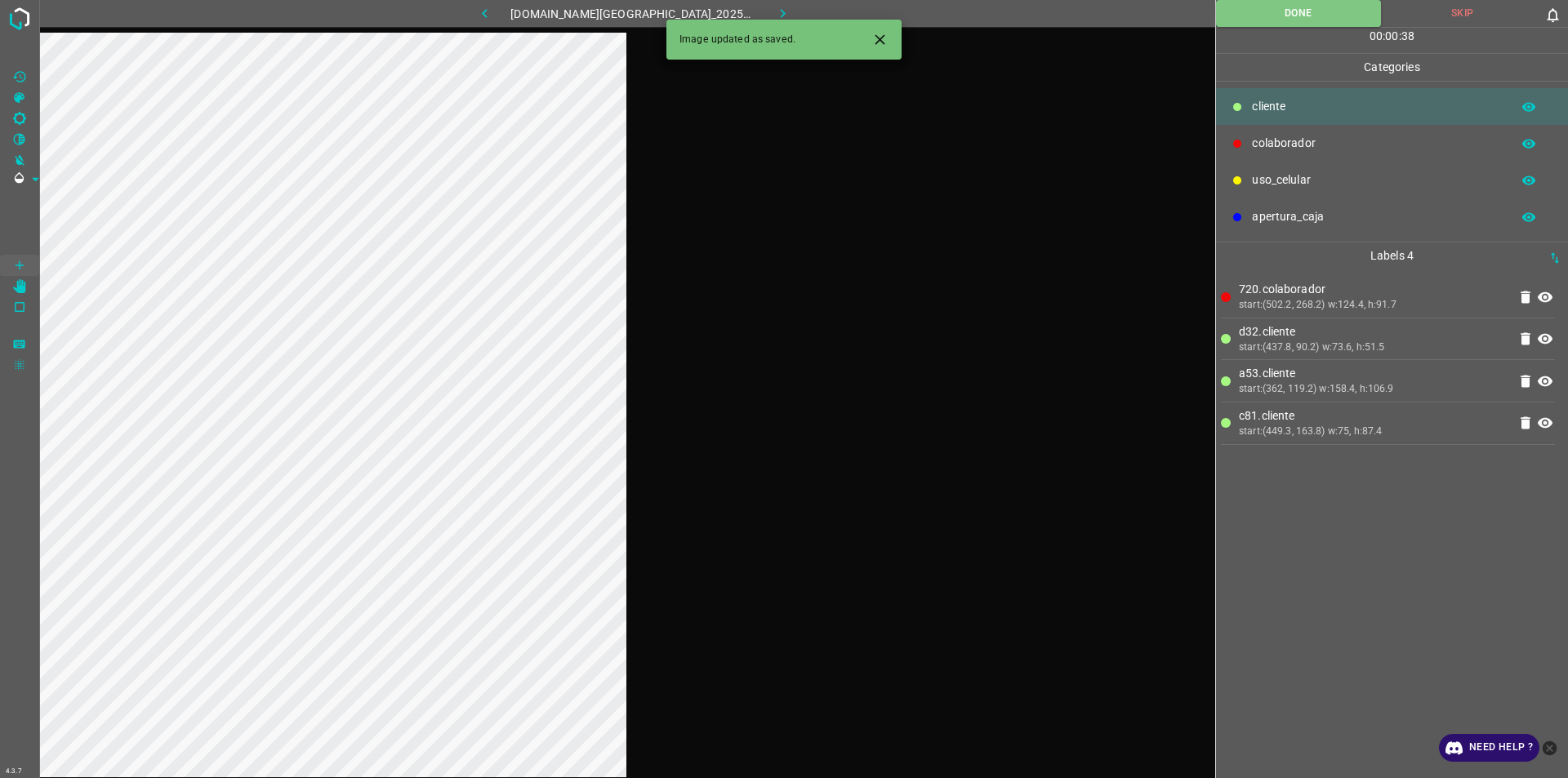
click at [782, 9] on button "button" at bounding box center [783, 14] width 52 height 27
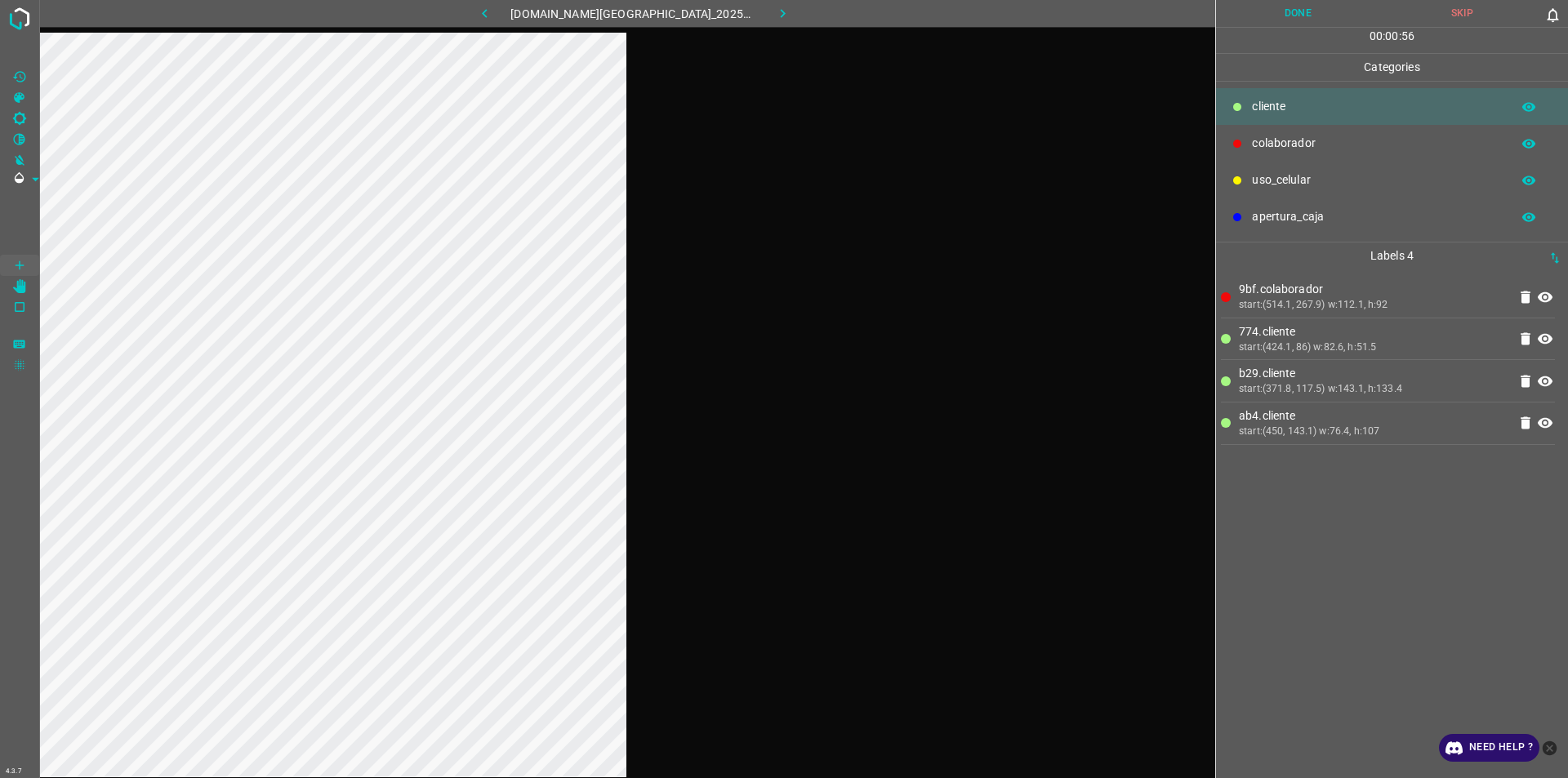
click at [782, 7] on button "Done" at bounding box center [1298, 14] width 164 height 27
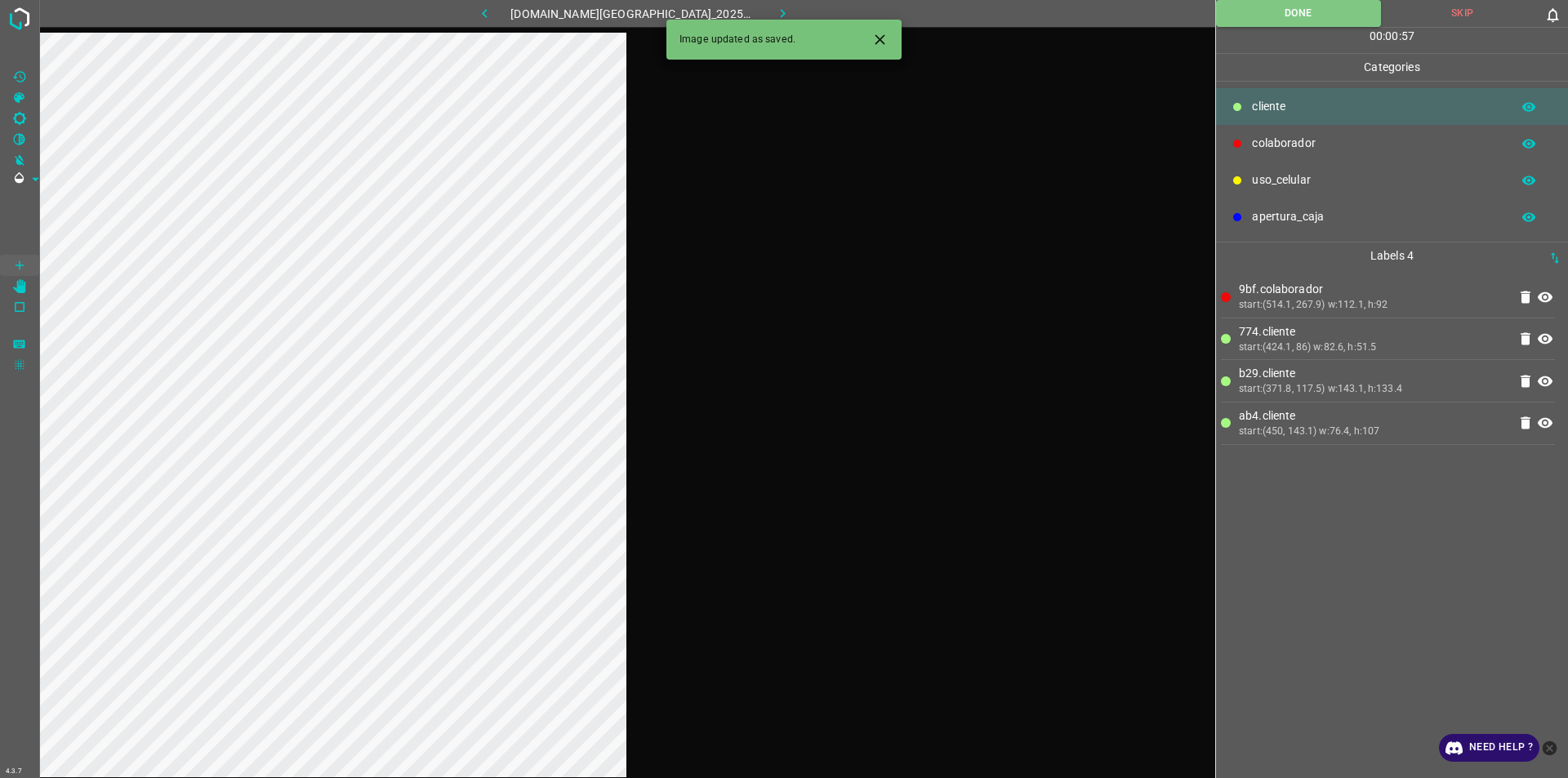
click at [782, 9] on button "button" at bounding box center [783, 14] width 52 height 27
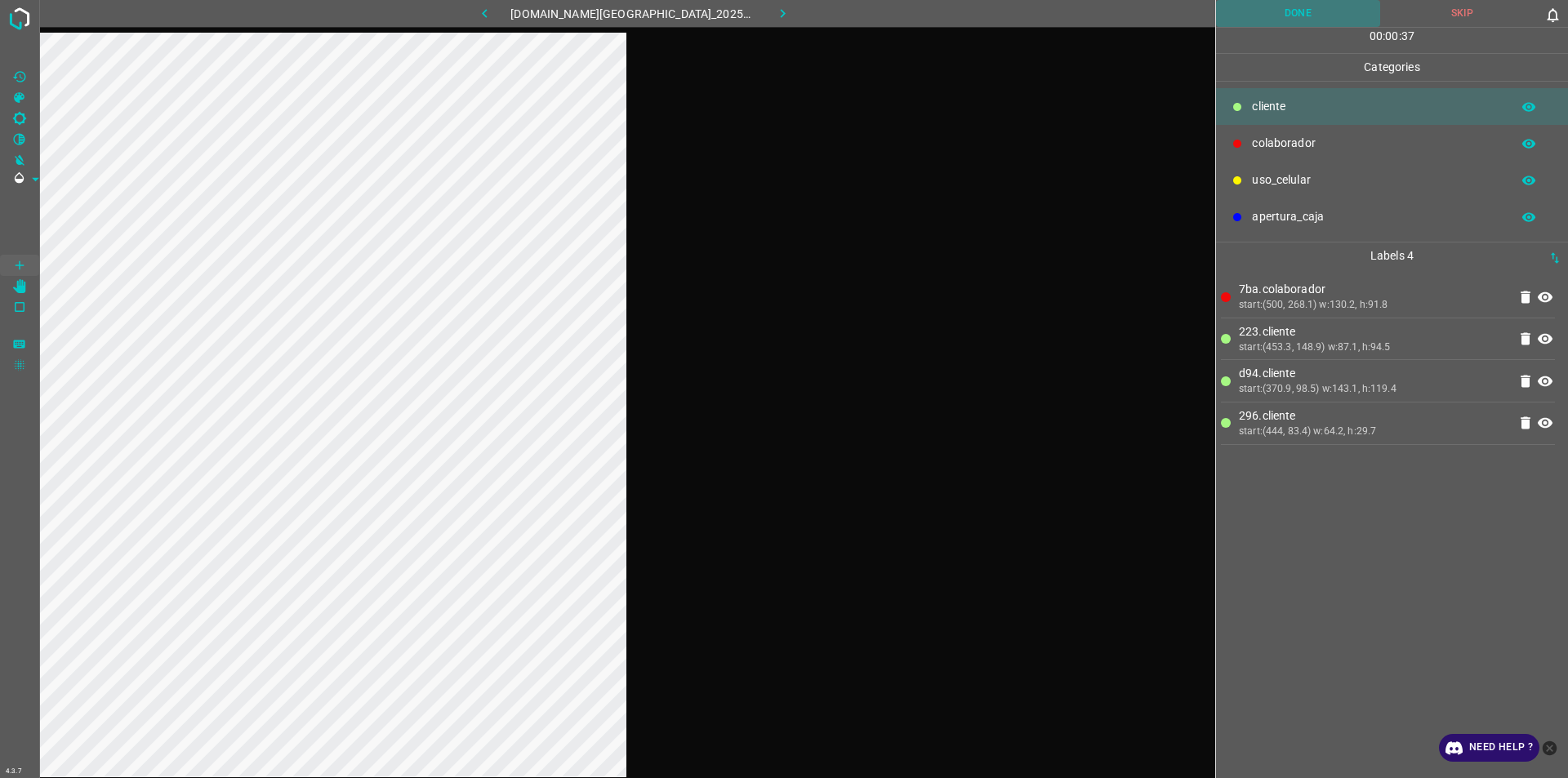
click at [782, 9] on button "Done" at bounding box center [1298, 14] width 164 height 27
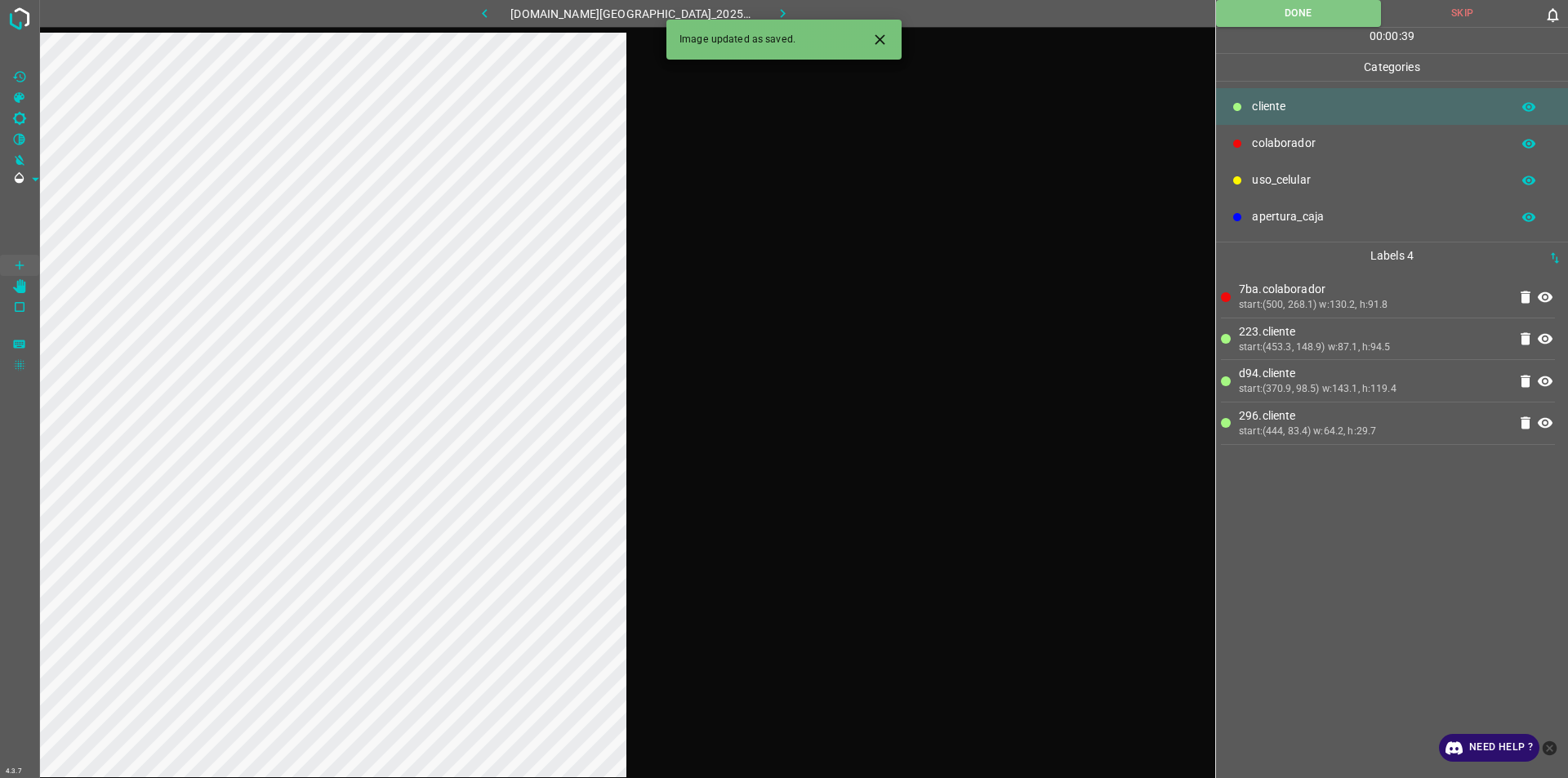
click at [778, 10] on button "button" at bounding box center [783, 14] width 52 height 27
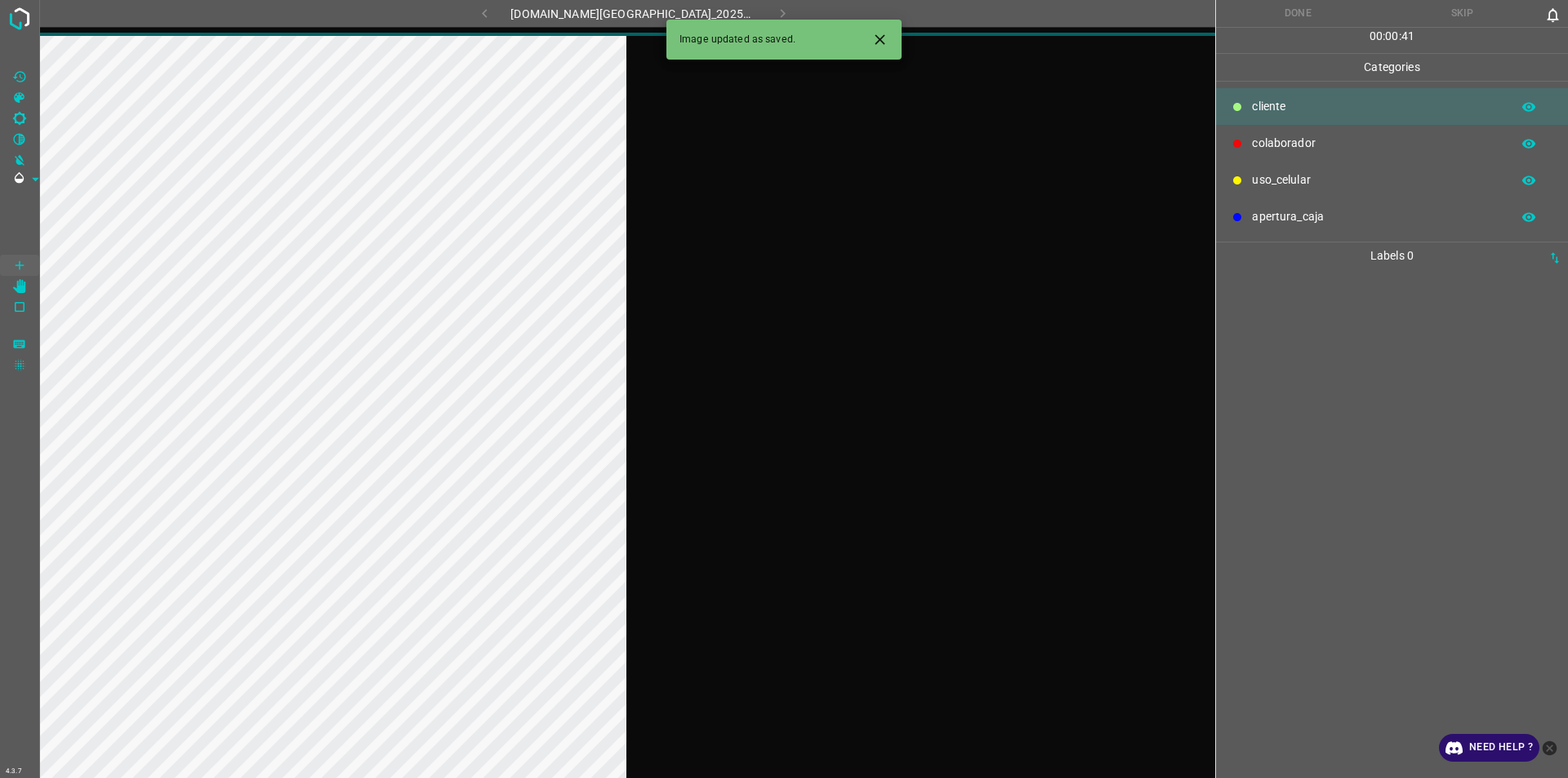
click at [782, 761] on div "Need Help ?" at bounding box center [1500, 747] width 121 height 28
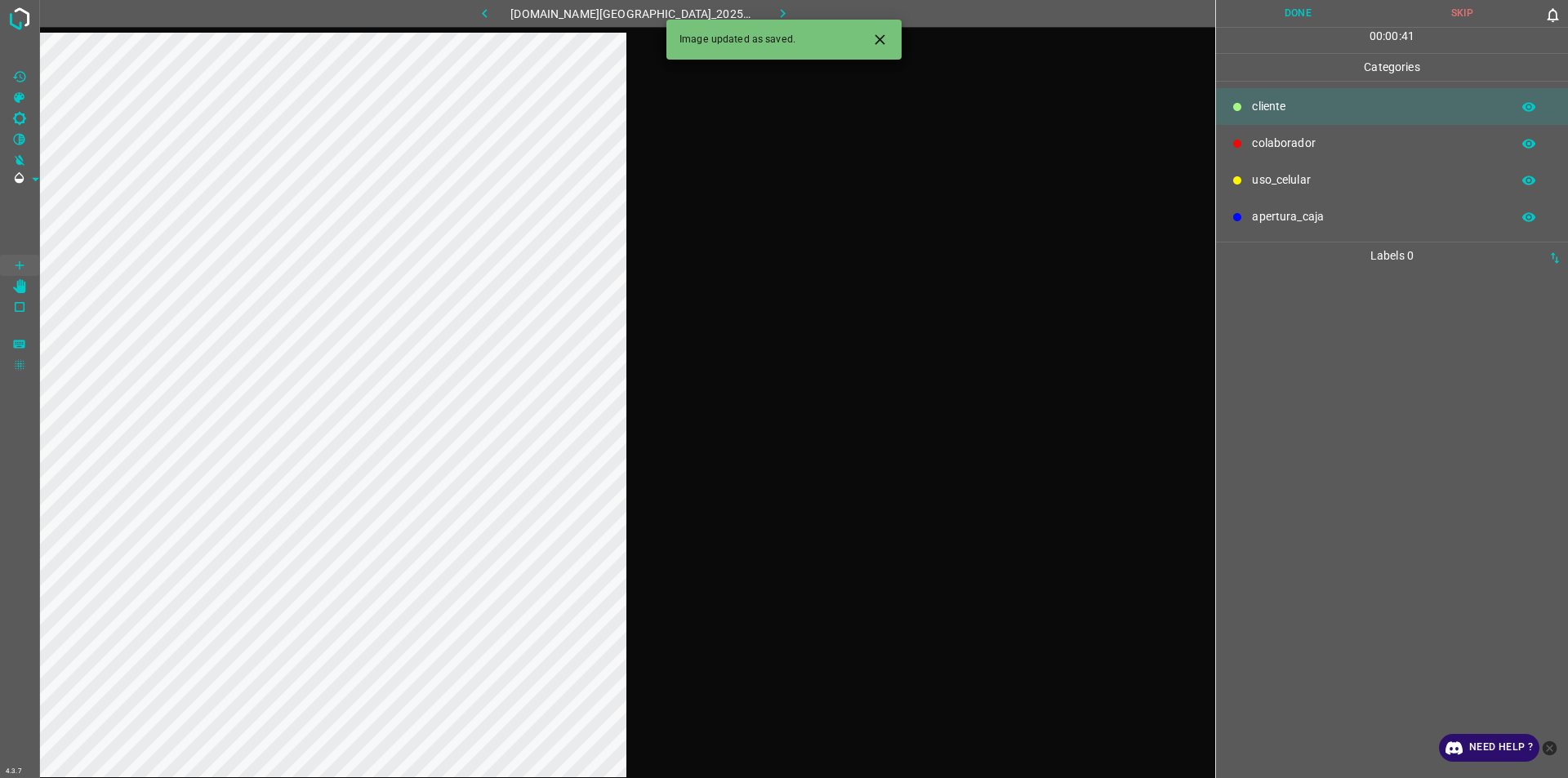
click at [782, 753] on icon "close-help" at bounding box center [1549, 747] width 15 height 15
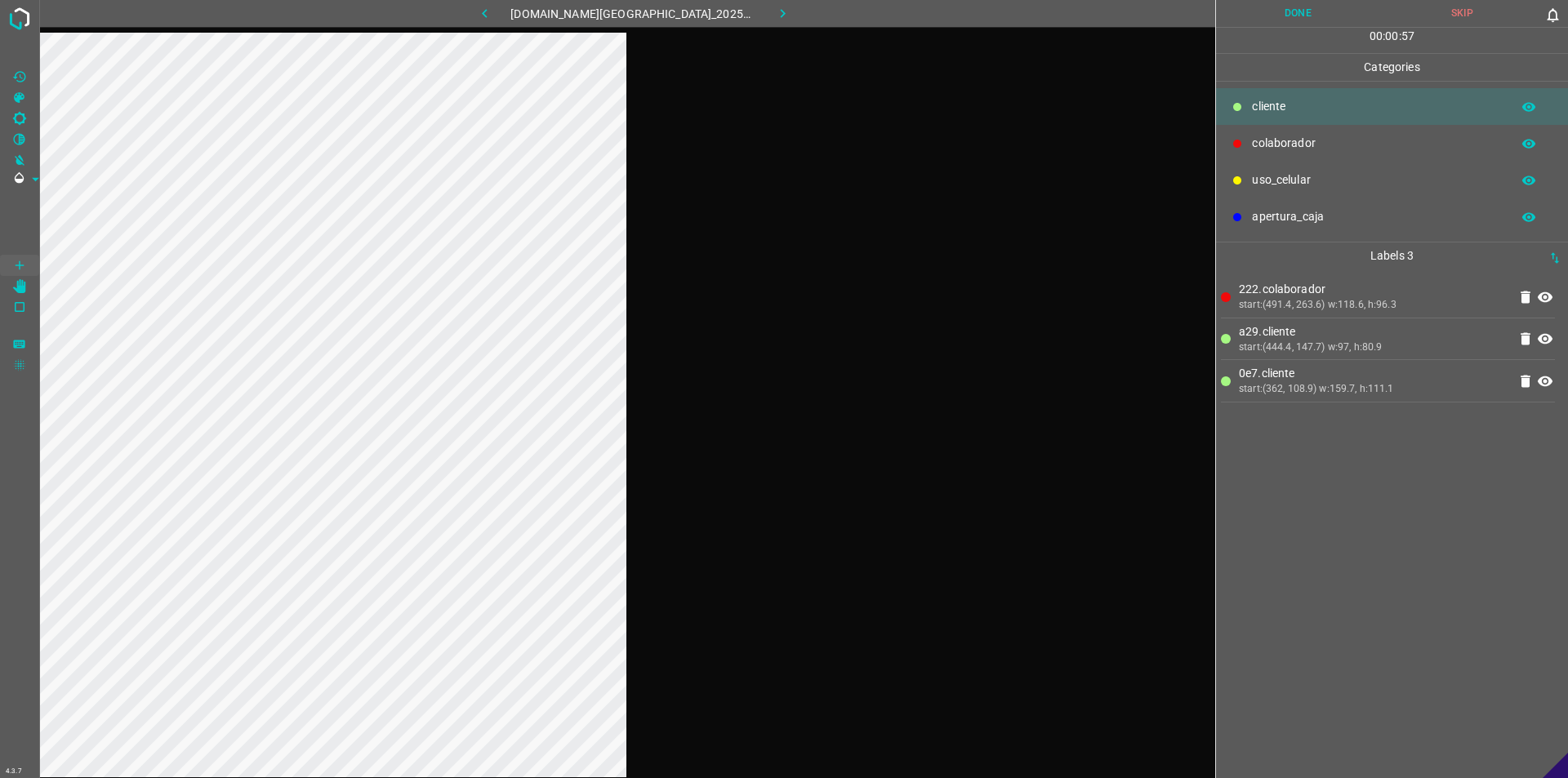
click at [782, 16] on button "Done" at bounding box center [1298, 14] width 164 height 27
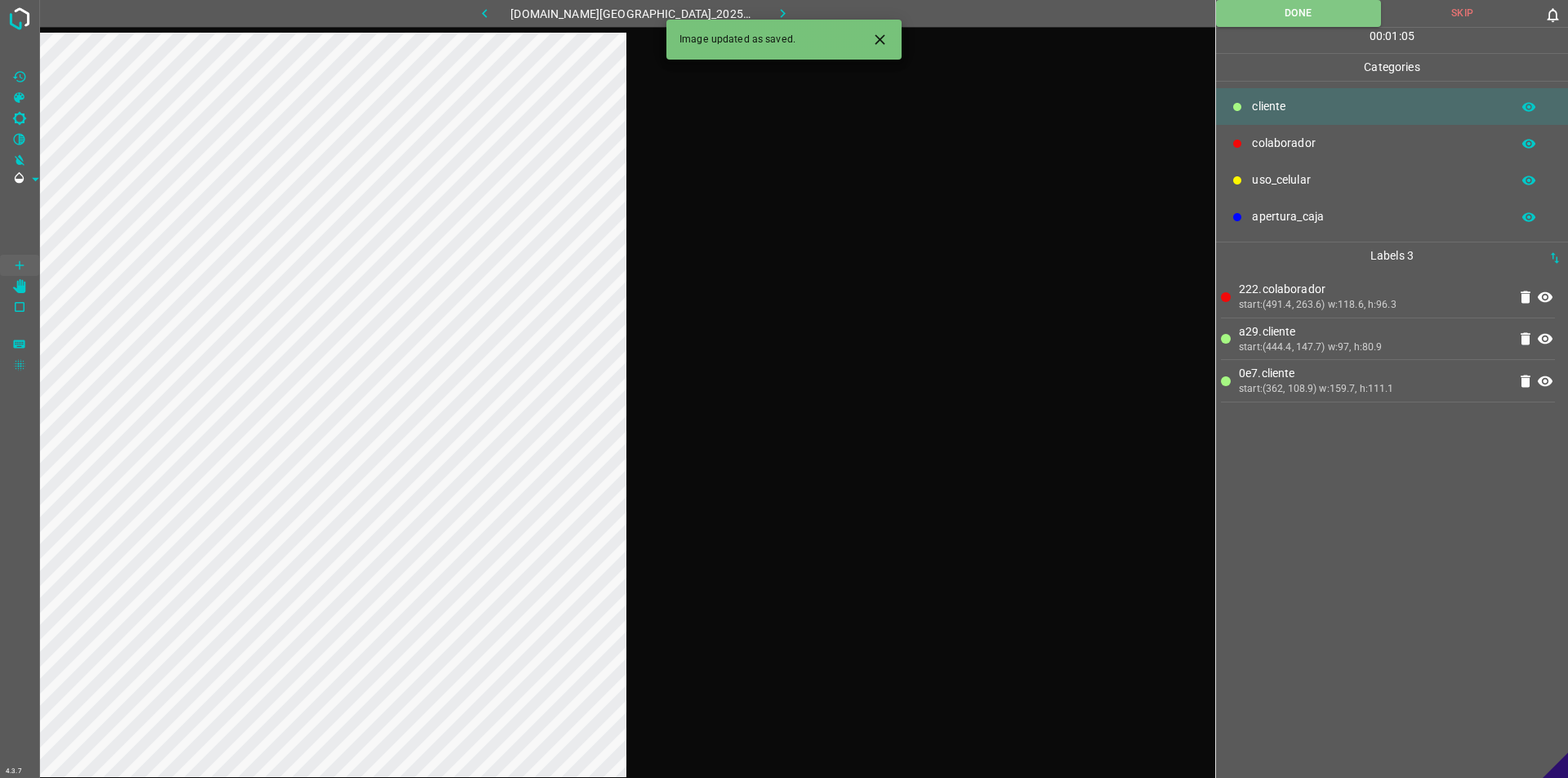
click at [774, 14] on icon "button" at bounding box center [783, 14] width 17 height 17
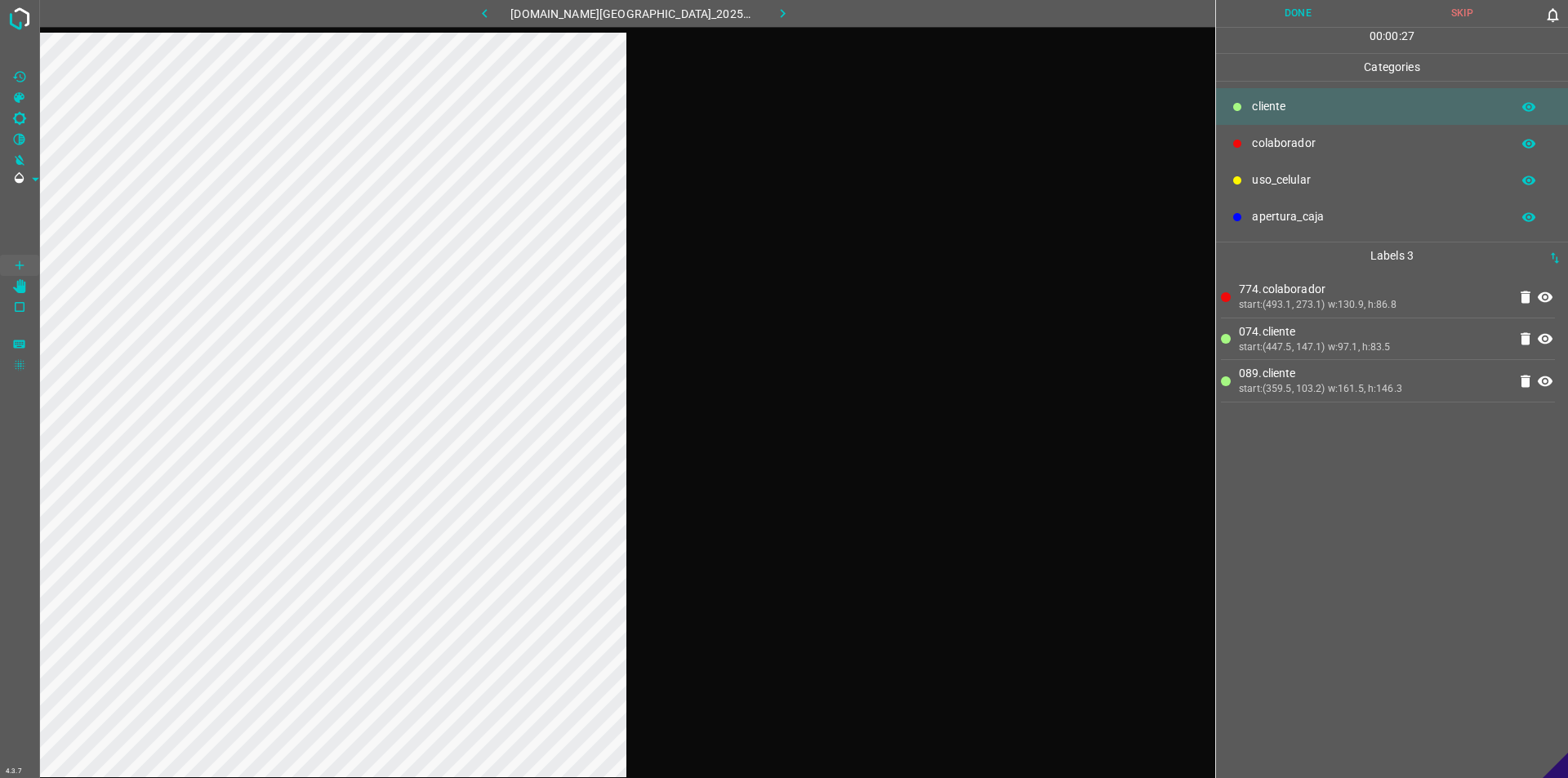
click at [782, 18] on button "Done" at bounding box center [1298, 14] width 164 height 27
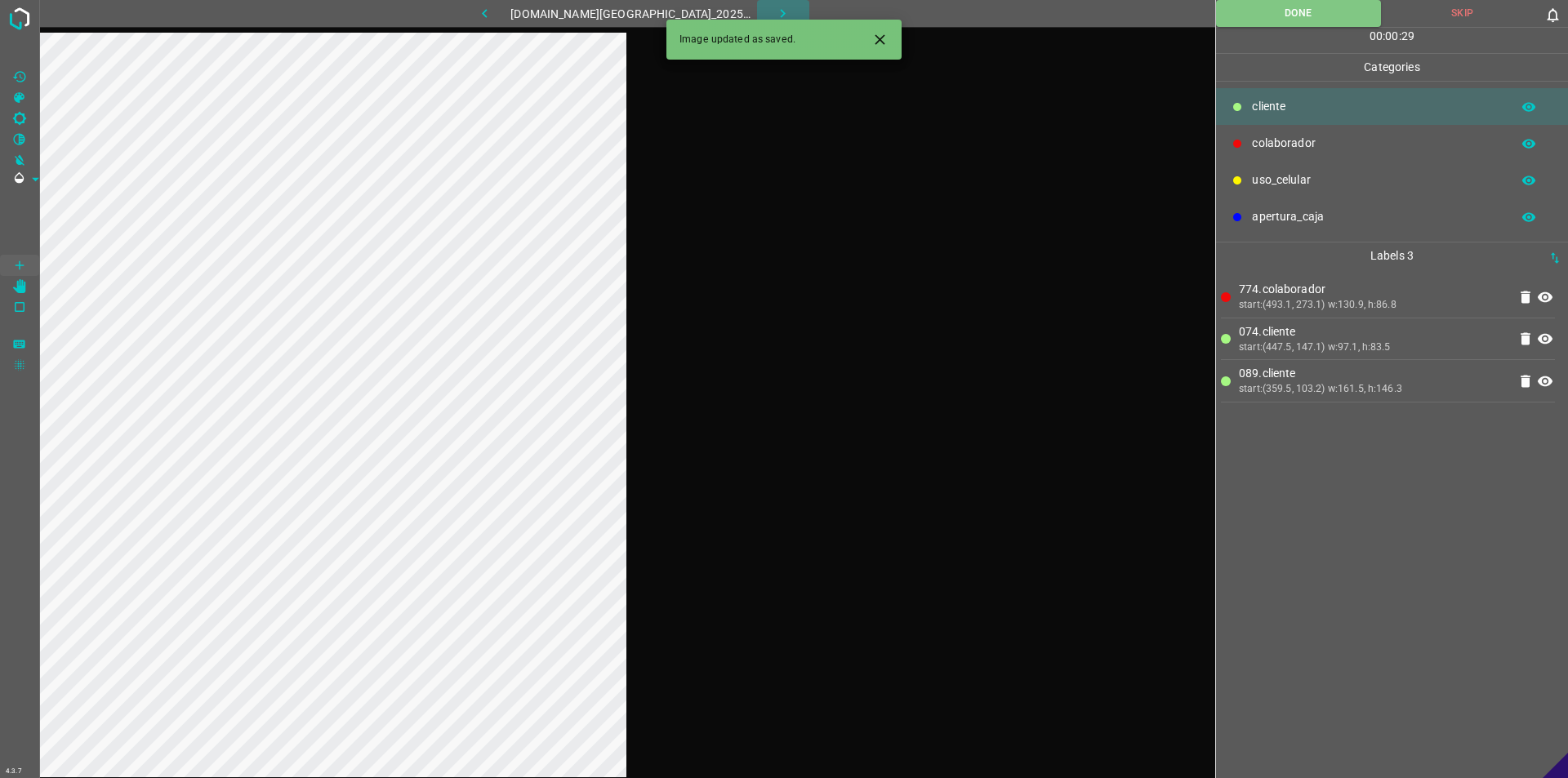
click at [767, 2] on button "button" at bounding box center [783, 14] width 52 height 27
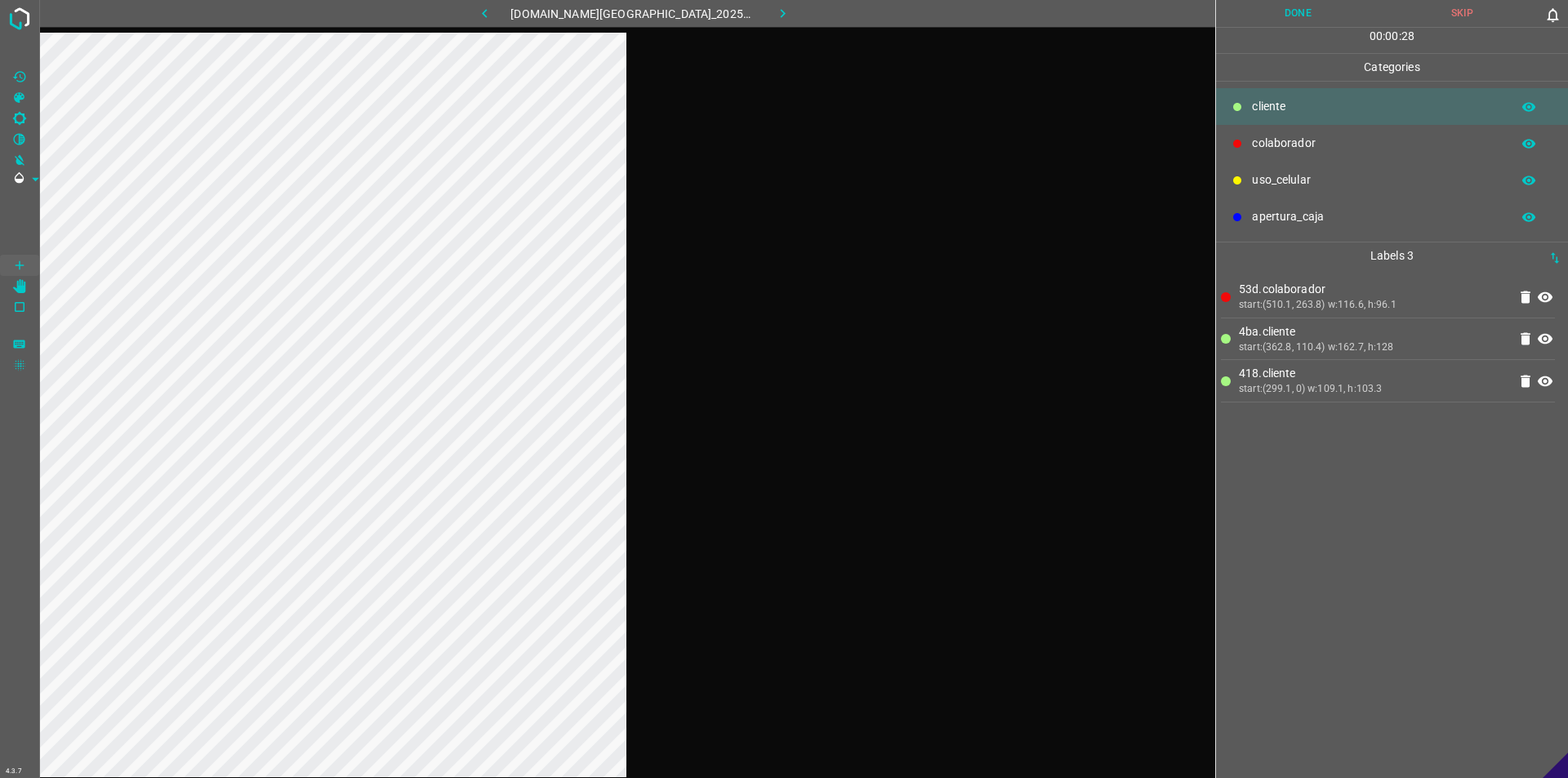
click at [782, 16] on button "Done" at bounding box center [1298, 14] width 164 height 27
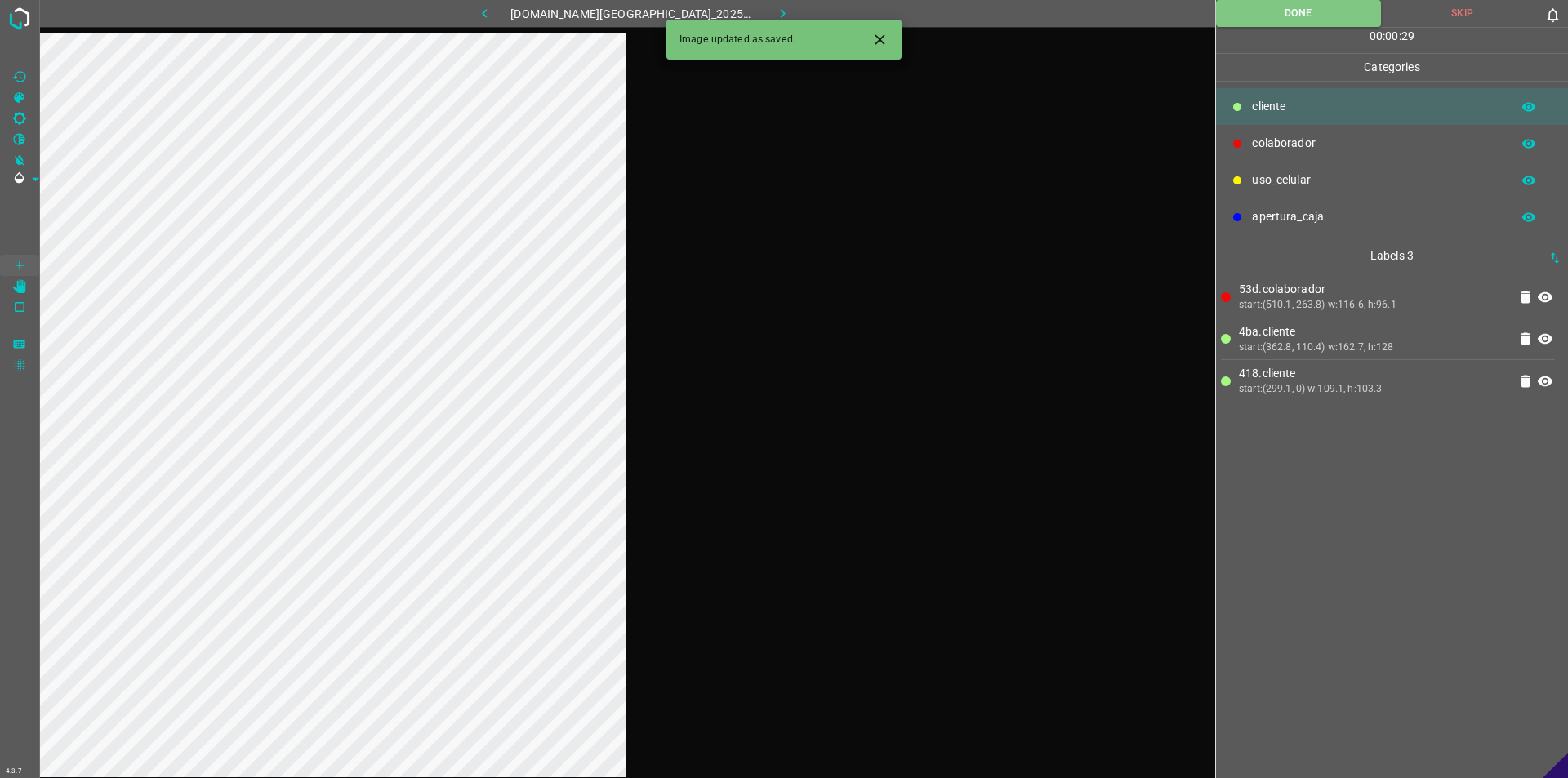
click at [782, 12] on button "button" at bounding box center [783, 14] width 52 height 27
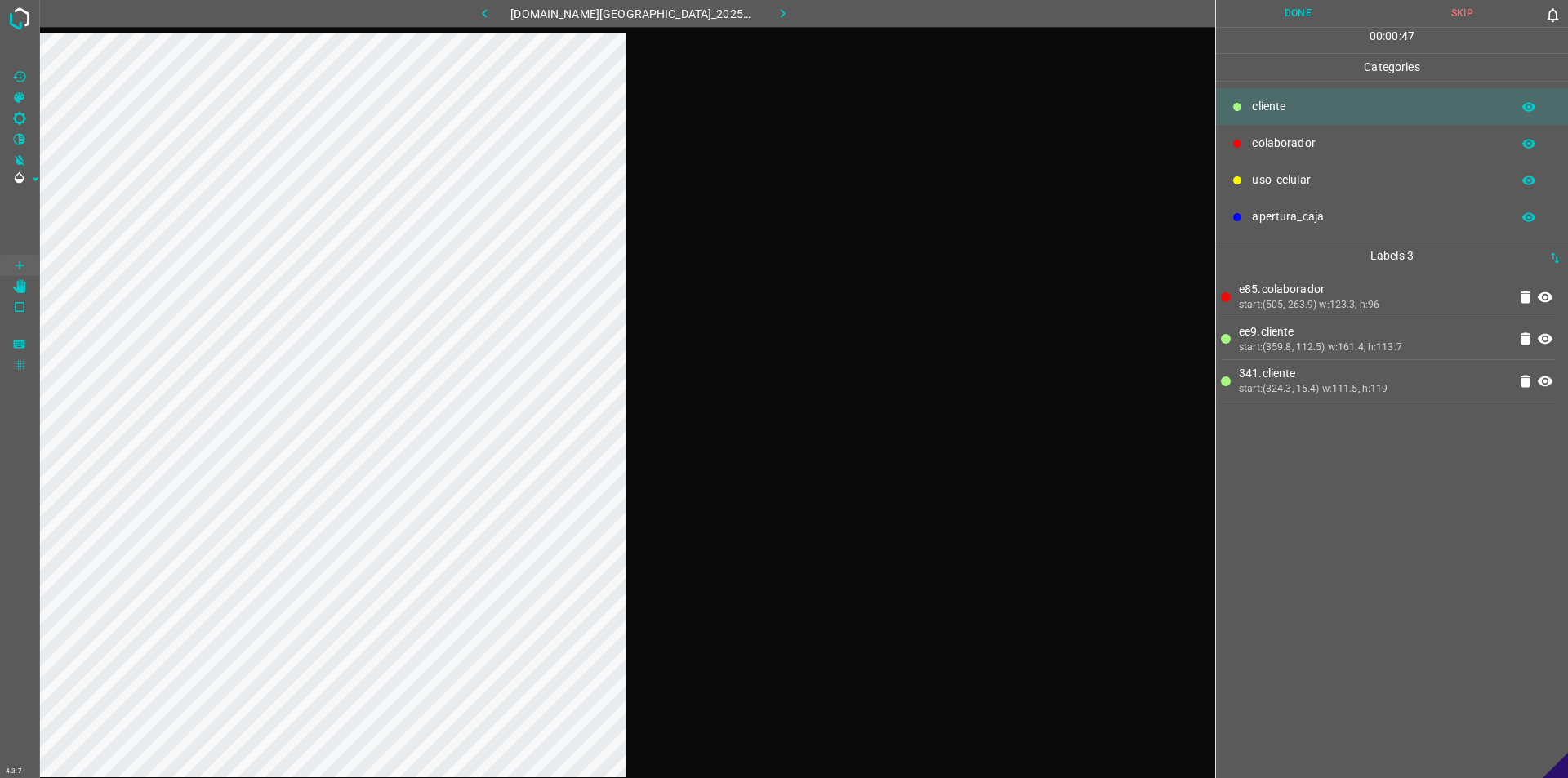
click at [782, 2] on button "Done" at bounding box center [1298, 14] width 164 height 27
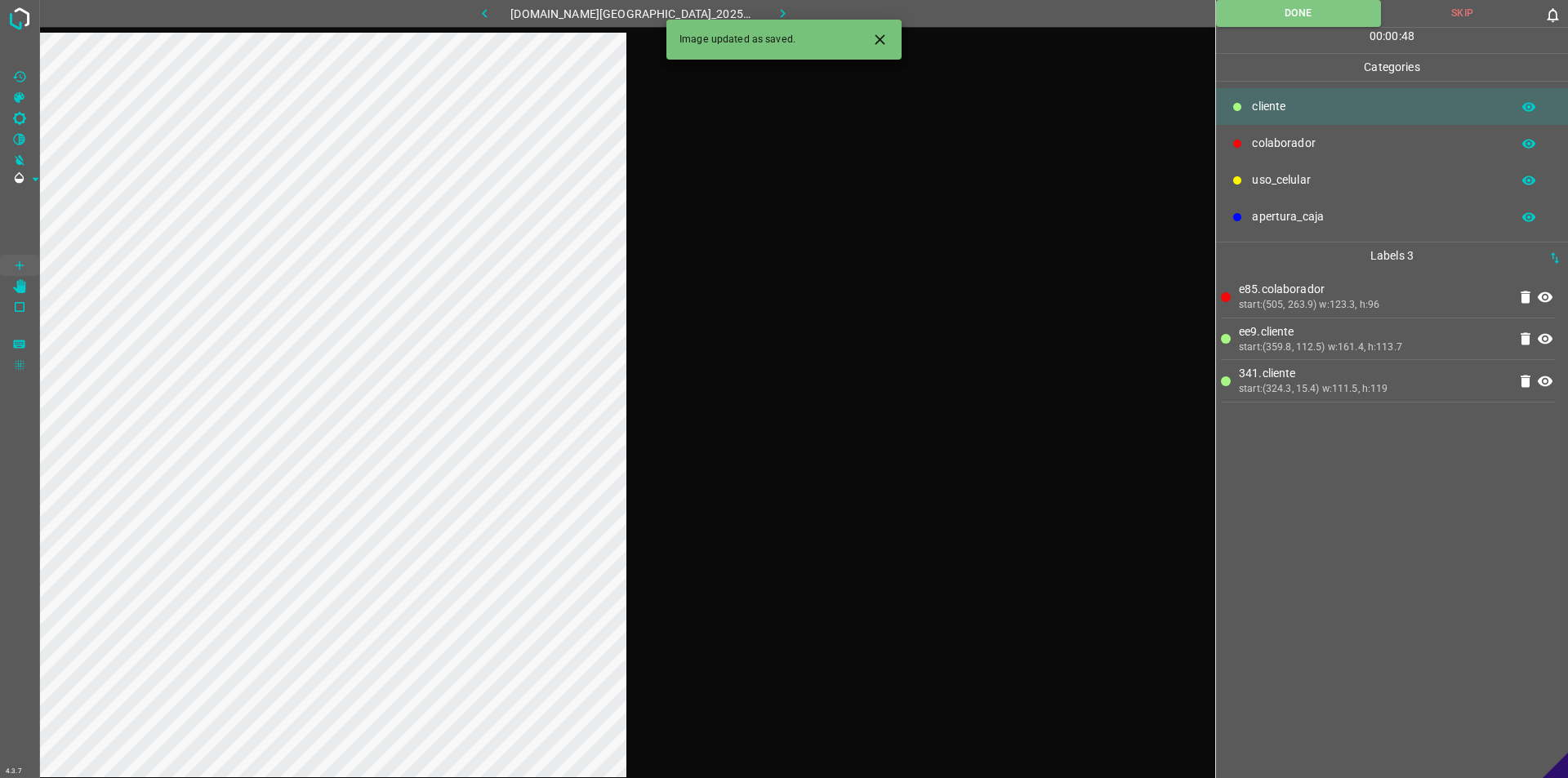
click at [778, 16] on button "button" at bounding box center [783, 14] width 52 height 27
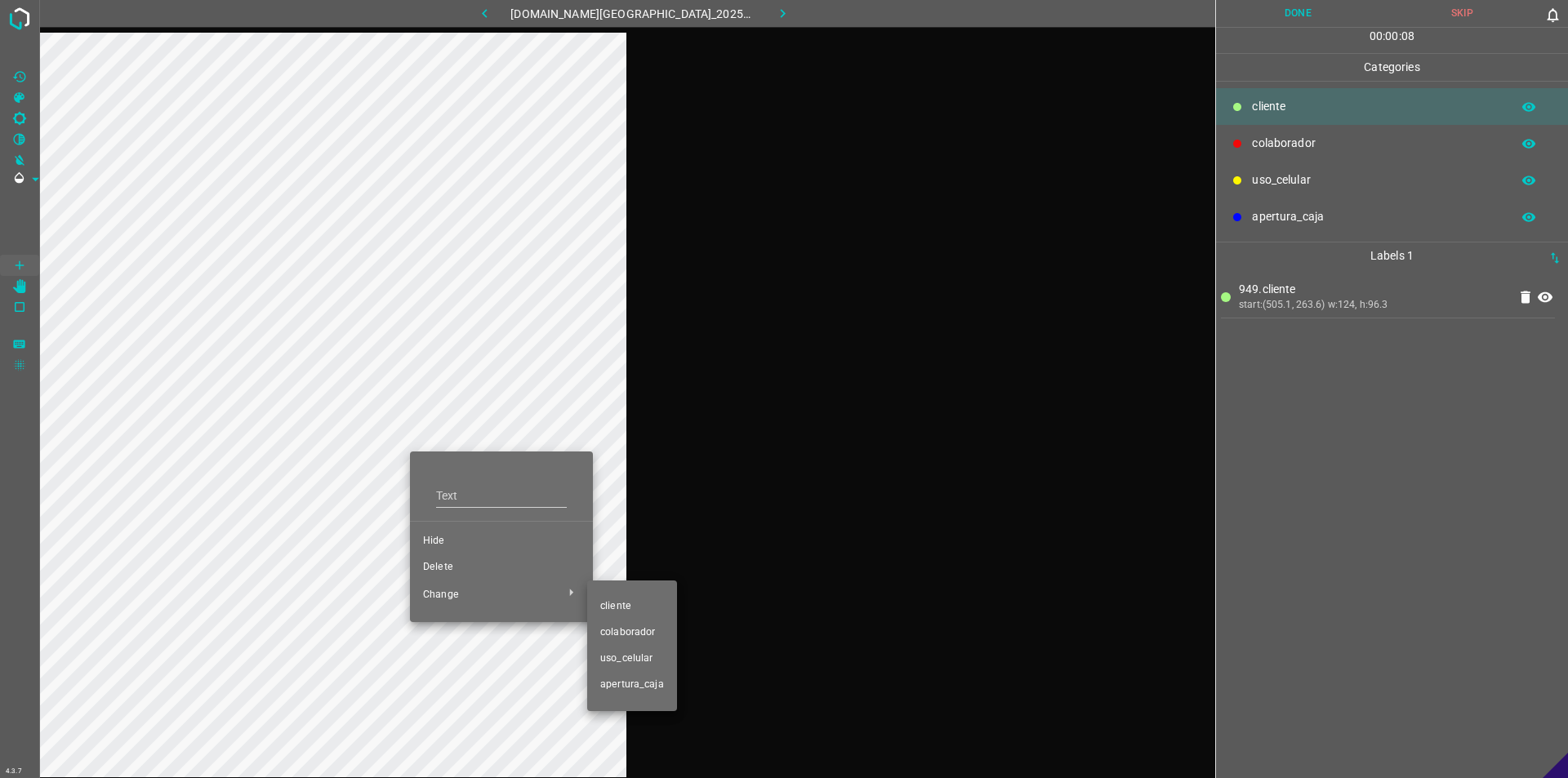
click at [628, 606] on span "​​cliente" at bounding box center [632, 606] width 64 height 15
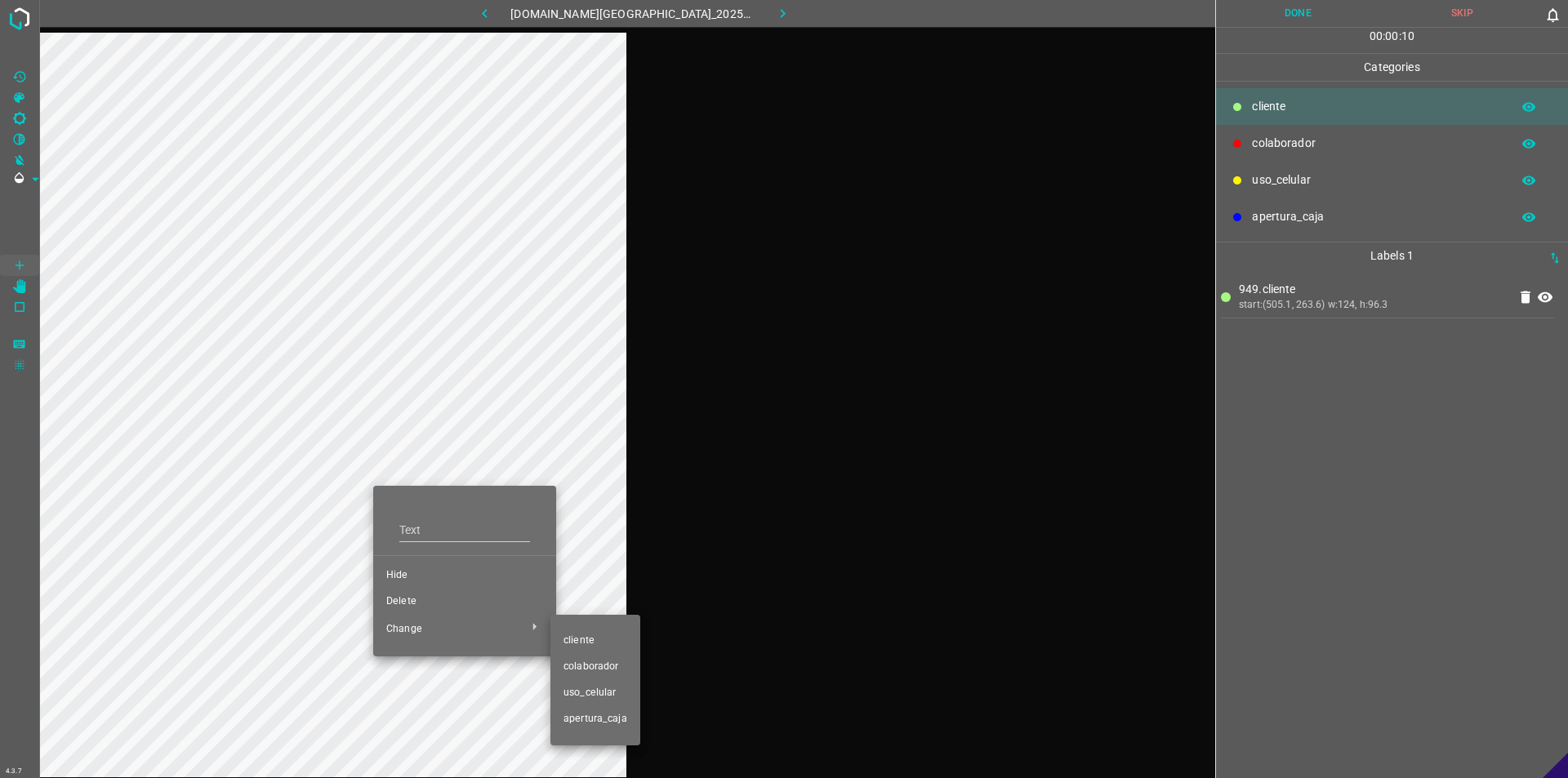
click at [603, 654] on li "colaborador" at bounding box center [595, 666] width 90 height 26
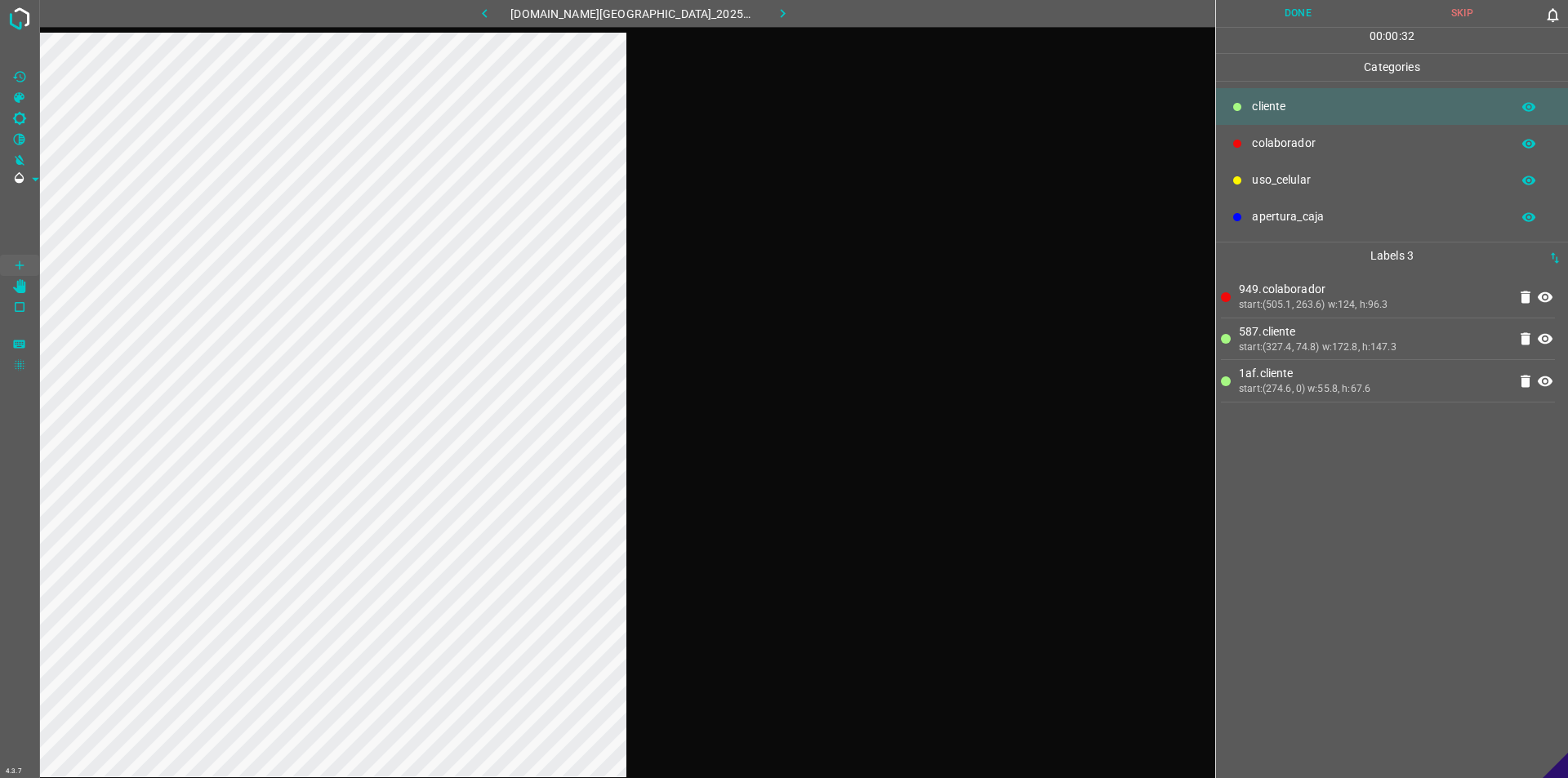
click at [782, 22] on button "Done" at bounding box center [1298, 14] width 164 height 27
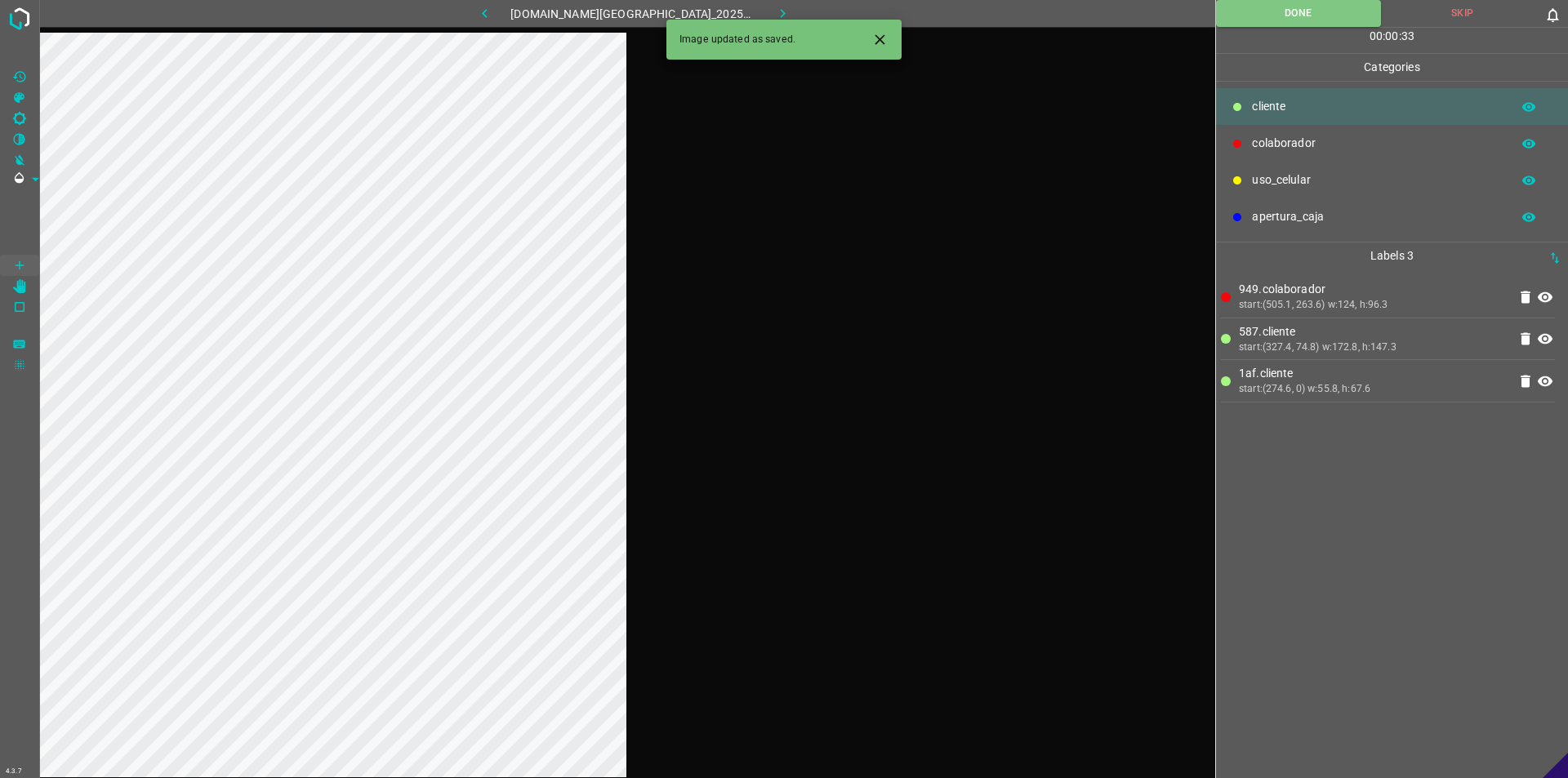
click at [780, 12] on button "button" at bounding box center [783, 14] width 52 height 27
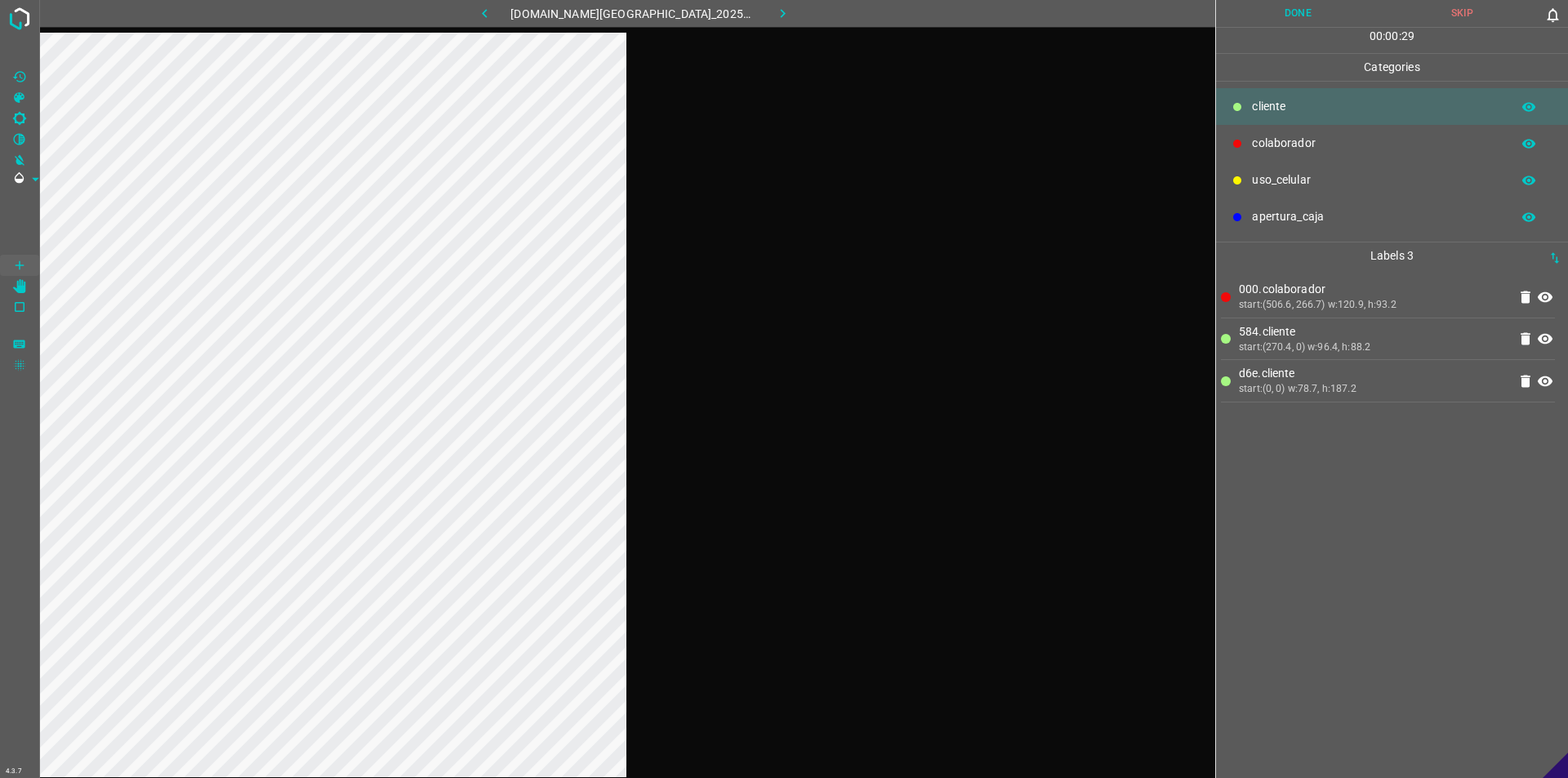
click at [782, 24] on button "Done" at bounding box center [1298, 14] width 164 height 27
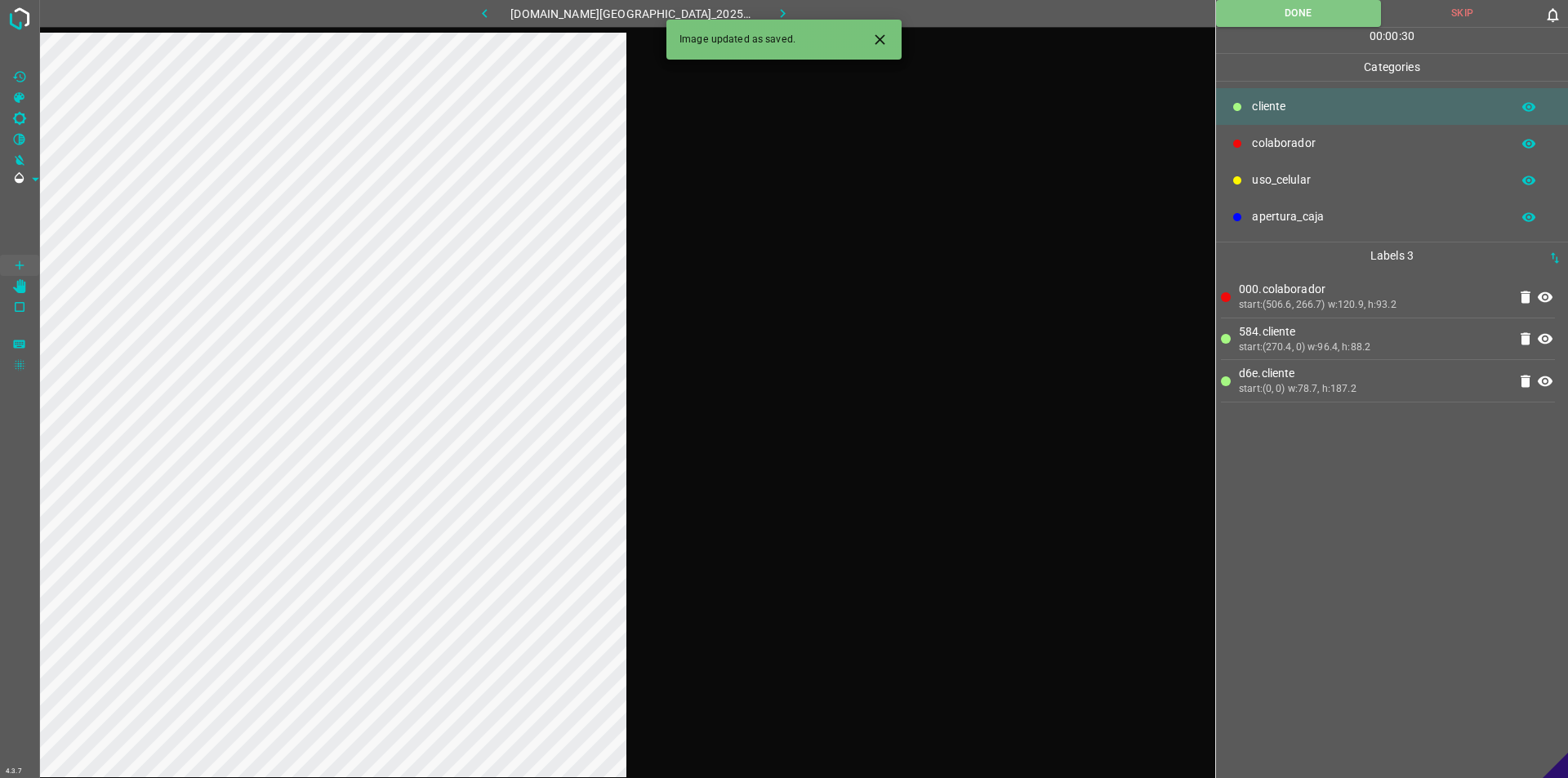
click at [774, 6] on icon "button" at bounding box center [783, 14] width 17 height 17
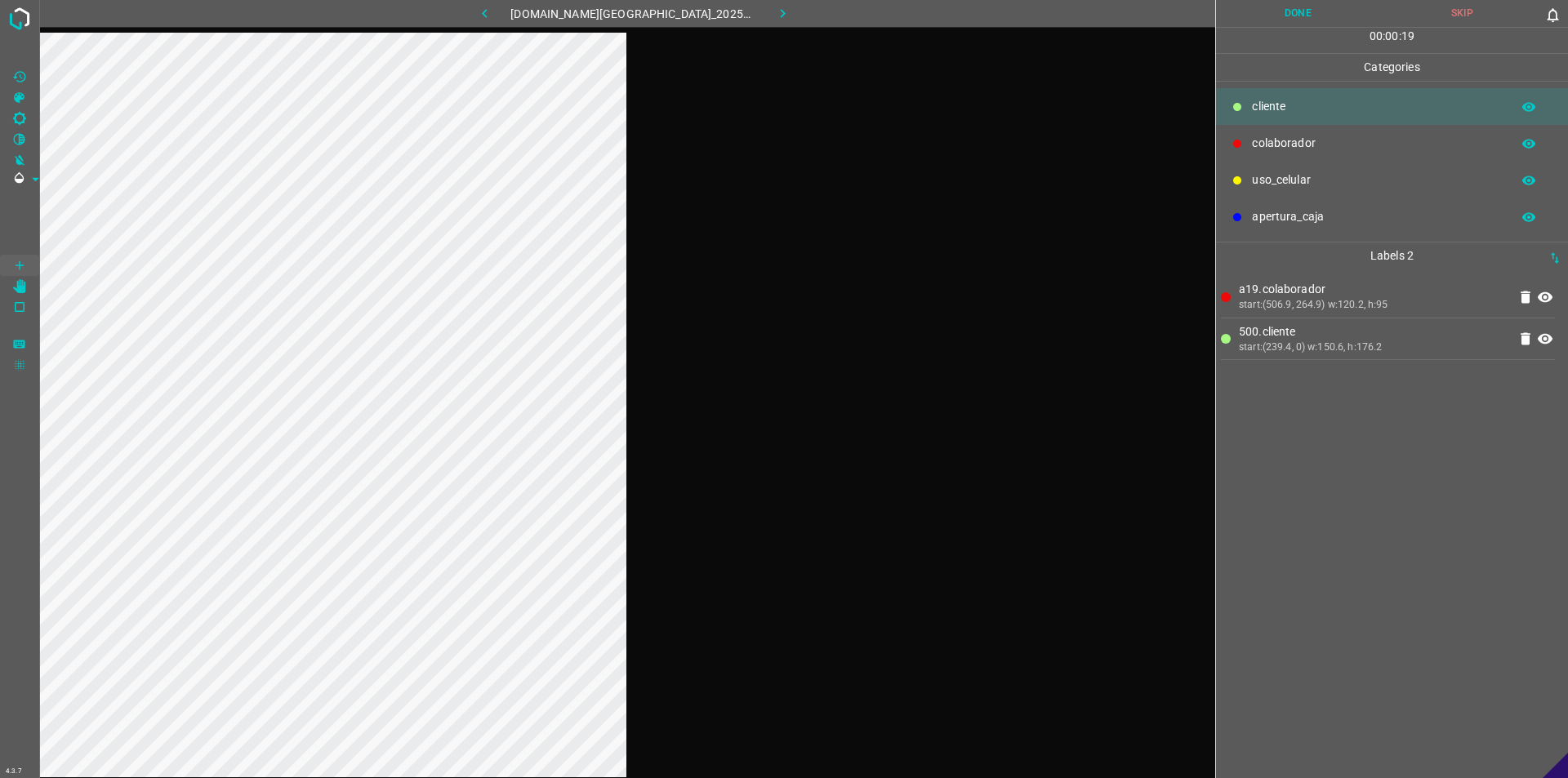
click at [782, 14] on button "Done" at bounding box center [1298, 14] width 164 height 27
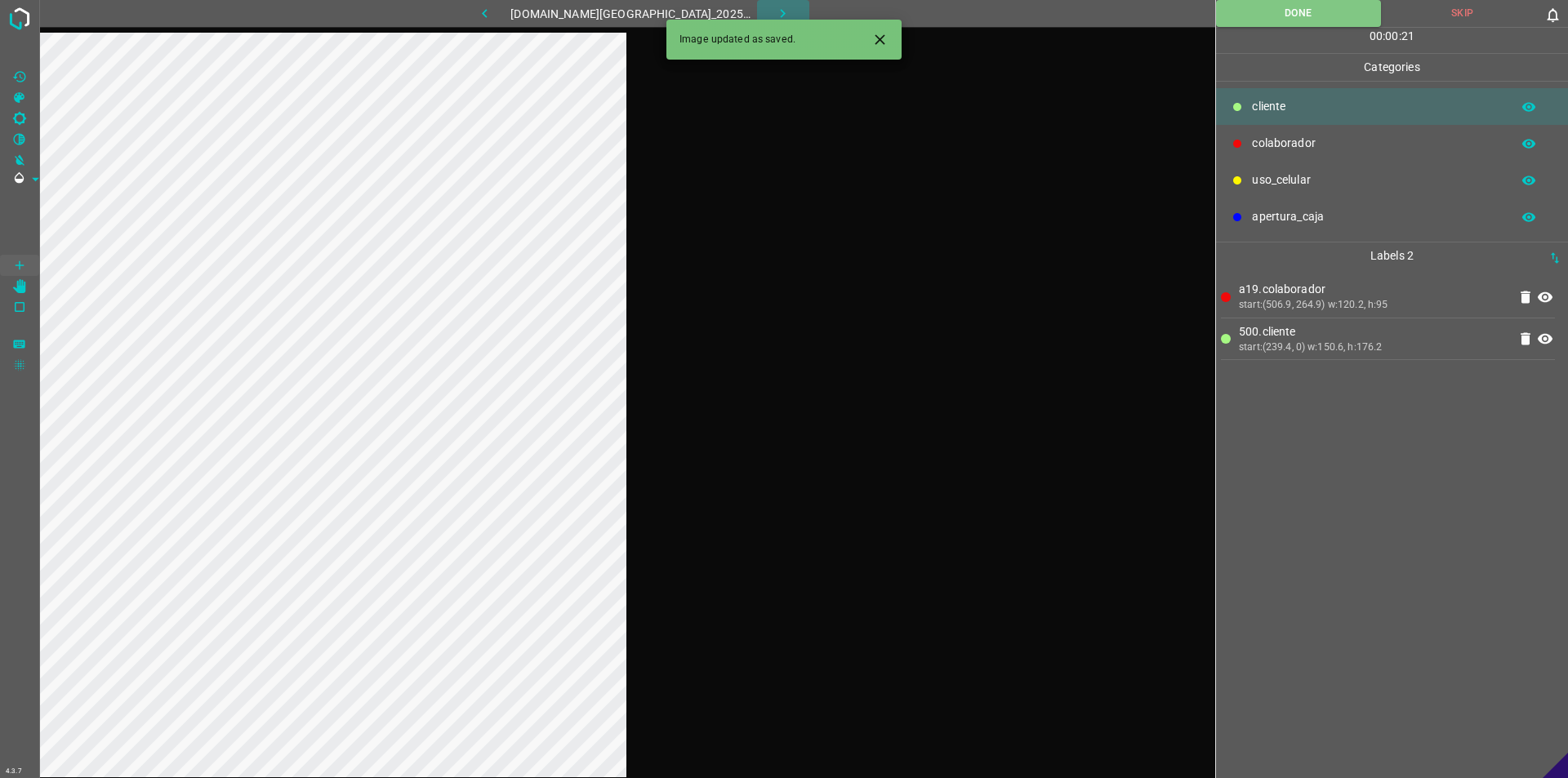
click at [781, 12] on icon "button" at bounding box center [784, 14] width 5 height 9
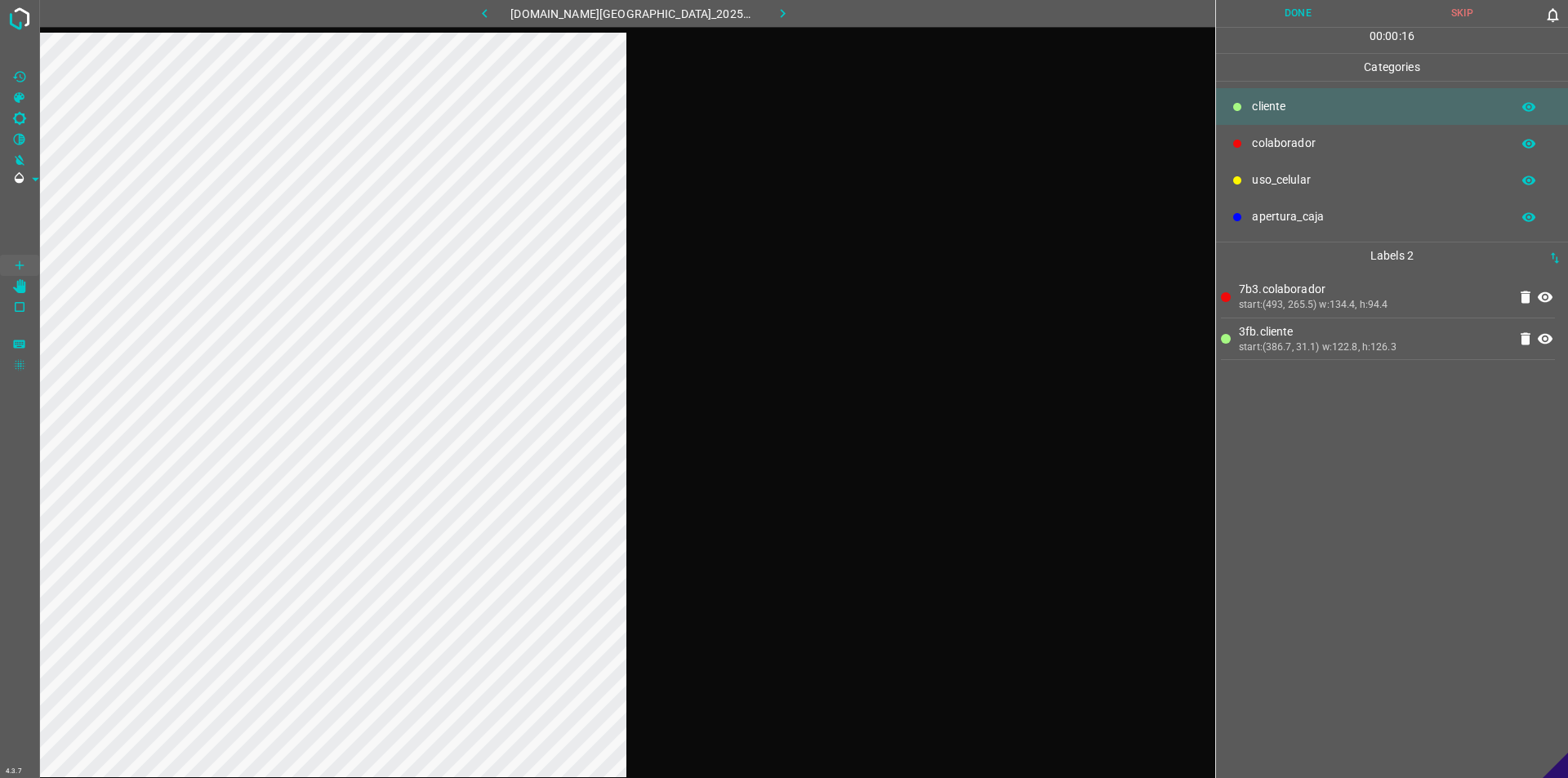
click at [782, 28] on div "00 : 00 : 16" at bounding box center [1392, 41] width 352 height 26
click at [782, 22] on button "Done" at bounding box center [1298, 14] width 164 height 27
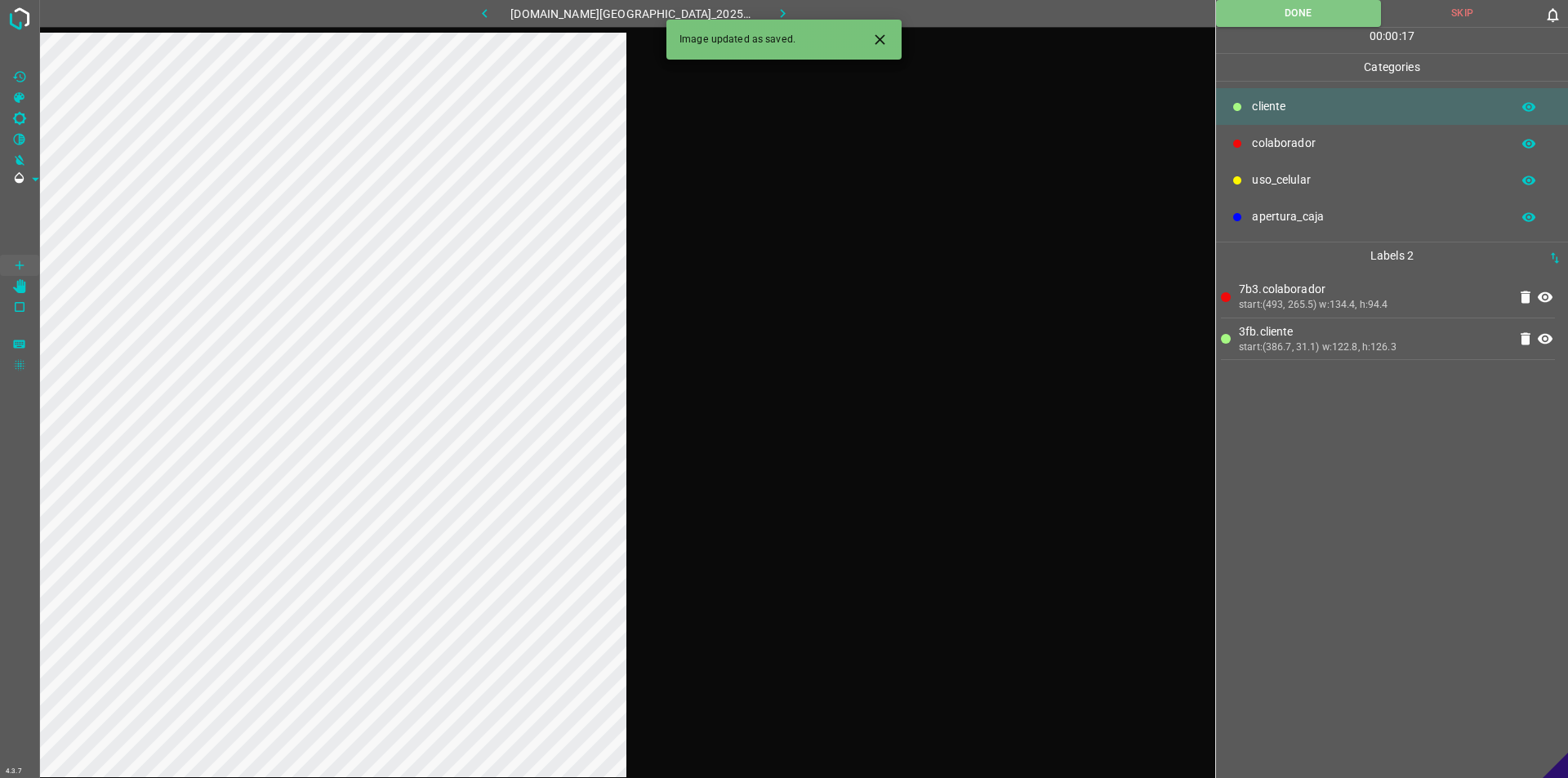
click at [781, 16] on icon "button" at bounding box center [784, 14] width 5 height 9
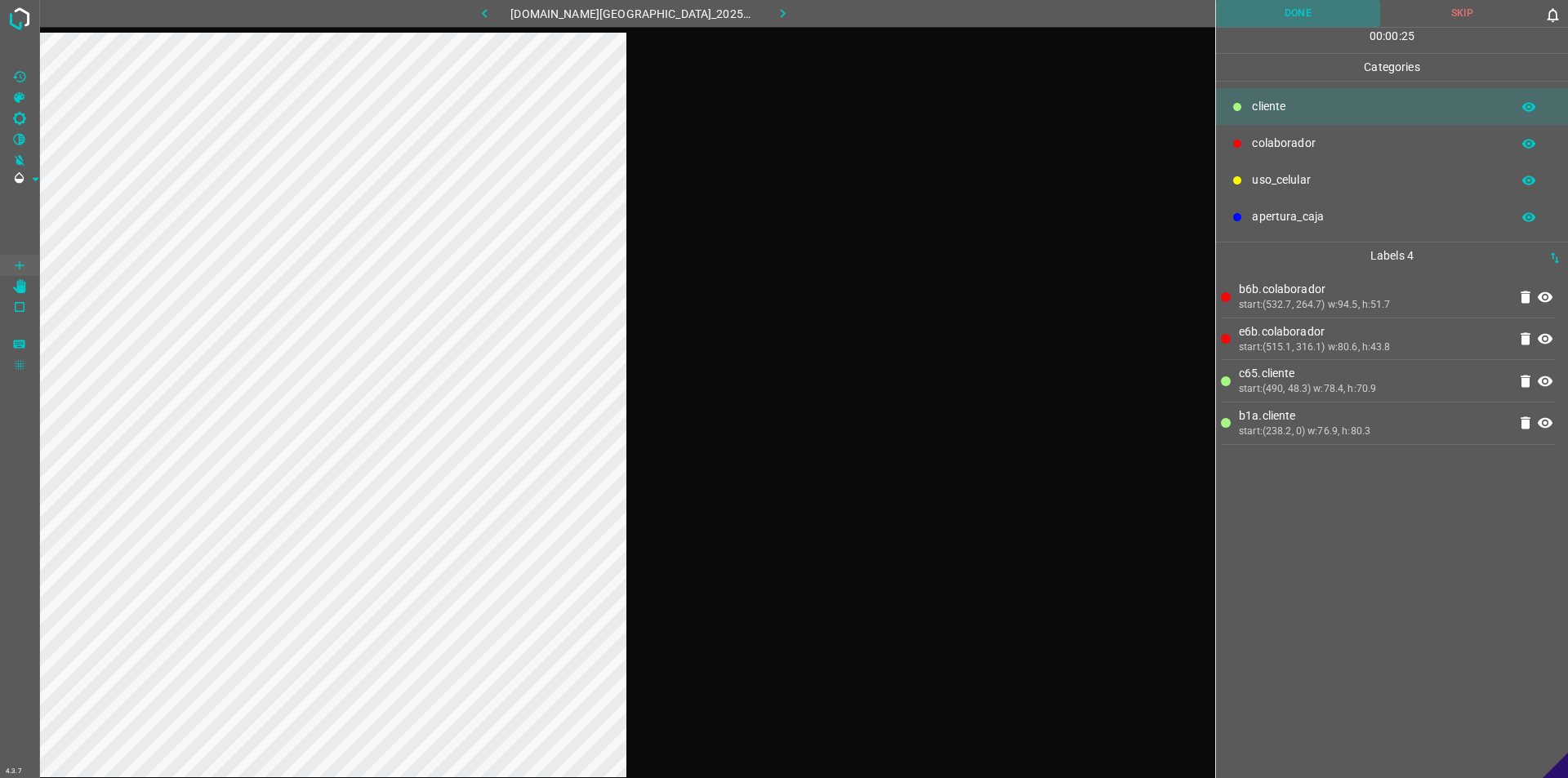
click at [782, 15] on button "Done" at bounding box center [1298, 14] width 164 height 27
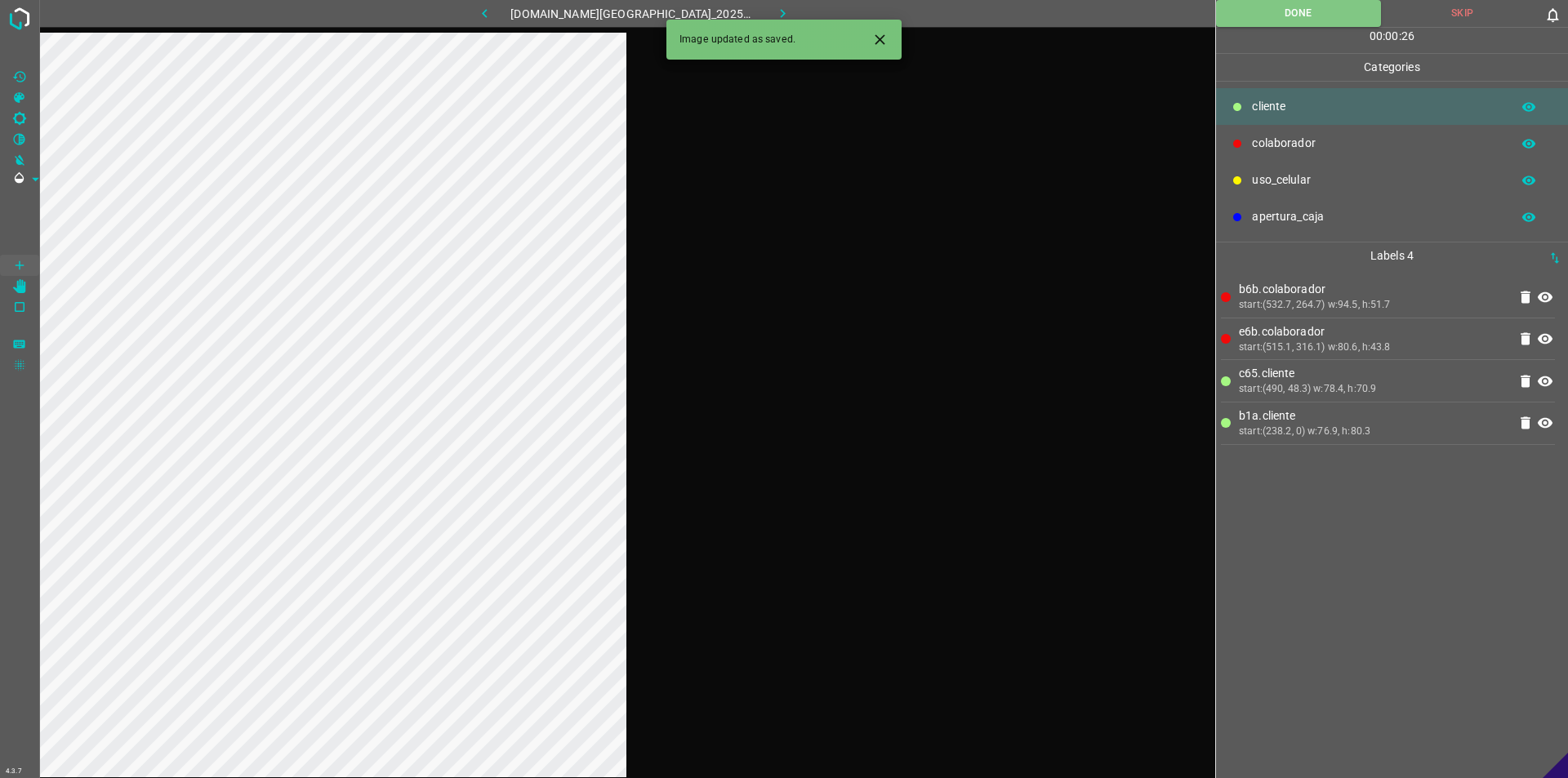
click at [778, 15] on button "button" at bounding box center [783, 14] width 52 height 27
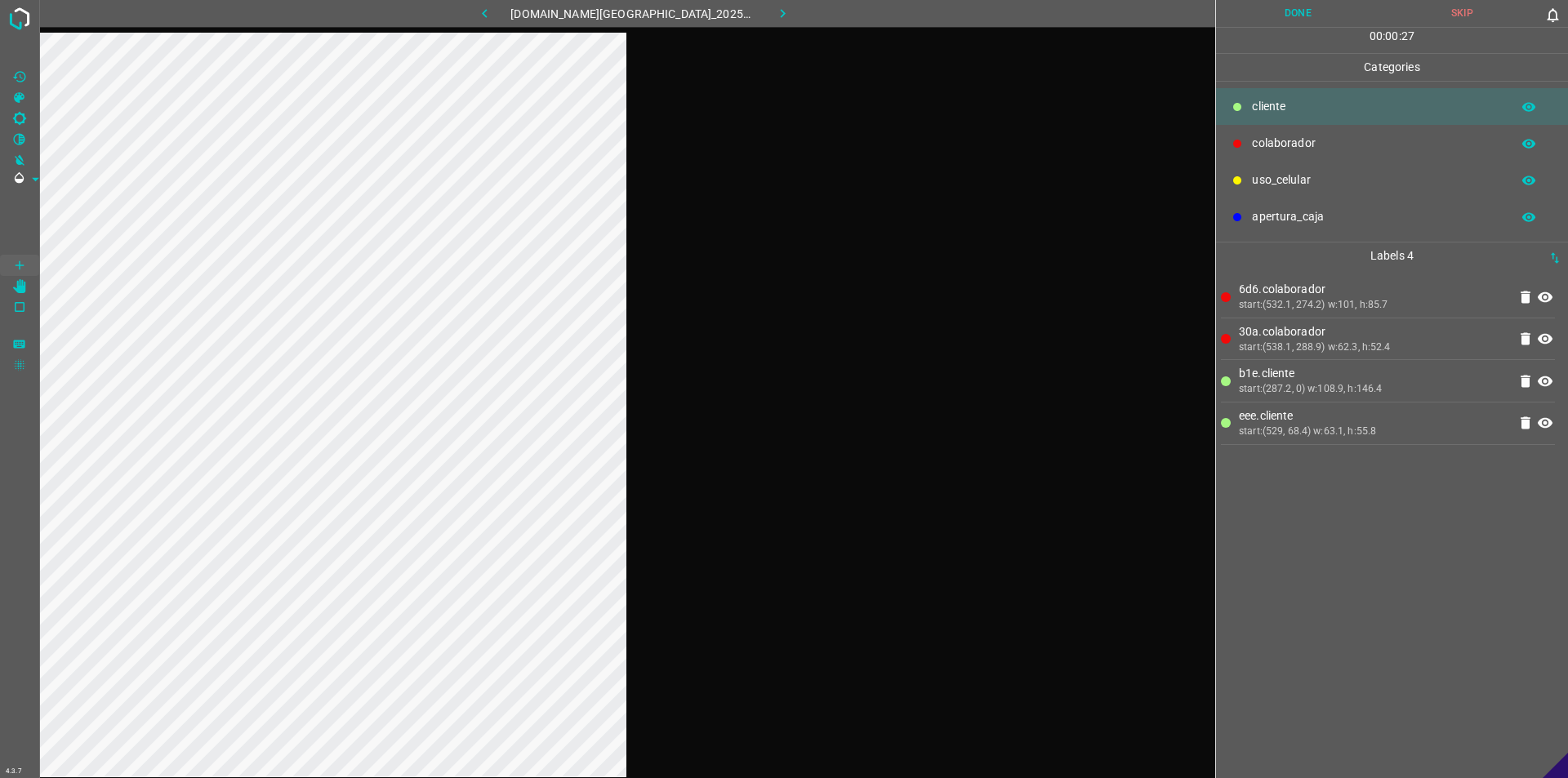
click at [782, 23] on button "Done" at bounding box center [1298, 14] width 164 height 27
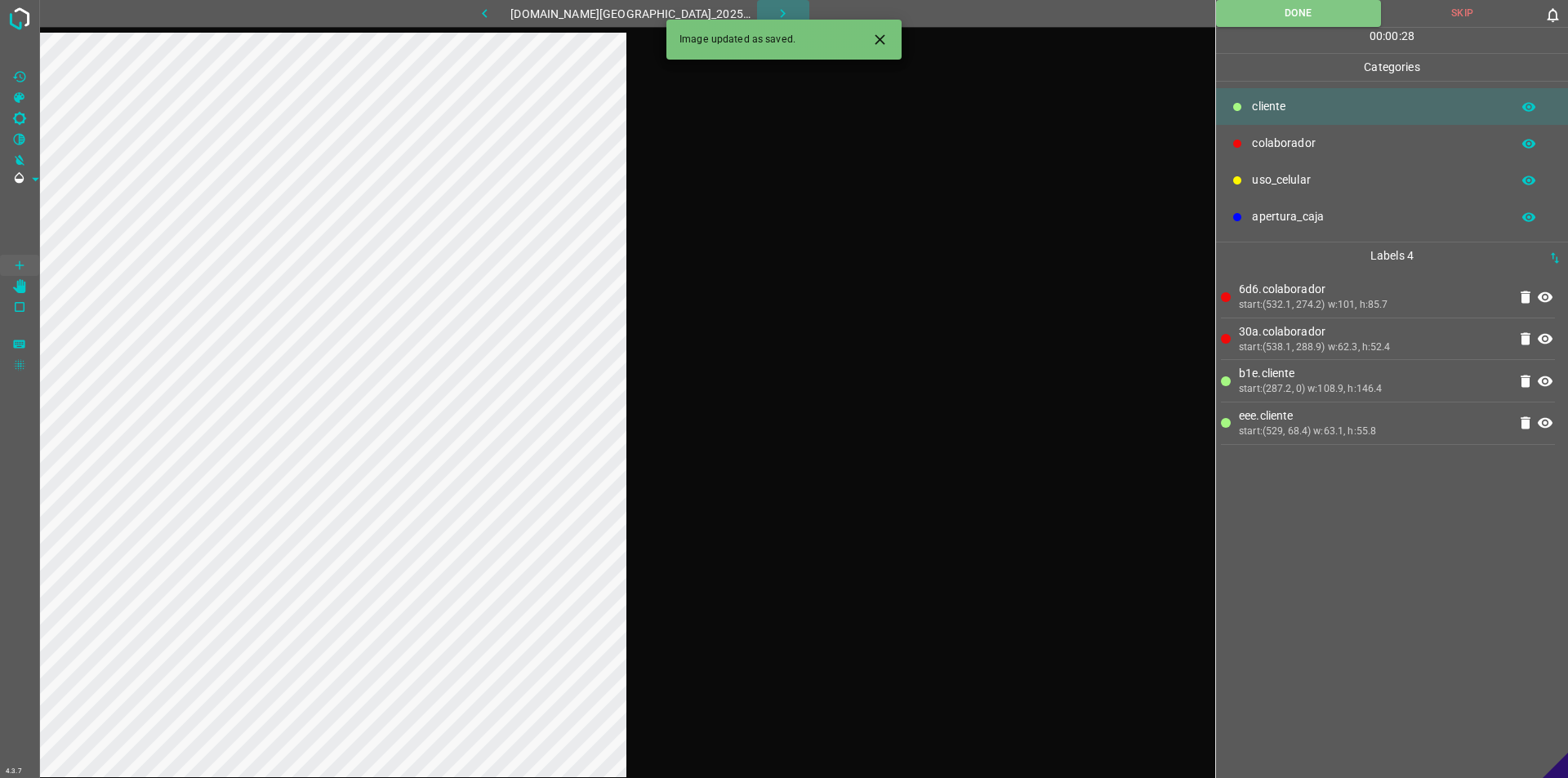
click at [774, 13] on icon "button" at bounding box center [783, 14] width 17 height 17
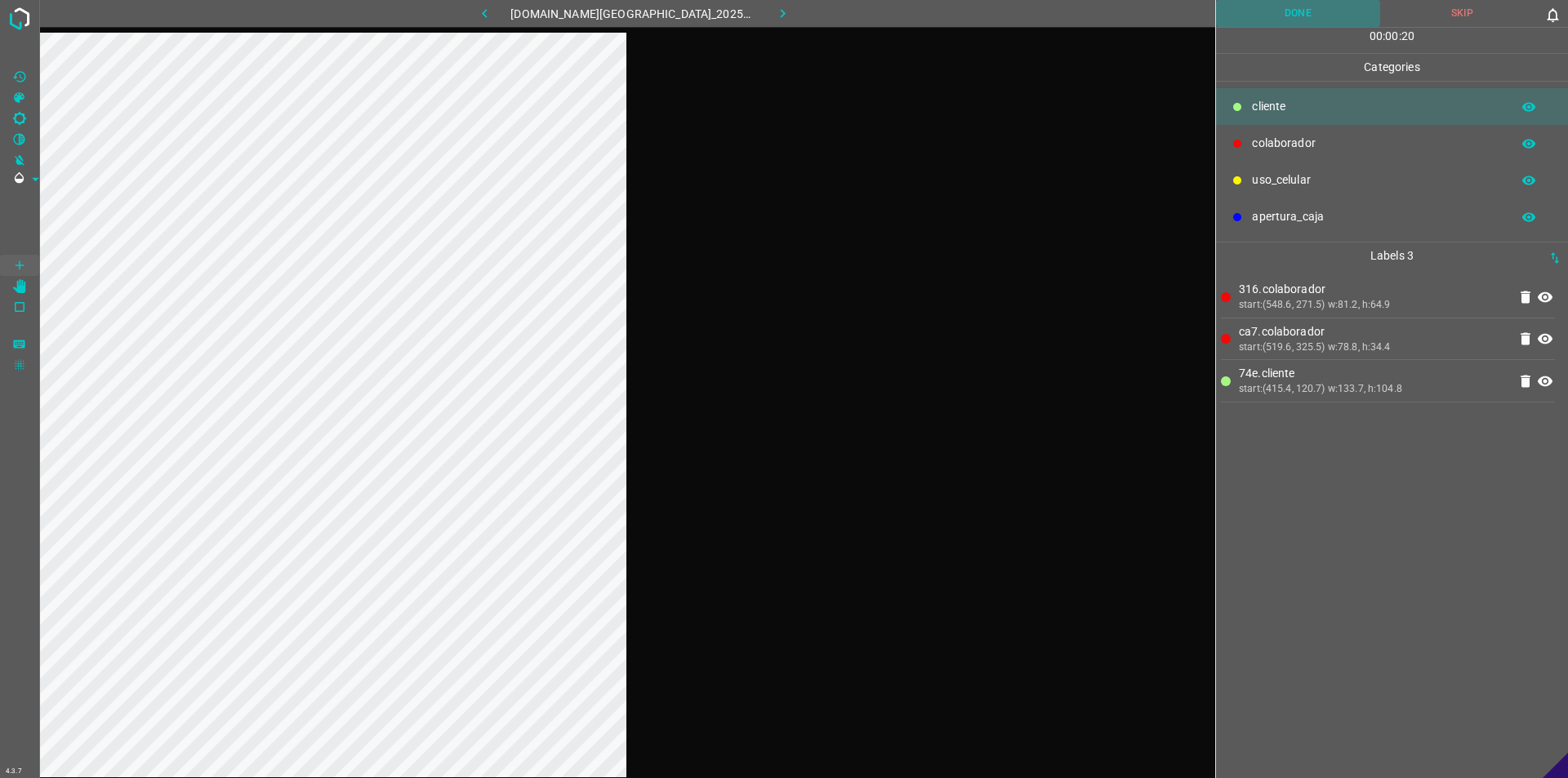
click at [782, 15] on button "Done" at bounding box center [1298, 14] width 164 height 27
click at [782, 12] on button "button" at bounding box center [783, 14] width 52 height 27
click at [782, 9] on button "Done" at bounding box center [1298, 14] width 164 height 27
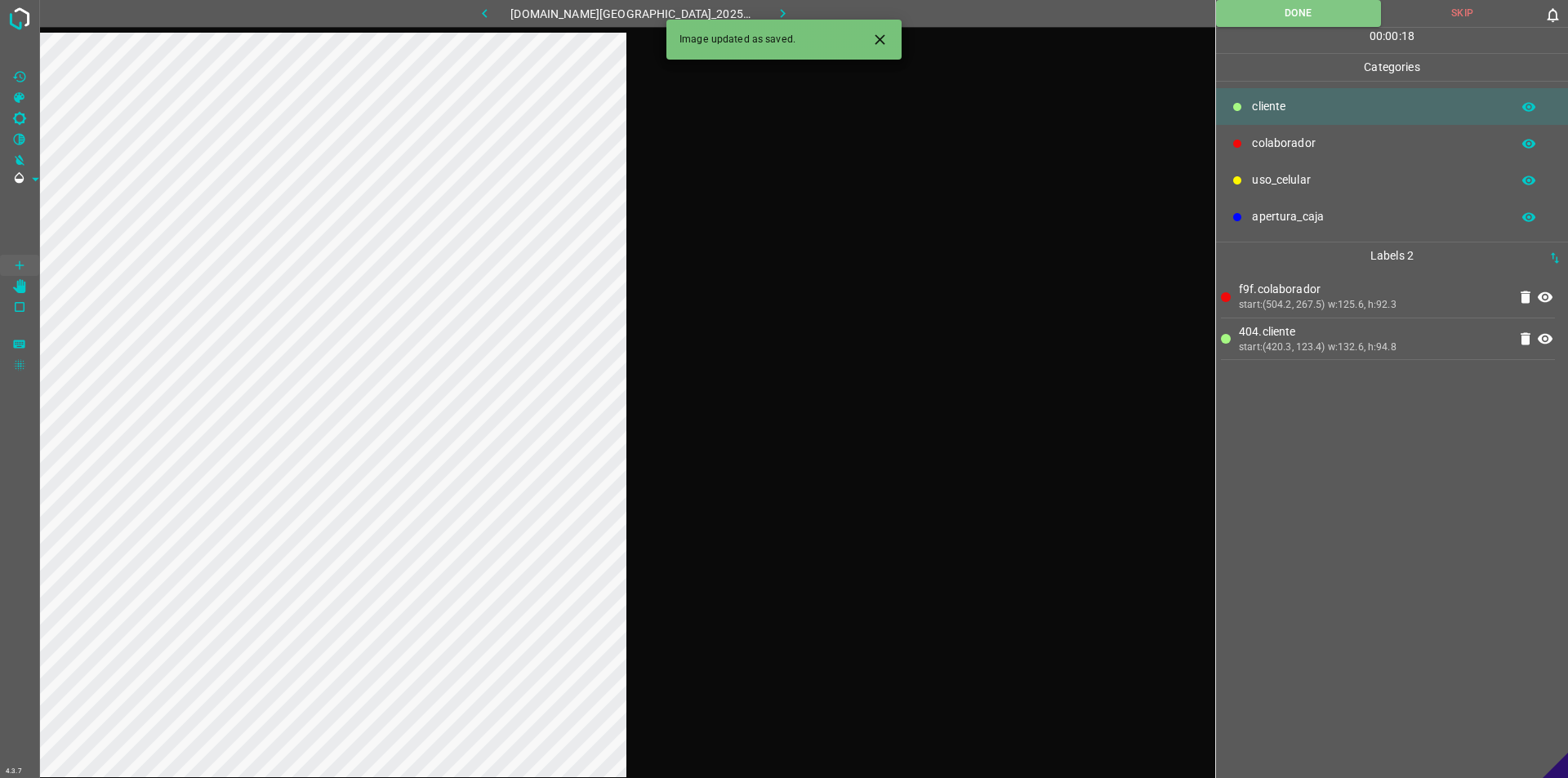
click at [774, 9] on icon "button" at bounding box center [783, 14] width 17 height 17
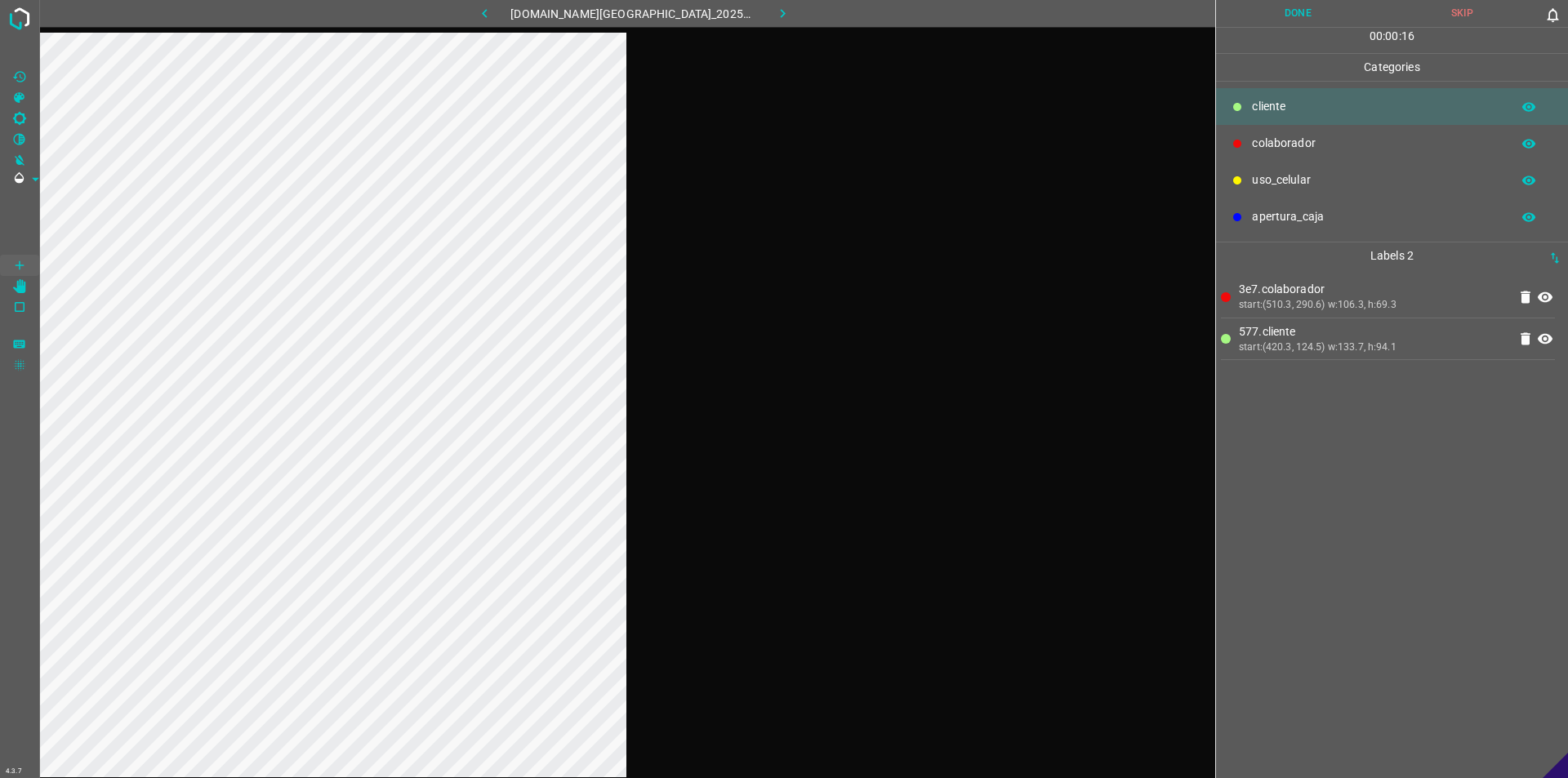
click at [782, 15] on button "Done" at bounding box center [1298, 14] width 164 height 27
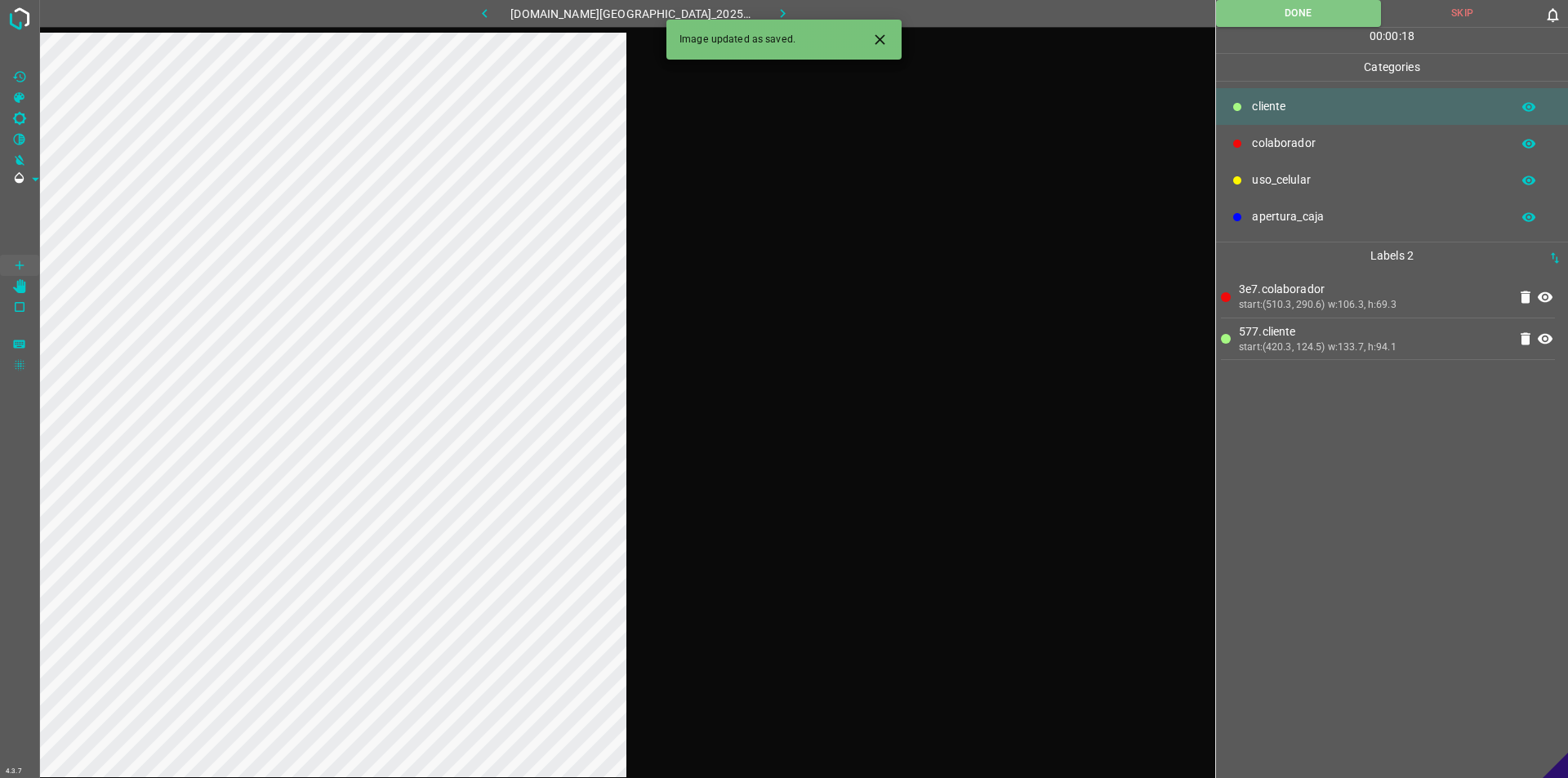
click at [774, 12] on icon "button" at bounding box center [783, 14] width 17 height 17
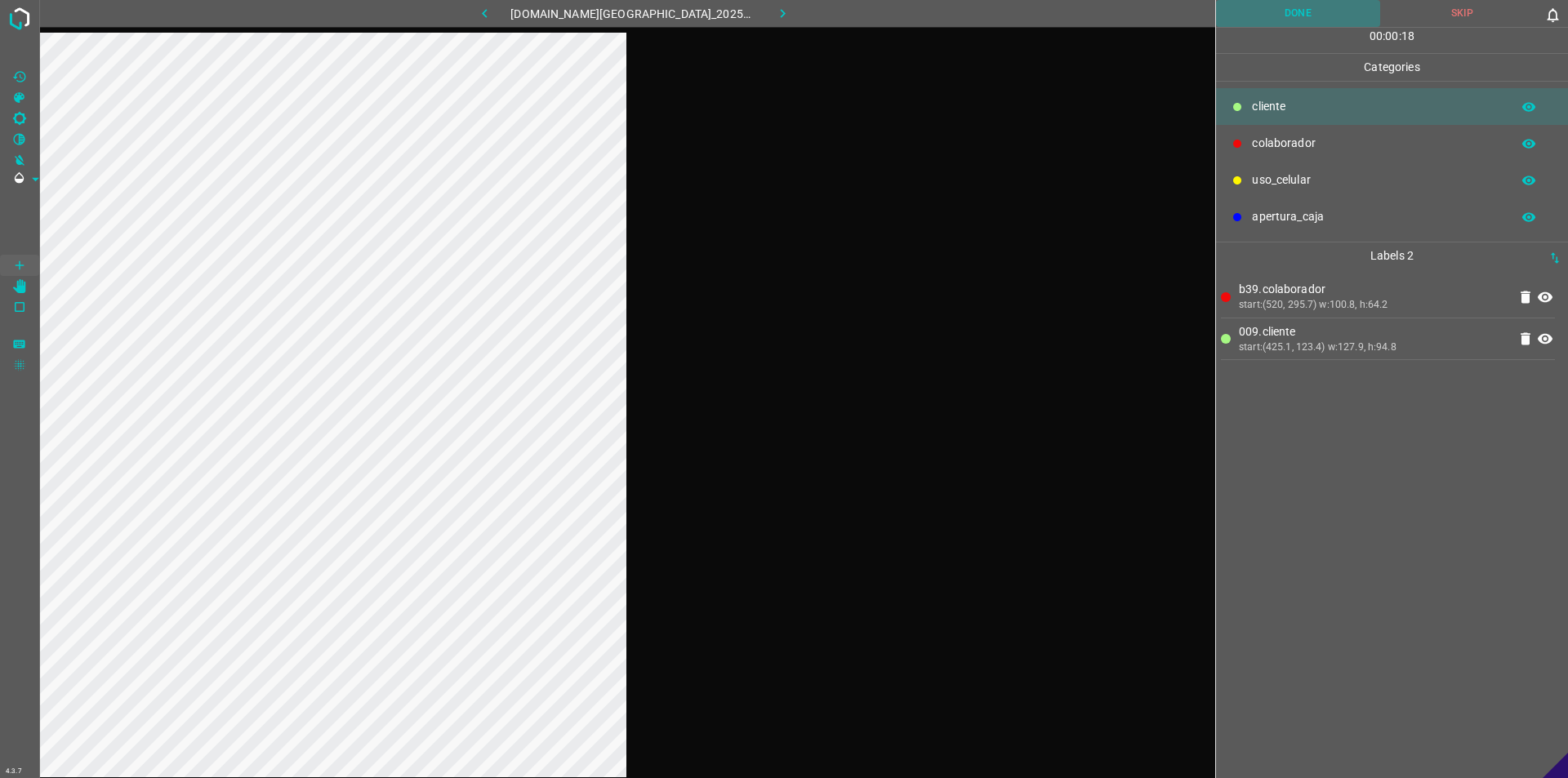
click at [782, 10] on button "Done" at bounding box center [1298, 14] width 164 height 27
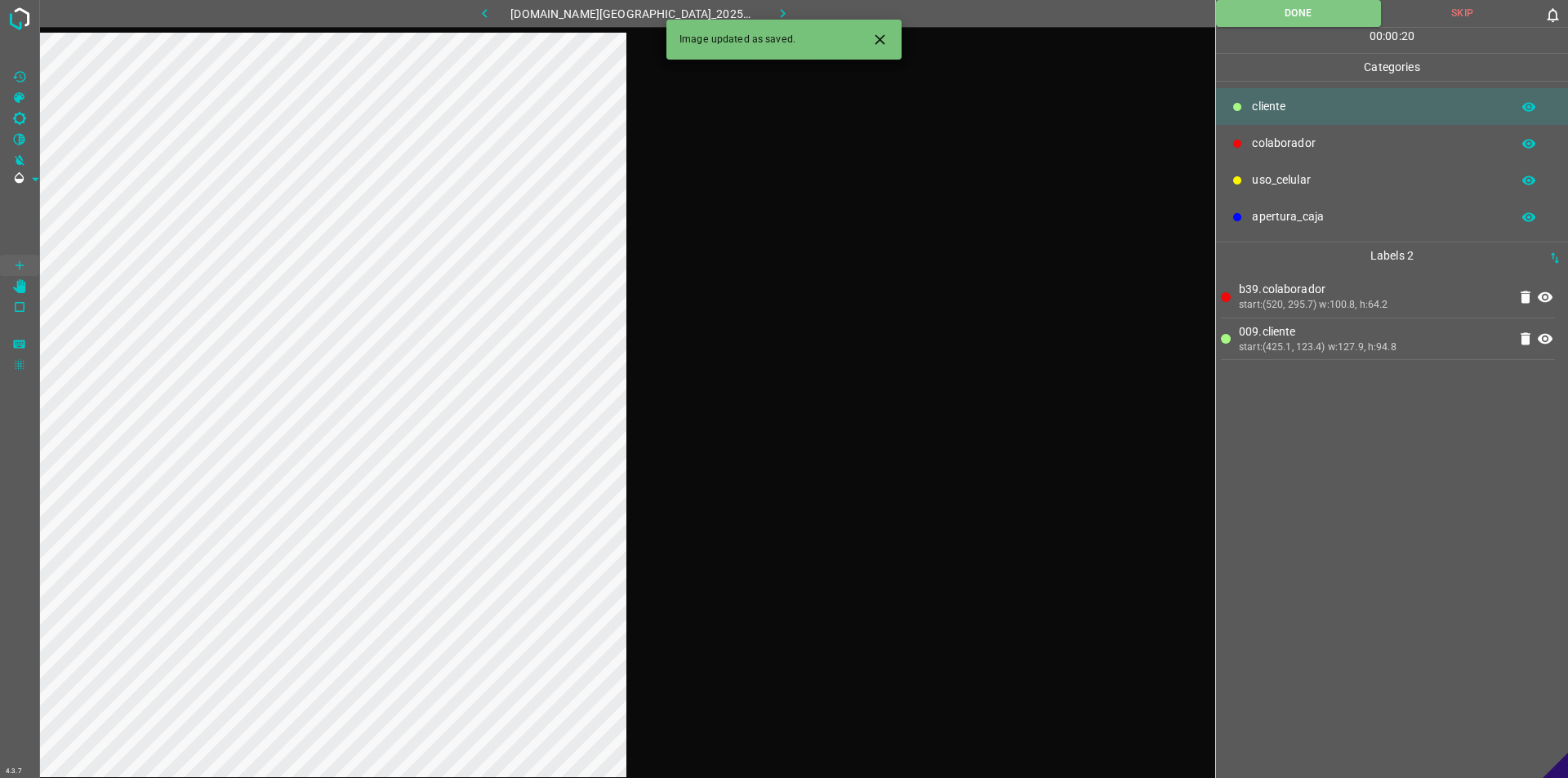
click at [781, 10] on icon "button" at bounding box center [784, 14] width 5 height 9
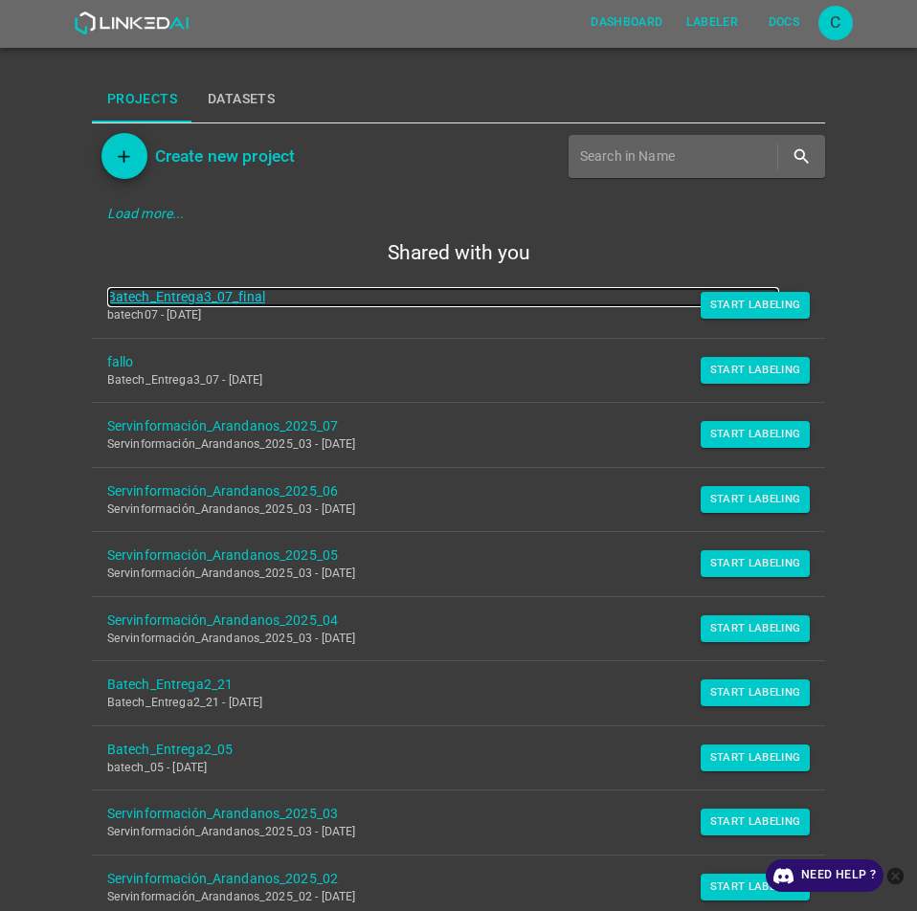
click at [233, 288] on link "Batech_Entrega3_07_final" at bounding box center [443, 297] width 672 height 20
